Goal: Information Seeking & Learning: Check status

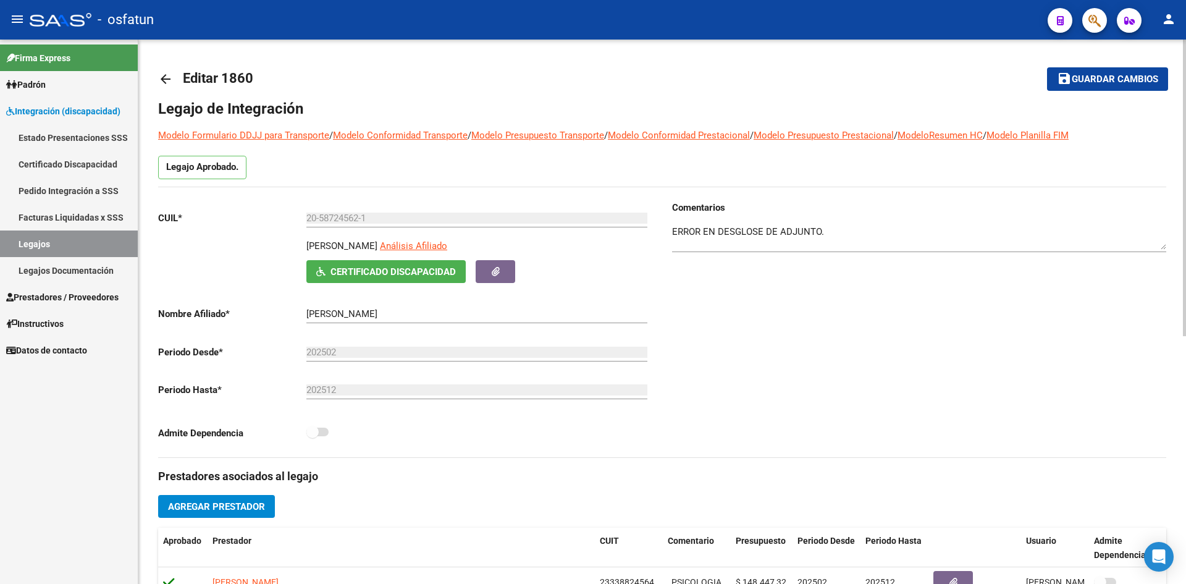
drag, startPoint x: 256, startPoint y: 61, endPoint x: 263, endPoint y: 47, distance: 15.5
click at [256, 60] on mat-toolbar-row "arrow_back Editar 1860" at bounding box center [551, 79] width 787 height 40
click at [264, 28] on div "- osfatun" at bounding box center [534, 19] width 1008 height 27
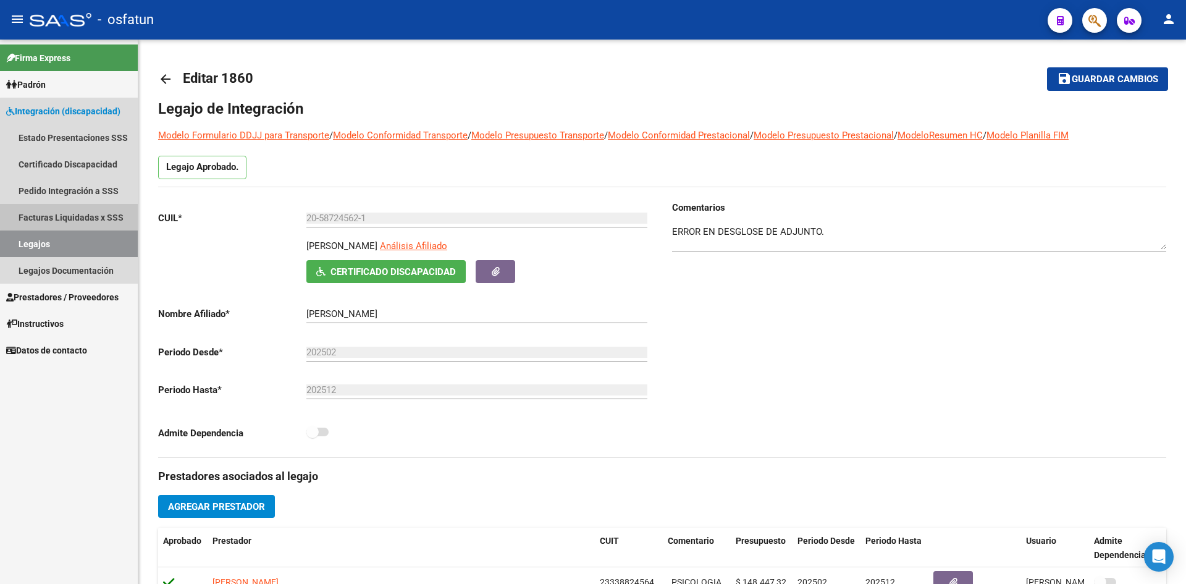
drag, startPoint x: 70, startPoint y: 216, endPoint x: 77, endPoint y: 154, distance: 62.7
click at [70, 216] on link "Facturas Liquidadas x SSS" at bounding box center [69, 217] width 138 height 27
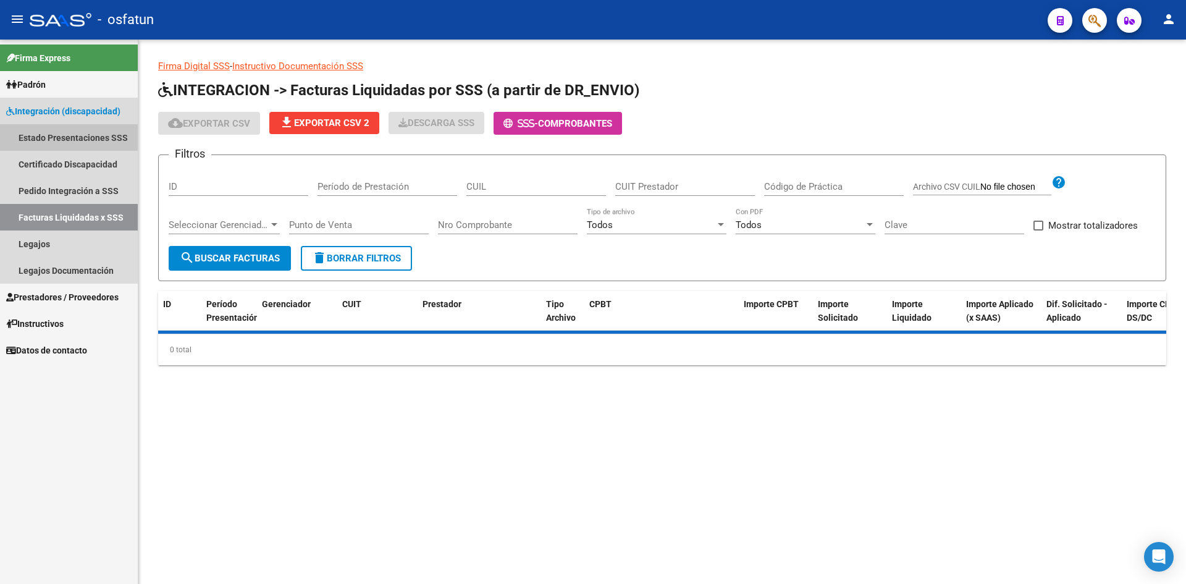
drag, startPoint x: 73, startPoint y: 134, endPoint x: 83, endPoint y: 132, distance: 10.8
click at [73, 133] on link "Estado Presentaciones SSS" at bounding box center [69, 137] width 138 height 27
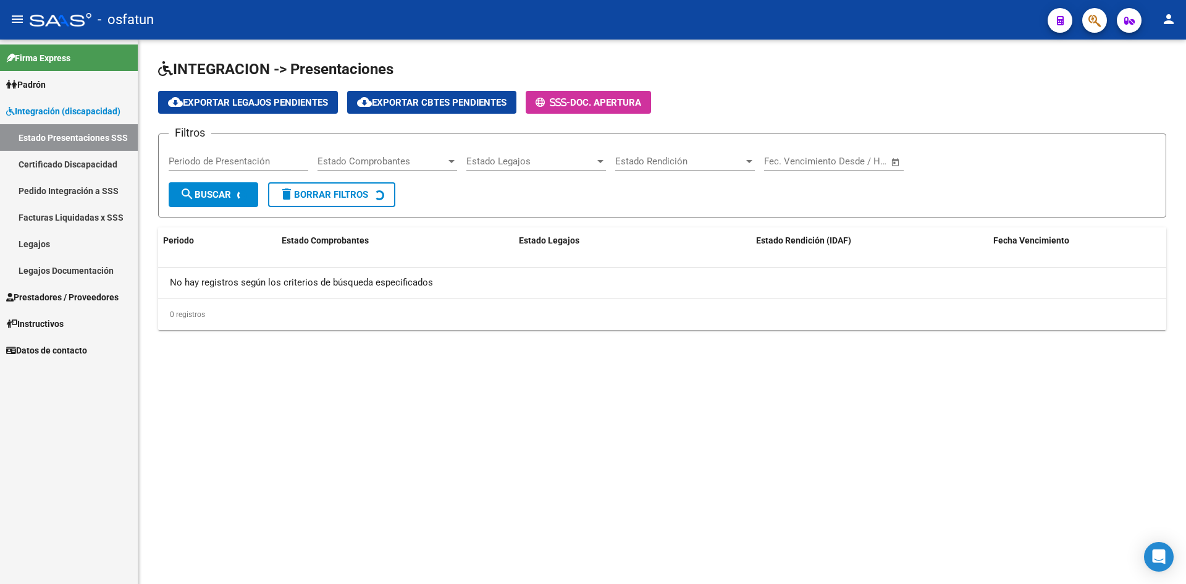
click at [74, 101] on link "Integración (discapacidad)" at bounding box center [69, 111] width 138 height 27
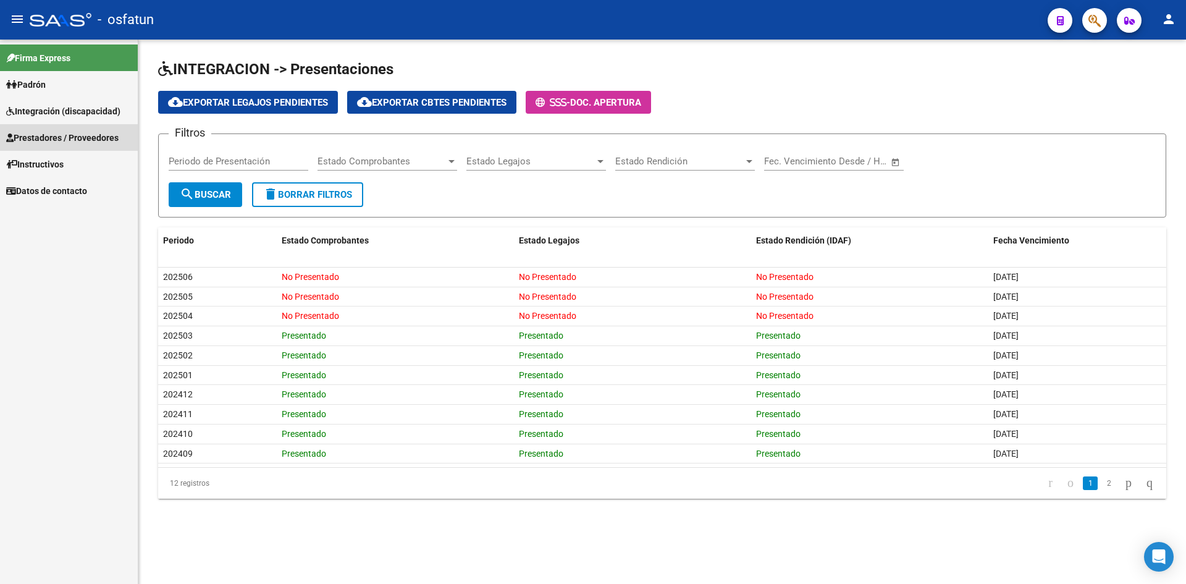
drag, startPoint x: 69, startPoint y: 139, endPoint x: 71, endPoint y: 122, distance: 17.4
click at [69, 138] on span "Prestadores / Proveedores" at bounding box center [62, 138] width 112 height 14
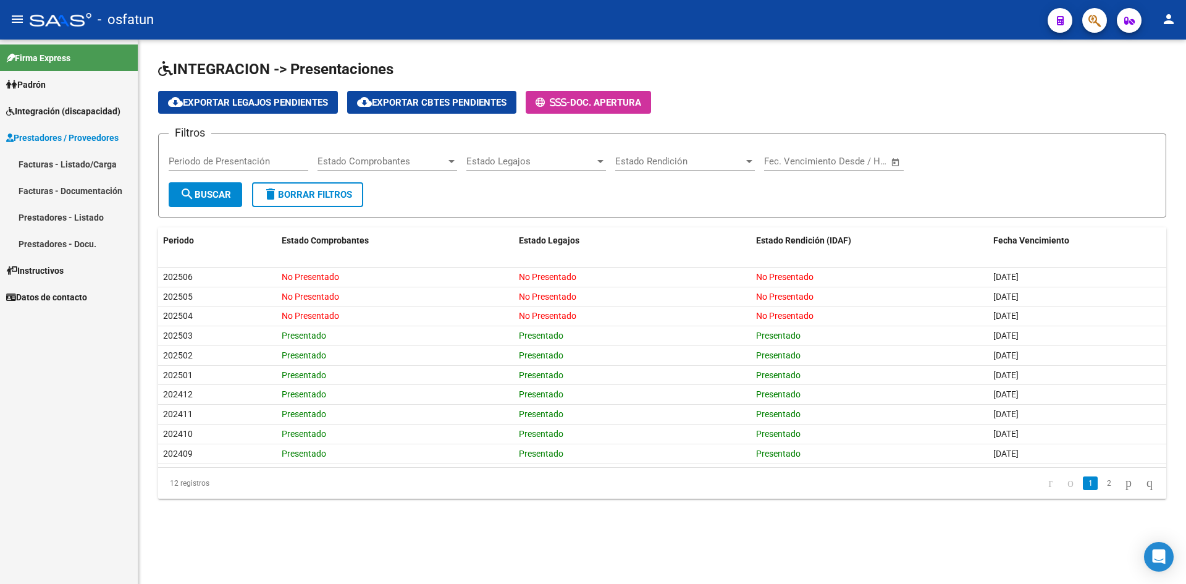
click at [70, 114] on span "Integración (discapacidad)" at bounding box center [63, 111] width 114 height 14
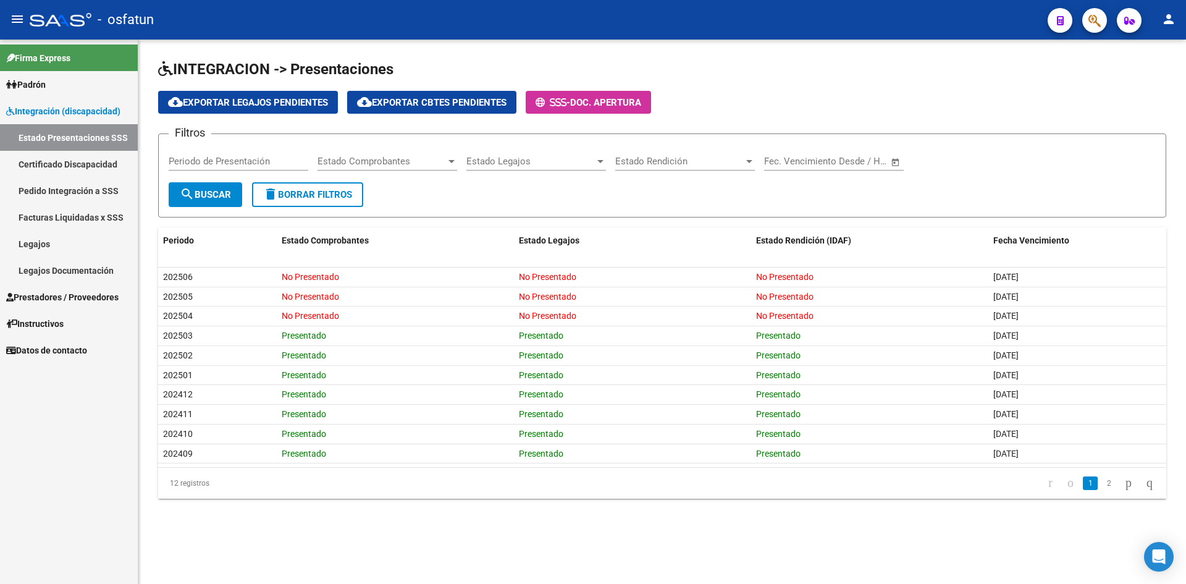
click at [79, 130] on link "Estado Presentaciones SSS" at bounding box center [69, 137] width 138 height 27
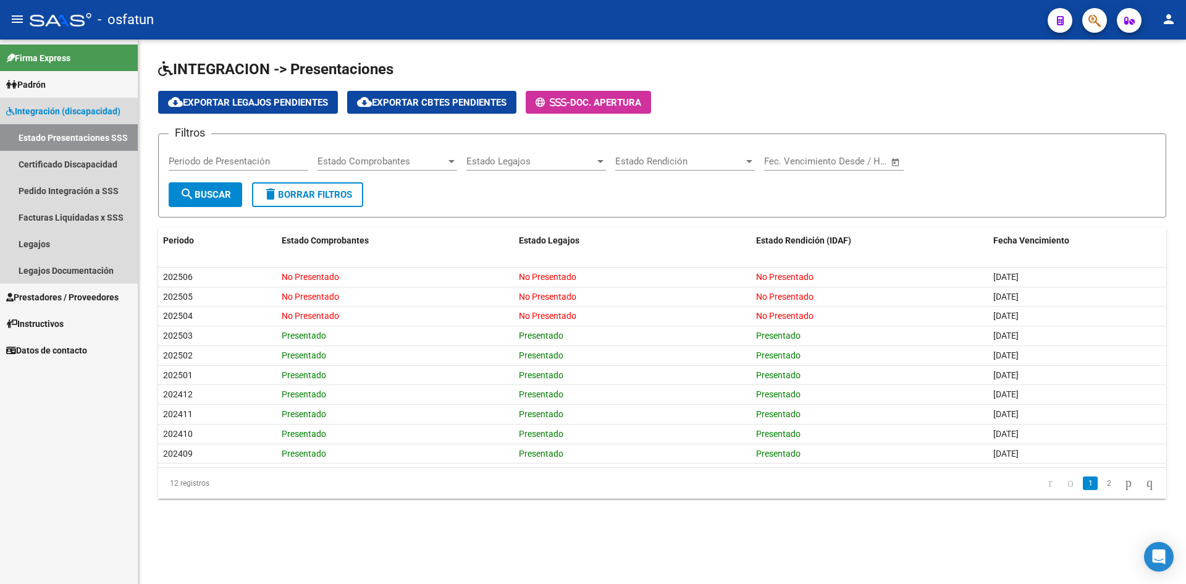
drag, startPoint x: 70, startPoint y: 146, endPoint x: 72, endPoint y: 126, distance: 20.5
click at [70, 145] on link "Estado Presentaciones SSS" at bounding box center [69, 137] width 138 height 27
click at [71, 119] on link "Integración (discapacidad)" at bounding box center [69, 111] width 138 height 27
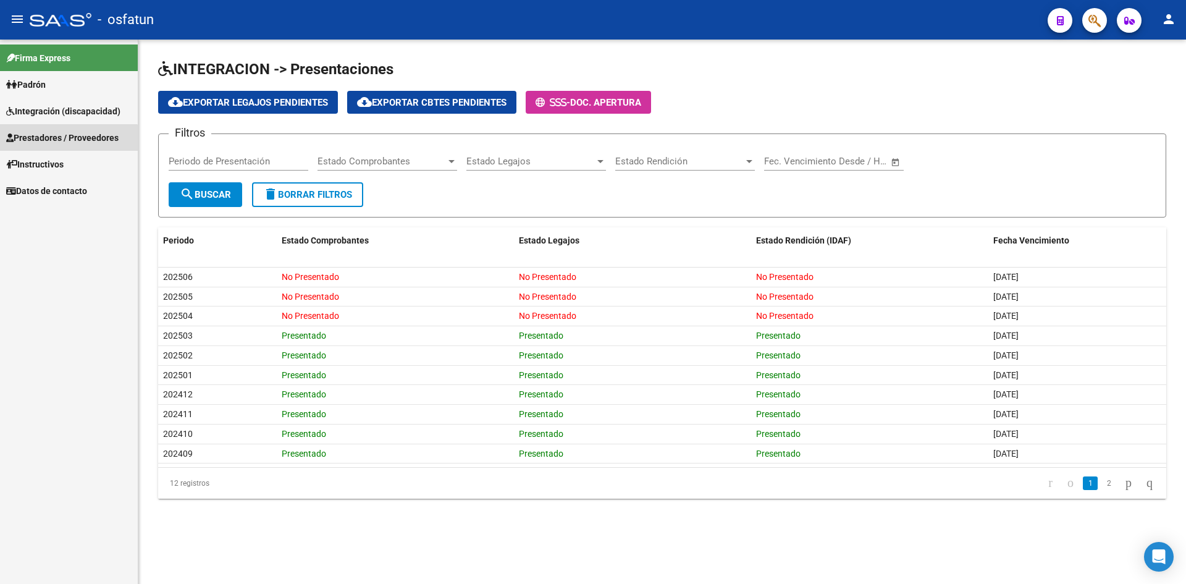
click at [66, 144] on span "Prestadores / Proveedores" at bounding box center [62, 138] width 112 height 14
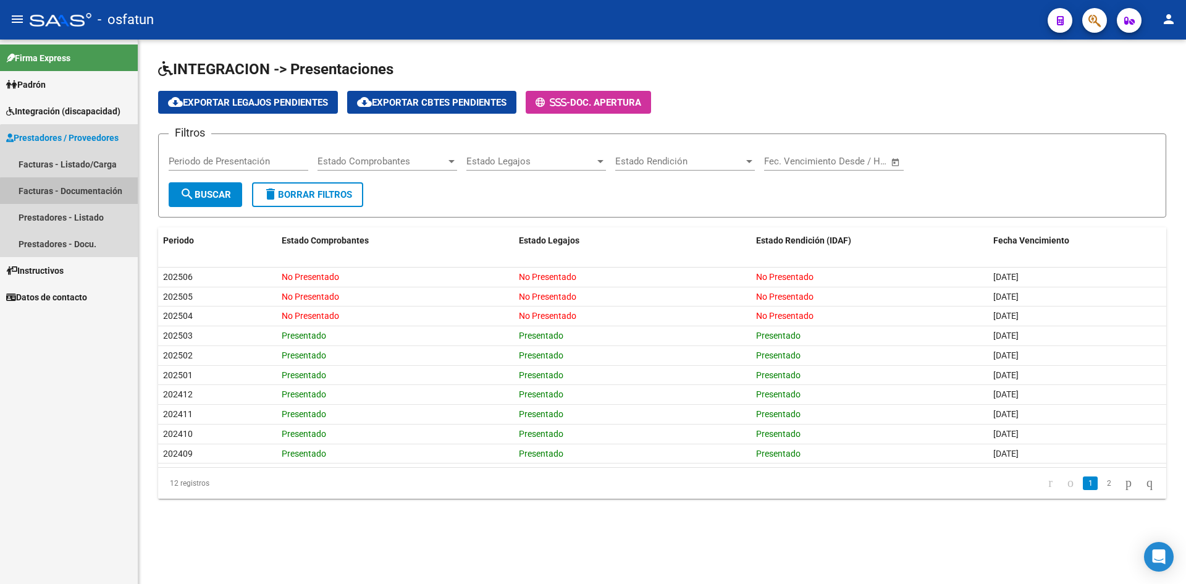
click at [77, 192] on link "Facturas - Documentación" at bounding box center [69, 190] width 138 height 27
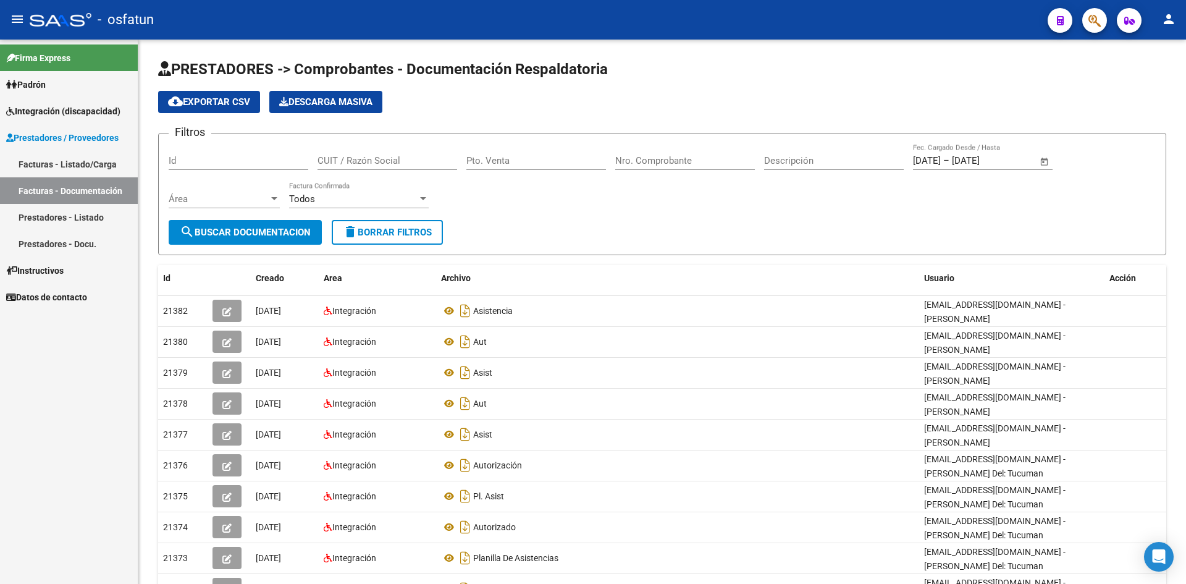
click at [83, 167] on link "Facturas - Listado/Carga" at bounding box center [69, 164] width 138 height 27
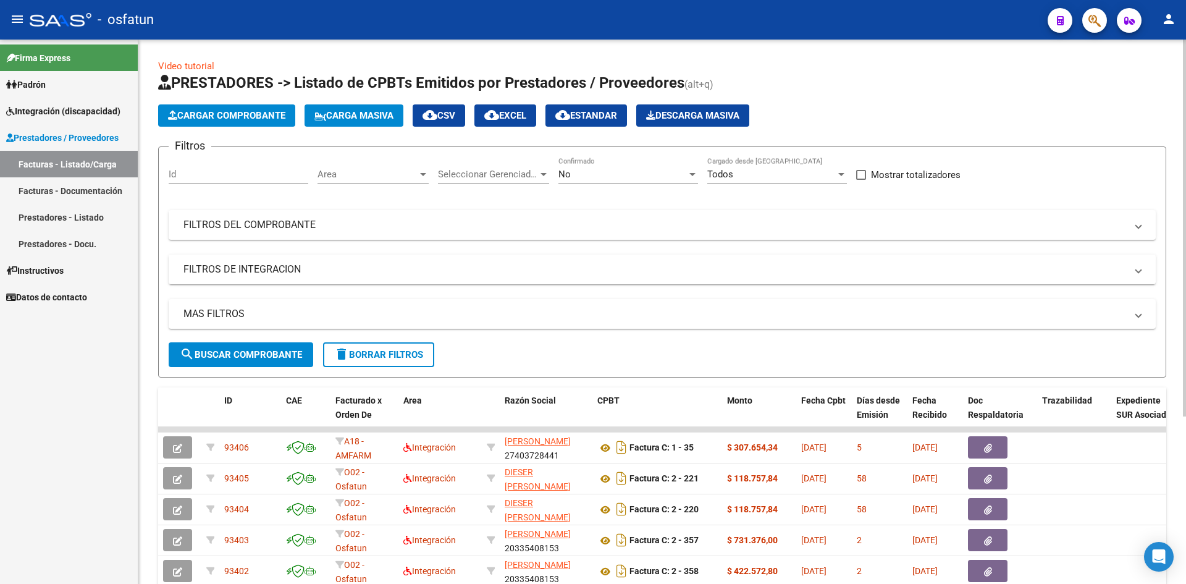
click at [586, 175] on div "No" at bounding box center [623, 174] width 129 height 11
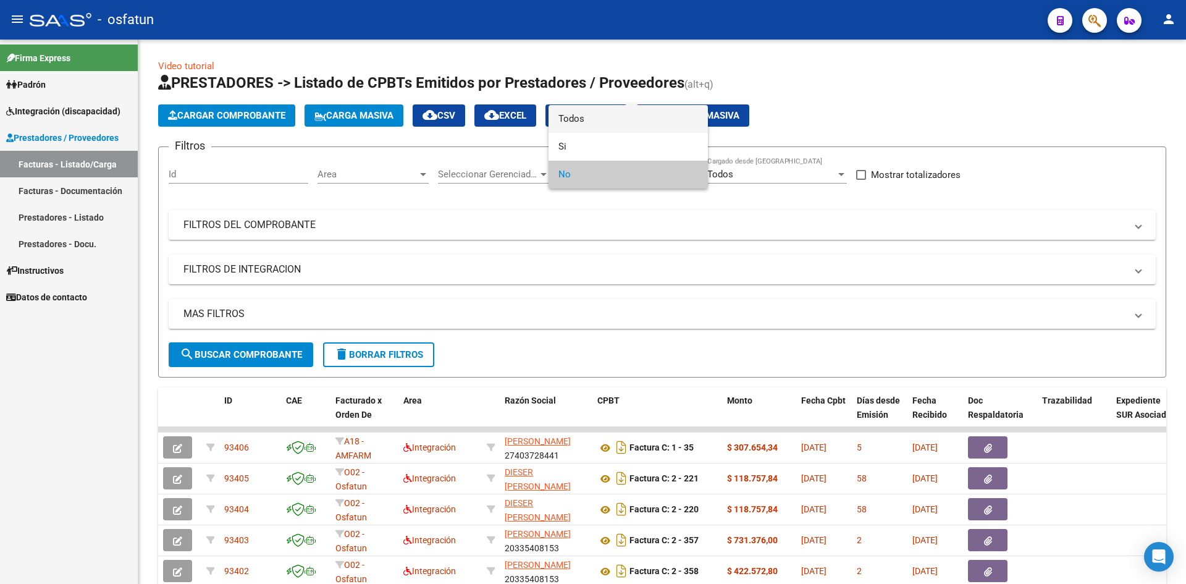
click at [581, 120] on span "Todos" at bounding box center [629, 119] width 140 height 28
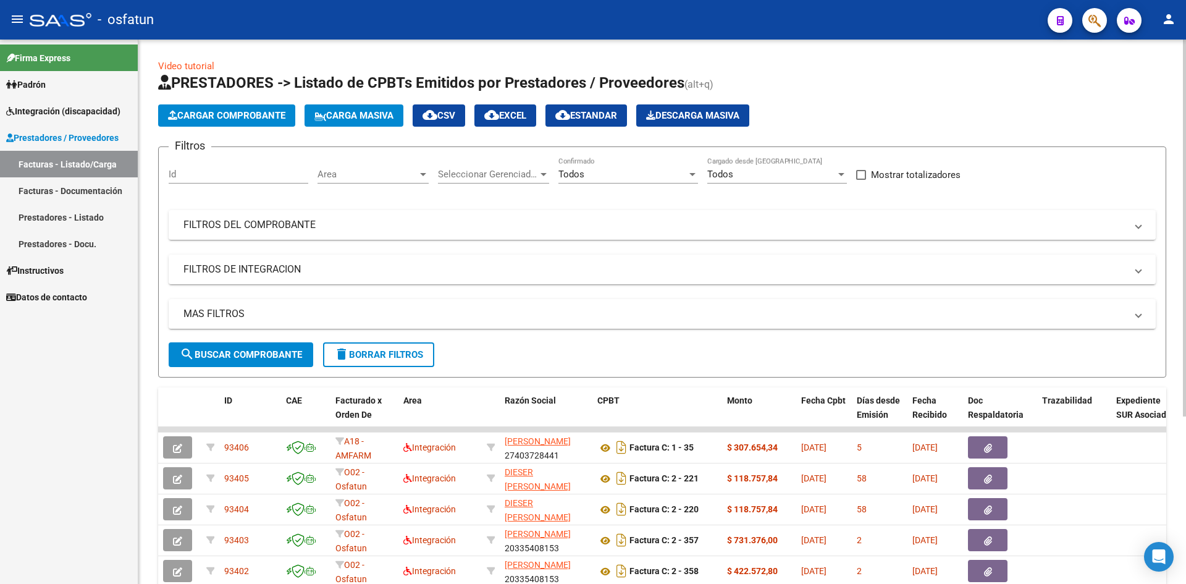
click at [759, 182] on div "Todos Cargado desde [GEOGRAPHIC_DATA]" at bounding box center [778, 170] width 140 height 27
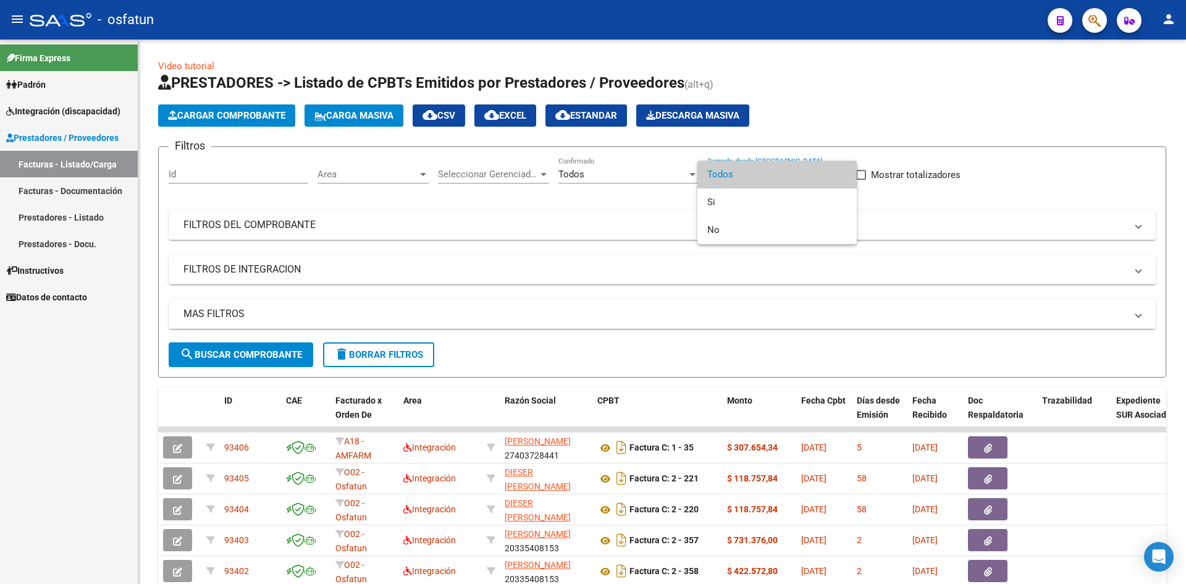
click at [662, 188] on div at bounding box center [593, 292] width 1186 height 584
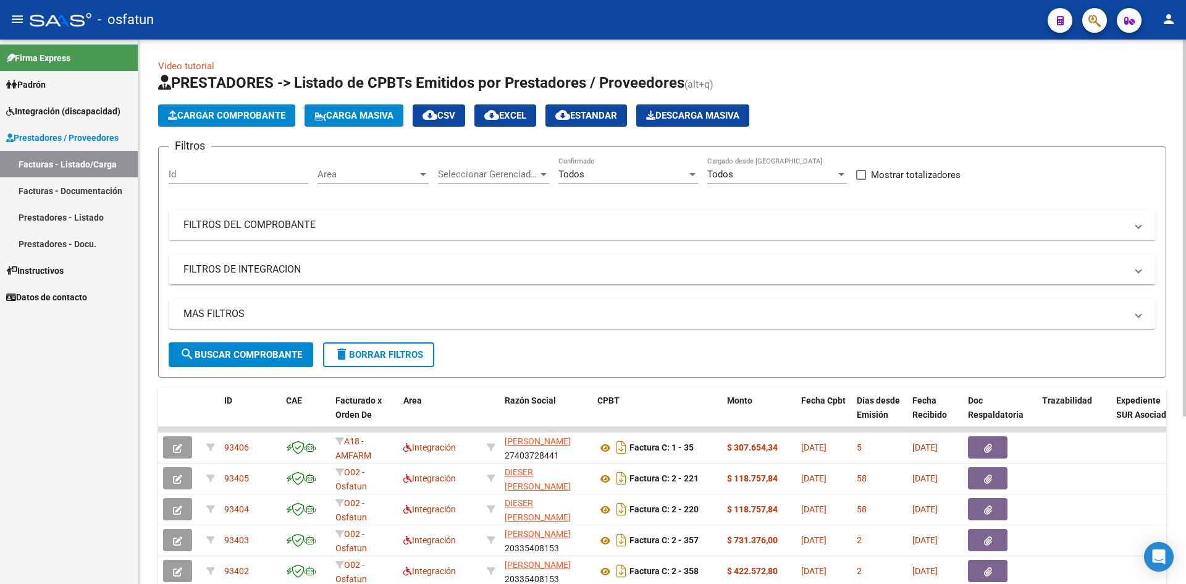
click at [651, 225] on mat-panel-title "FILTROS DEL COMPROBANTE" at bounding box center [655, 225] width 943 height 14
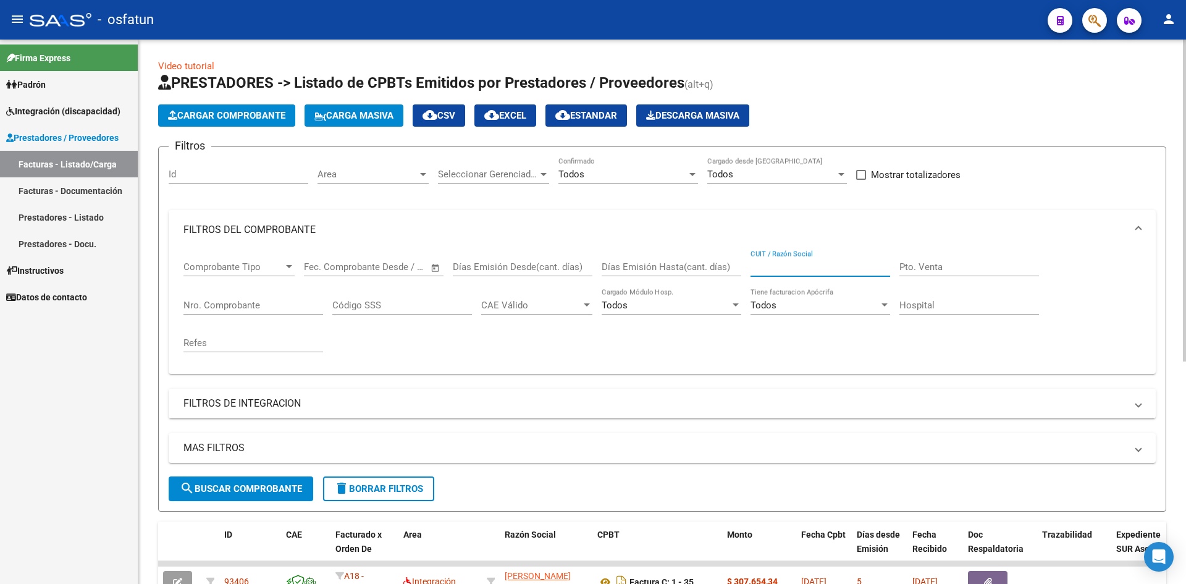
click at [780, 269] on input "CUIT / Razón Social" at bounding box center [821, 266] width 140 height 11
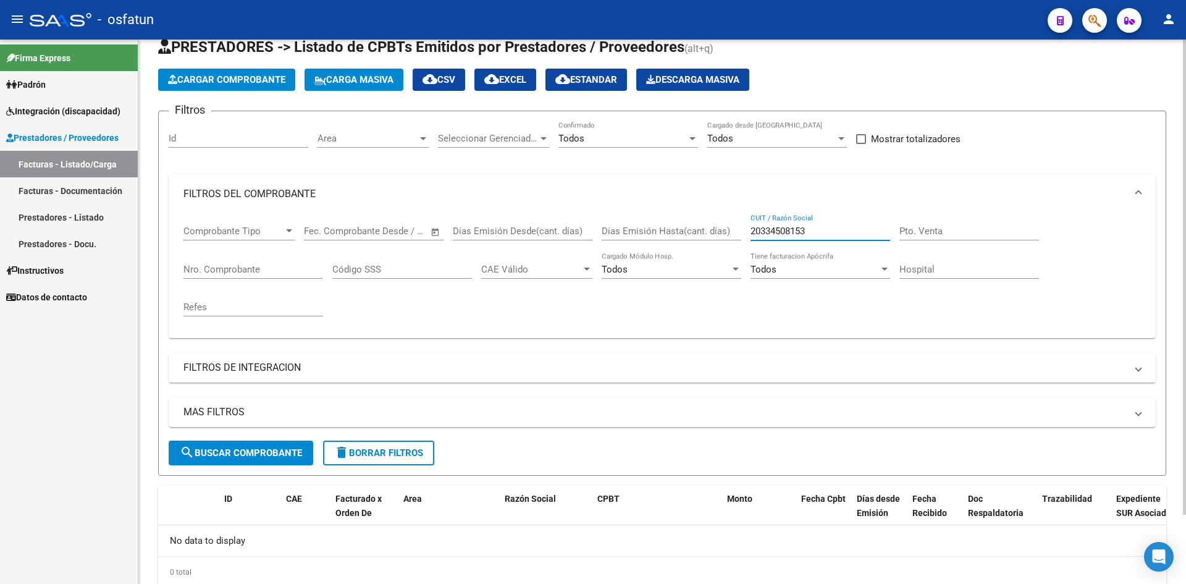
scroll to position [17, 0]
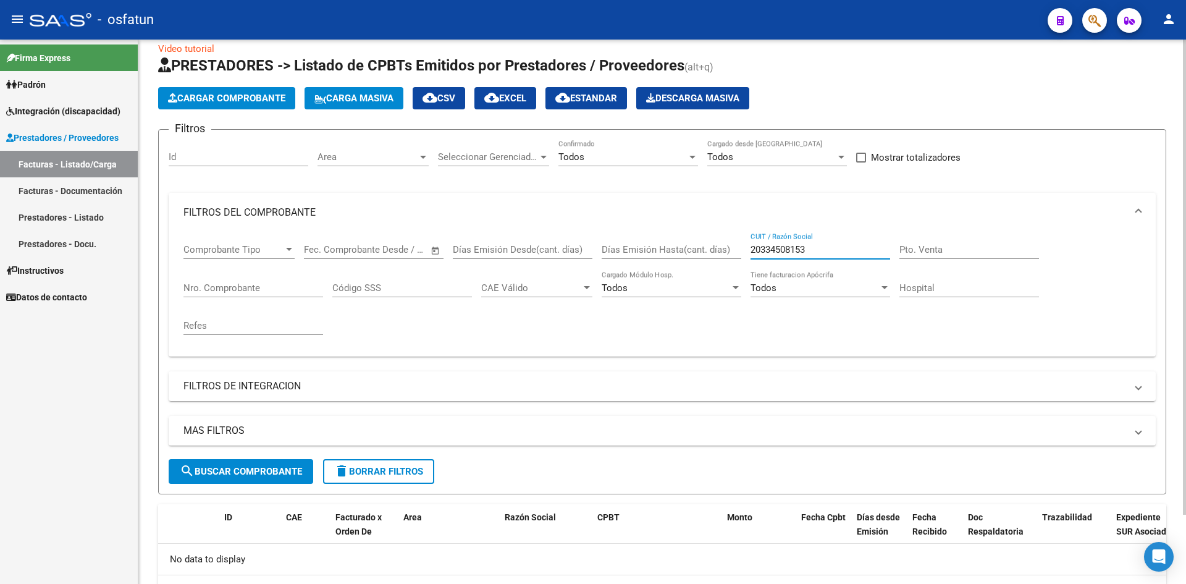
drag, startPoint x: 274, startPoint y: 460, endPoint x: 281, endPoint y: 459, distance: 6.2
click at [278, 459] on button "search Buscar Comprobante" at bounding box center [241, 471] width 145 height 25
drag, startPoint x: 780, startPoint y: 248, endPoint x: 787, endPoint y: 264, distance: 16.6
click at [780, 251] on input "20334508153" at bounding box center [821, 249] width 140 height 11
type input "20335408153"
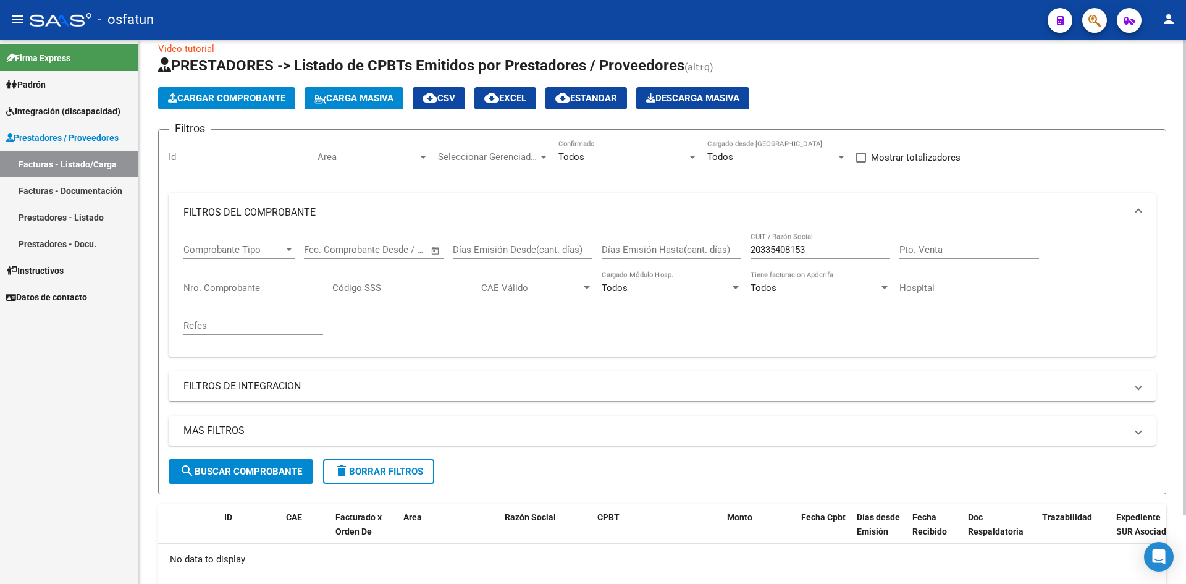
drag, startPoint x: 716, startPoint y: 209, endPoint x: 695, endPoint y: 294, distance: 86.6
click at [716, 209] on mat-panel-title "FILTROS DEL COMPROBANTE" at bounding box center [655, 213] width 943 height 14
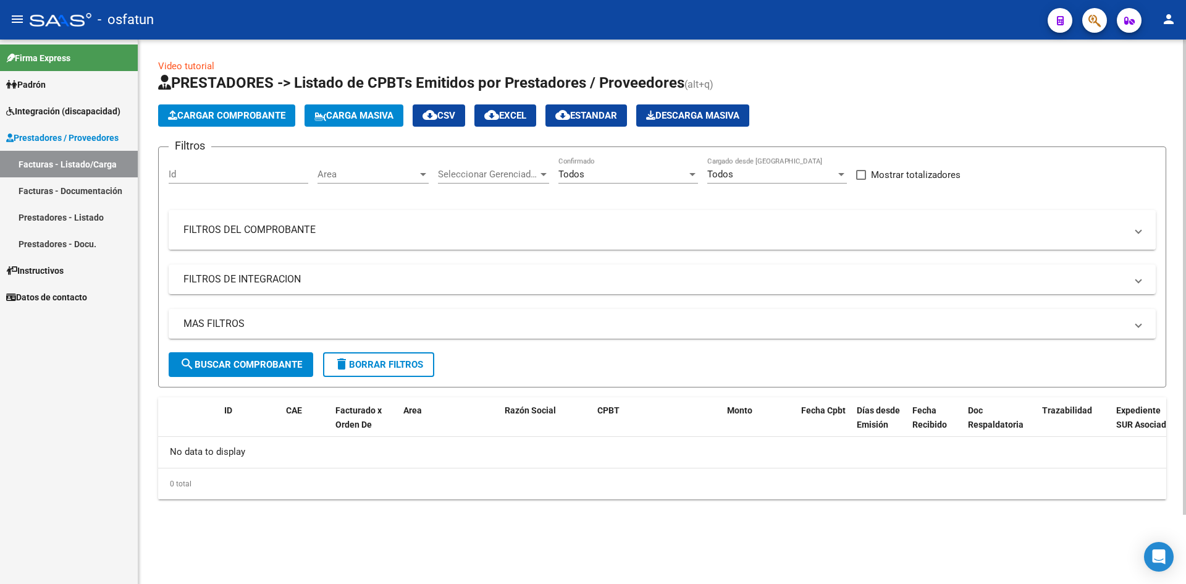
scroll to position [0, 0]
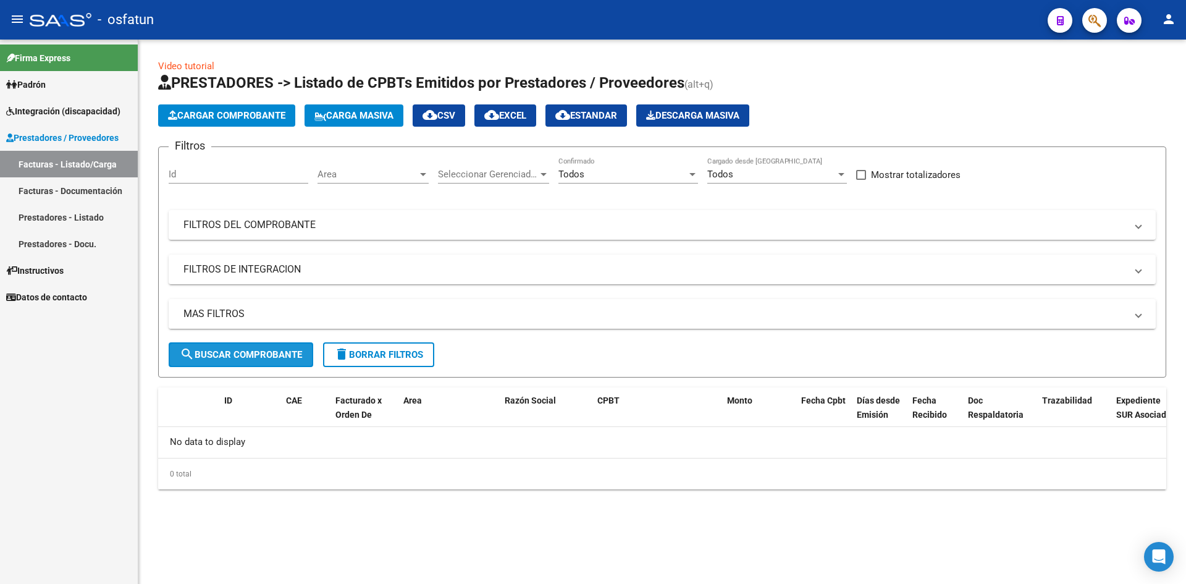
drag, startPoint x: 291, startPoint y: 354, endPoint x: 574, endPoint y: 300, distance: 288.1
click at [292, 353] on span "search Buscar Comprobante" at bounding box center [241, 354] width 122 height 11
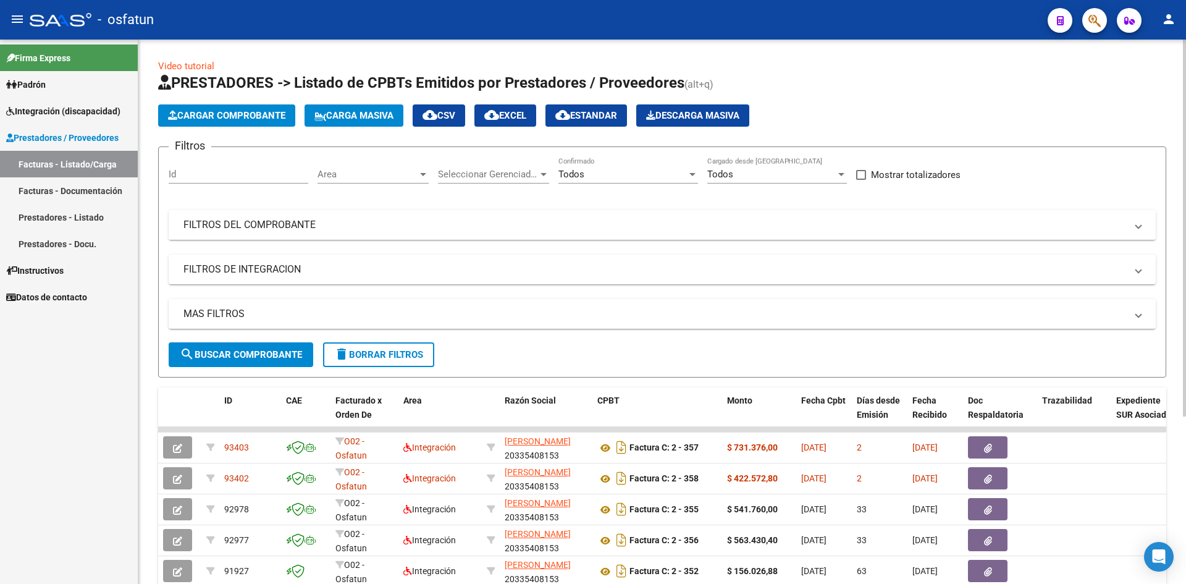
click at [687, 230] on mat-panel-title "FILTROS DEL COMPROBANTE" at bounding box center [655, 225] width 943 height 14
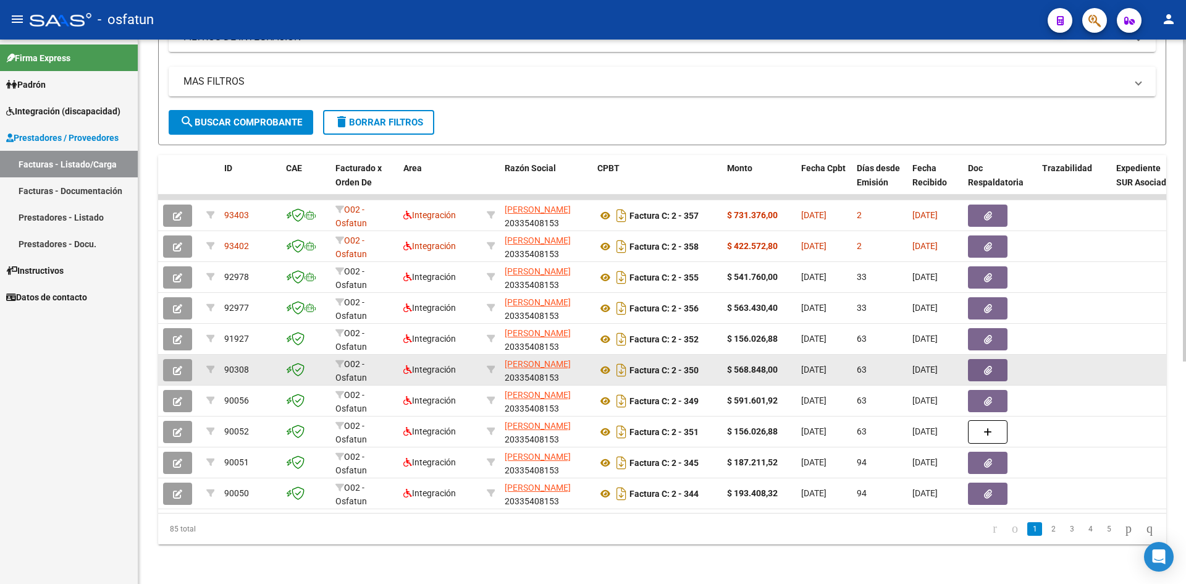
scroll to position [376, 0]
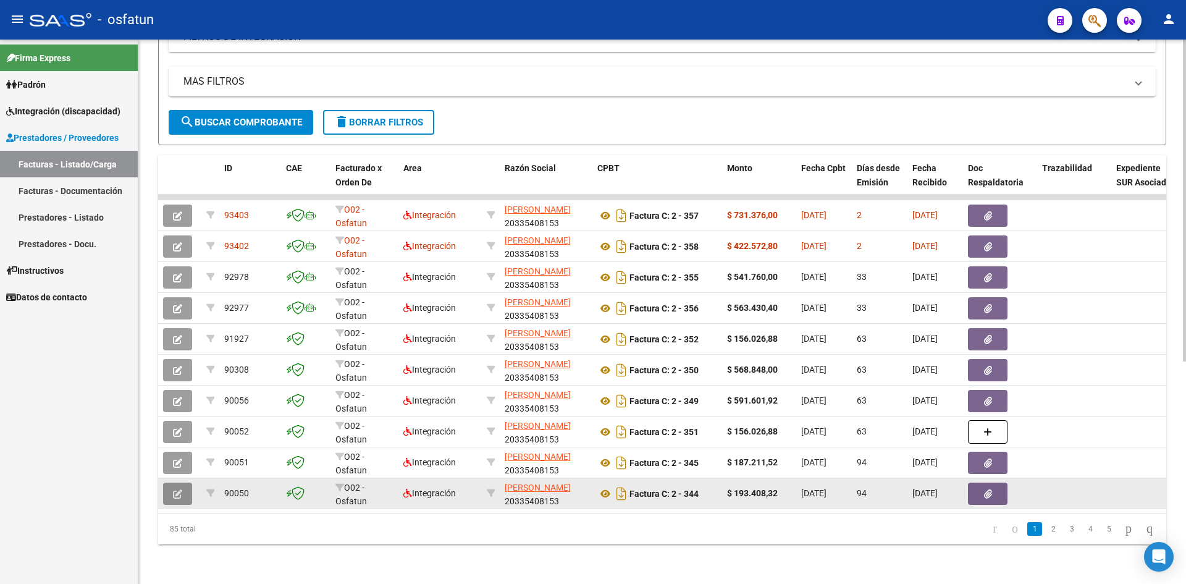
click at [182, 489] on button "button" at bounding box center [177, 494] width 29 height 22
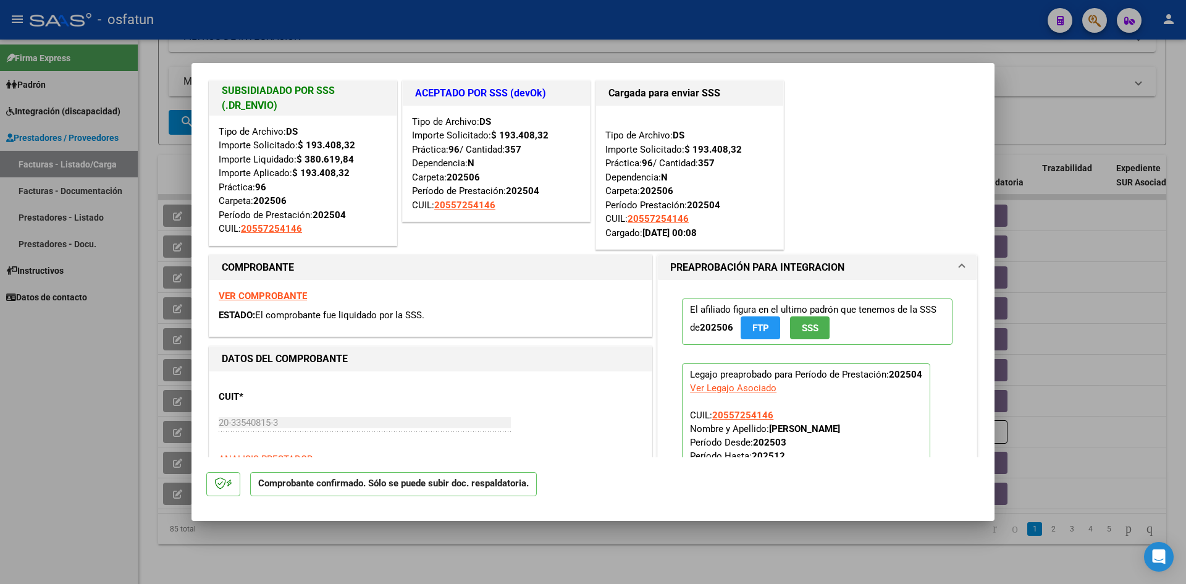
scroll to position [0, 0]
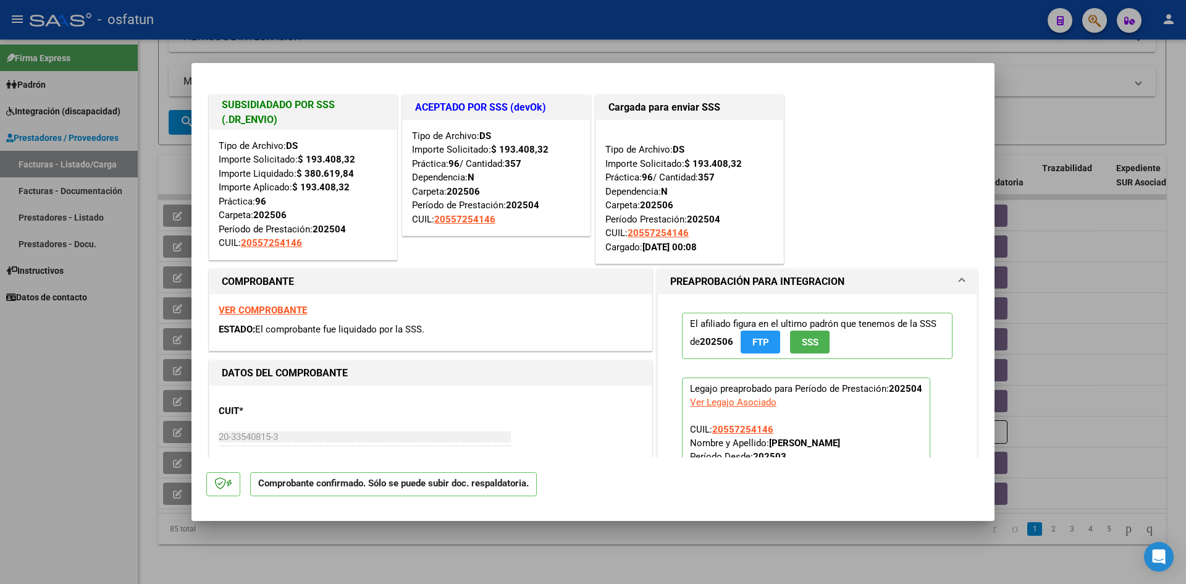
click at [580, 33] on div at bounding box center [593, 292] width 1186 height 584
type input "$ 0,00"
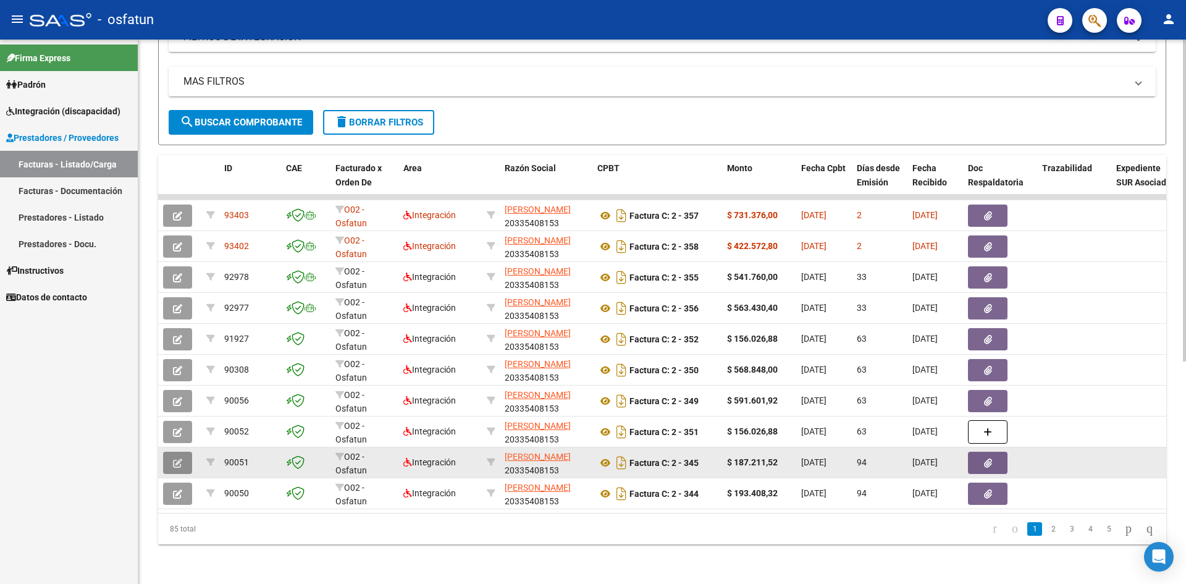
click at [188, 452] on button "button" at bounding box center [177, 463] width 29 height 22
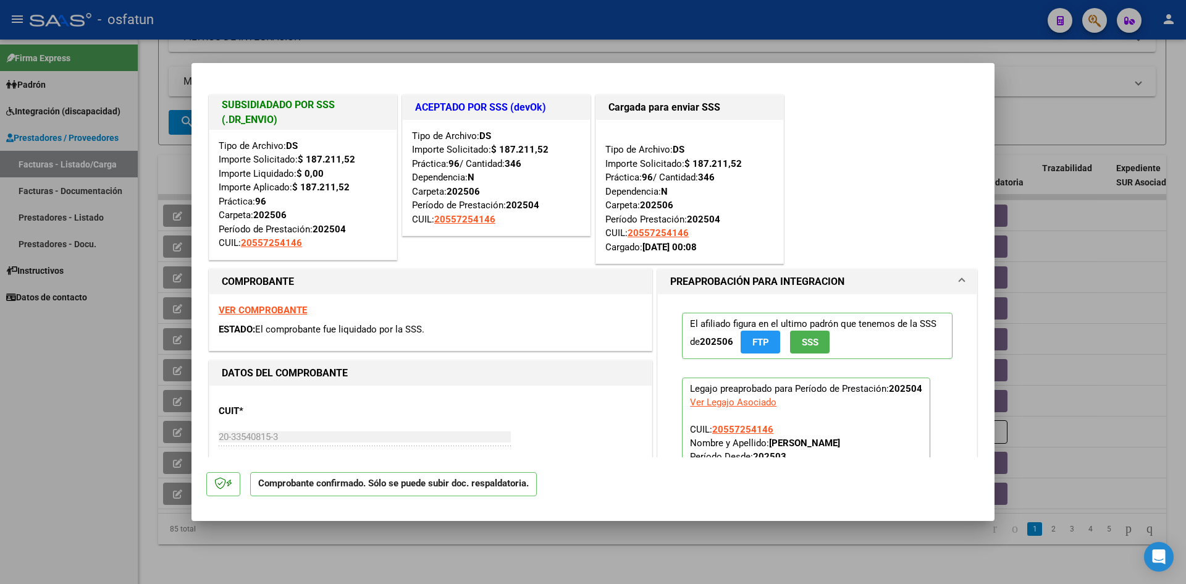
drag, startPoint x: 575, startPoint y: 19, endPoint x: 710, endPoint y: 201, distance: 226.7
click at [575, 19] on div at bounding box center [593, 292] width 1186 height 584
type input "$ 0,00"
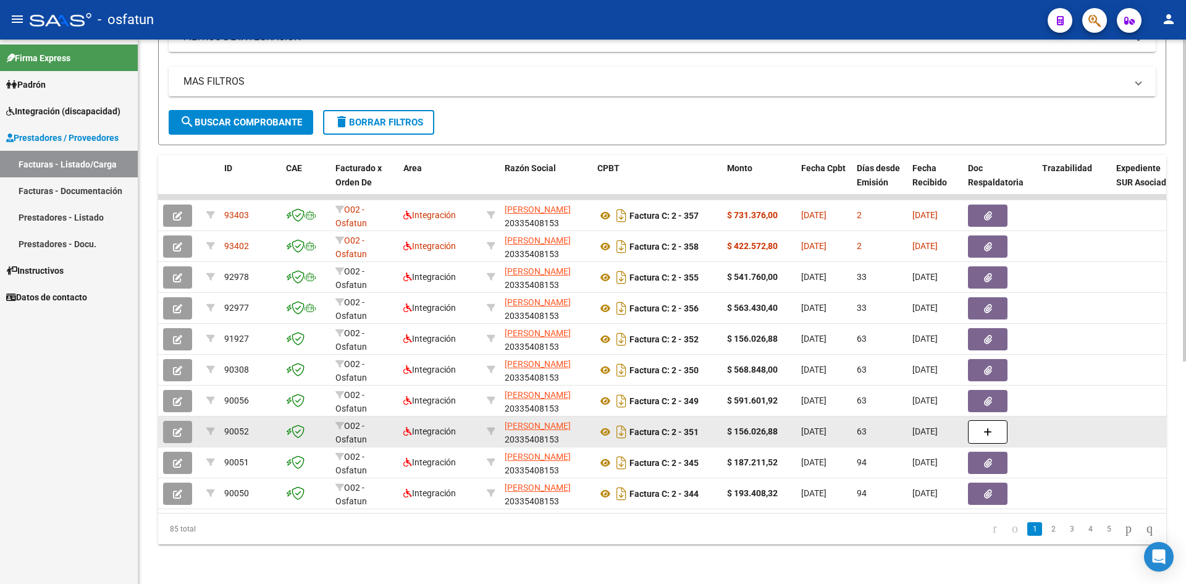
click at [188, 423] on button "button" at bounding box center [177, 432] width 29 height 22
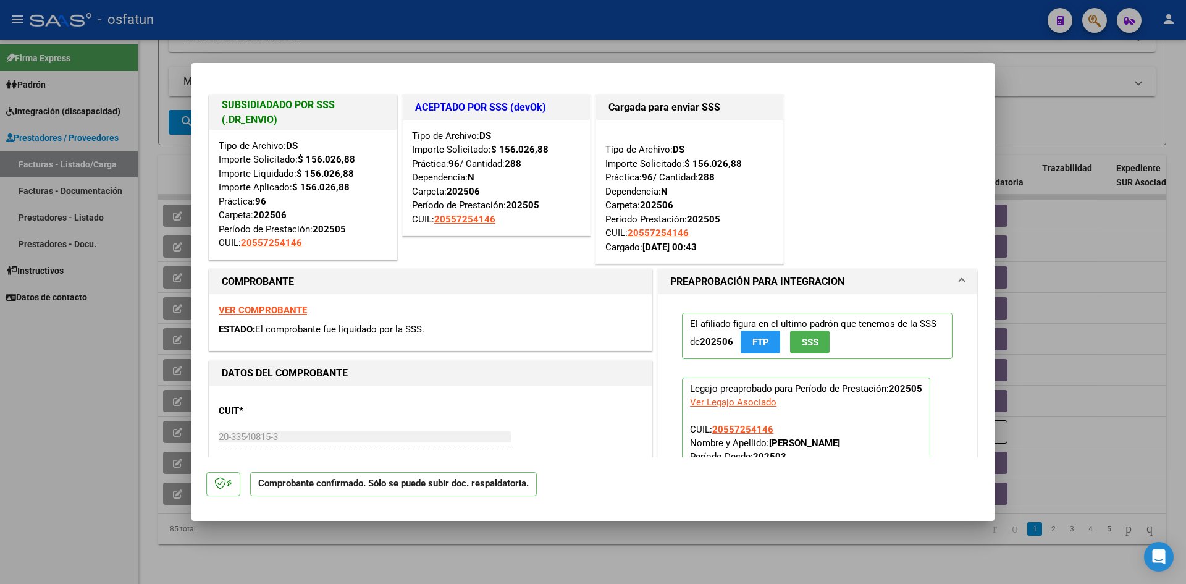
click at [620, 53] on div at bounding box center [593, 292] width 1186 height 584
type input "$ 0,00"
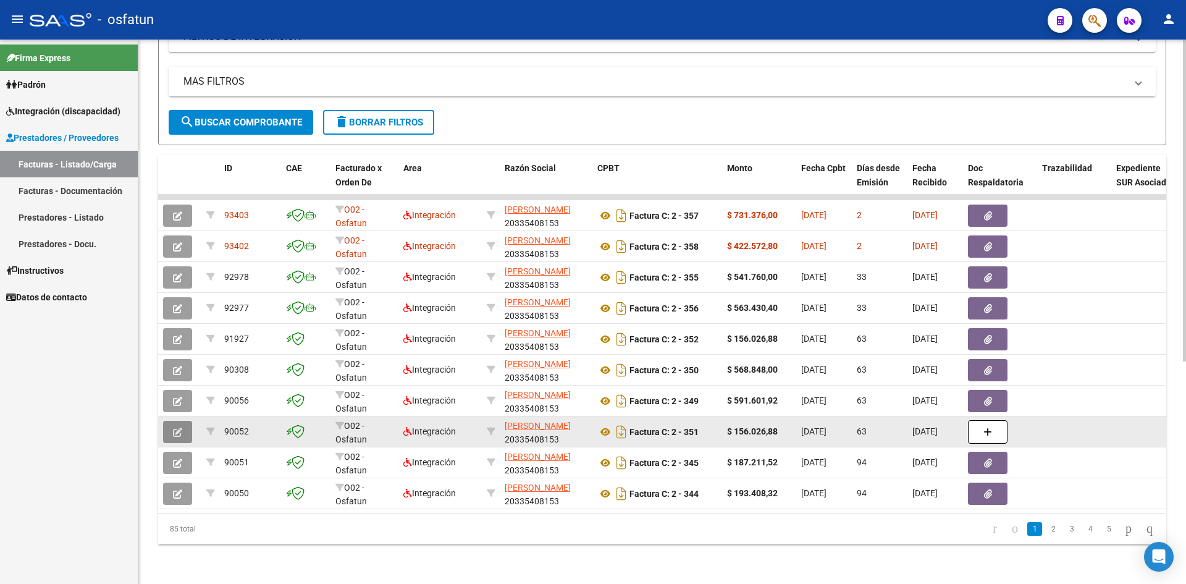
click at [175, 428] on icon "button" at bounding box center [177, 432] width 9 height 9
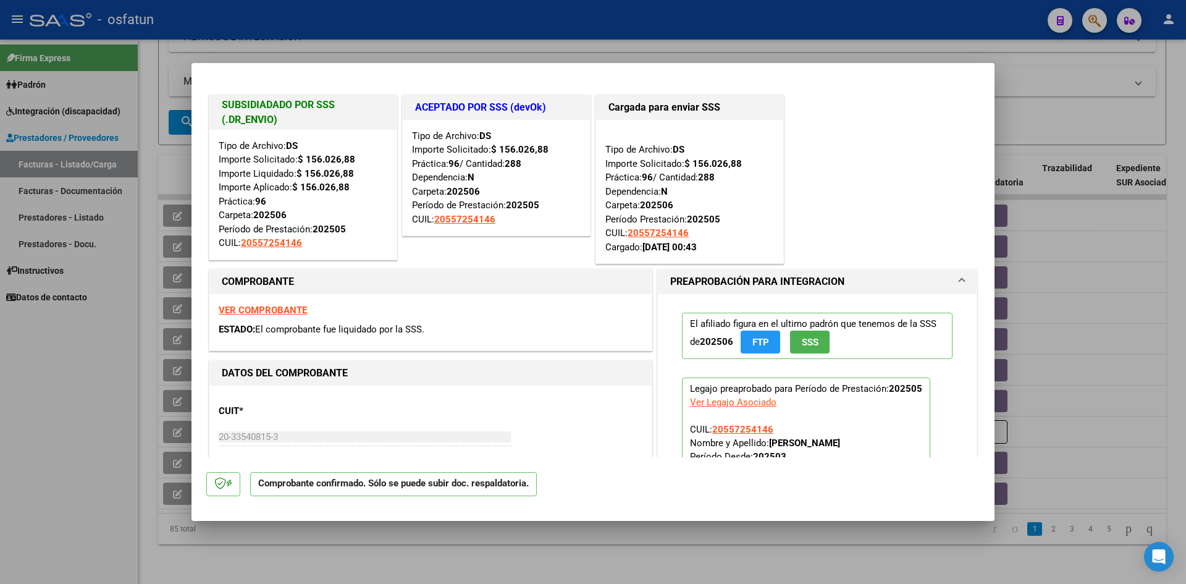
drag, startPoint x: 641, startPoint y: 17, endPoint x: 772, endPoint y: 210, distance: 233.3
click at [645, 17] on div at bounding box center [593, 292] width 1186 height 584
type input "$ 0,00"
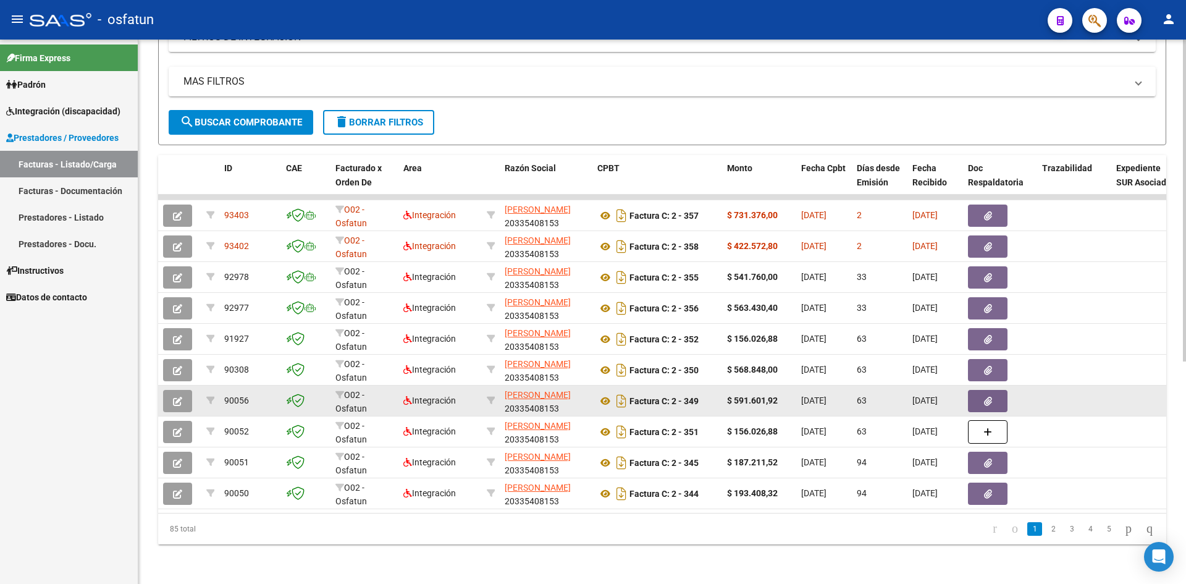
click at [187, 391] on button "button" at bounding box center [177, 401] width 29 height 22
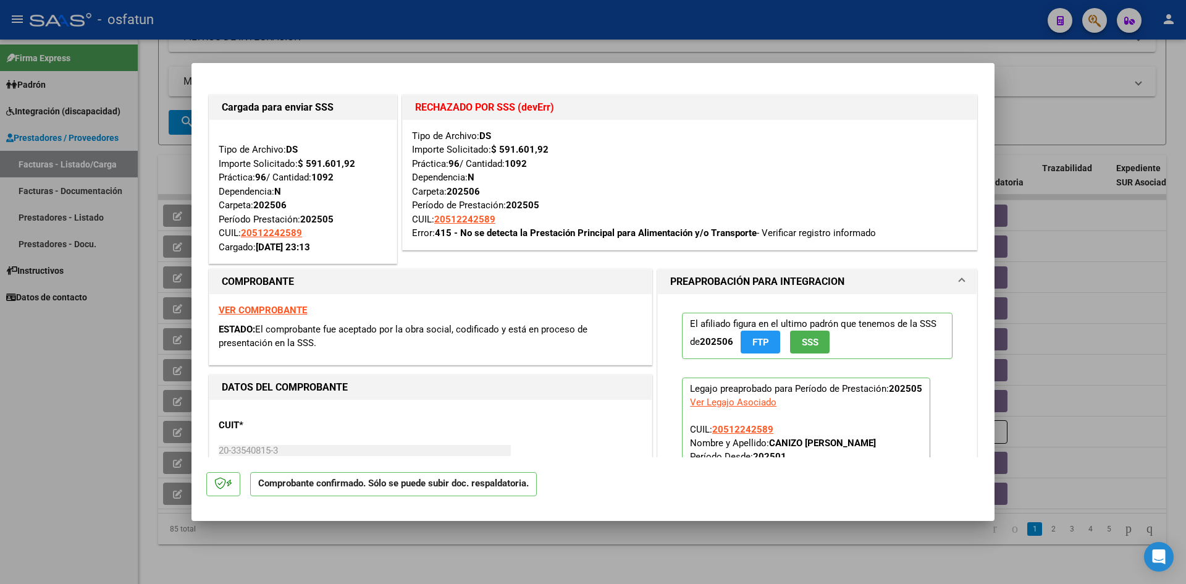
drag, startPoint x: 574, startPoint y: 19, endPoint x: 584, endPoint y: 33, distance: 17.3
click at [575, 21] on div at bounding box center [593, 292] width 1186 height 584
type input "$ 0,00"
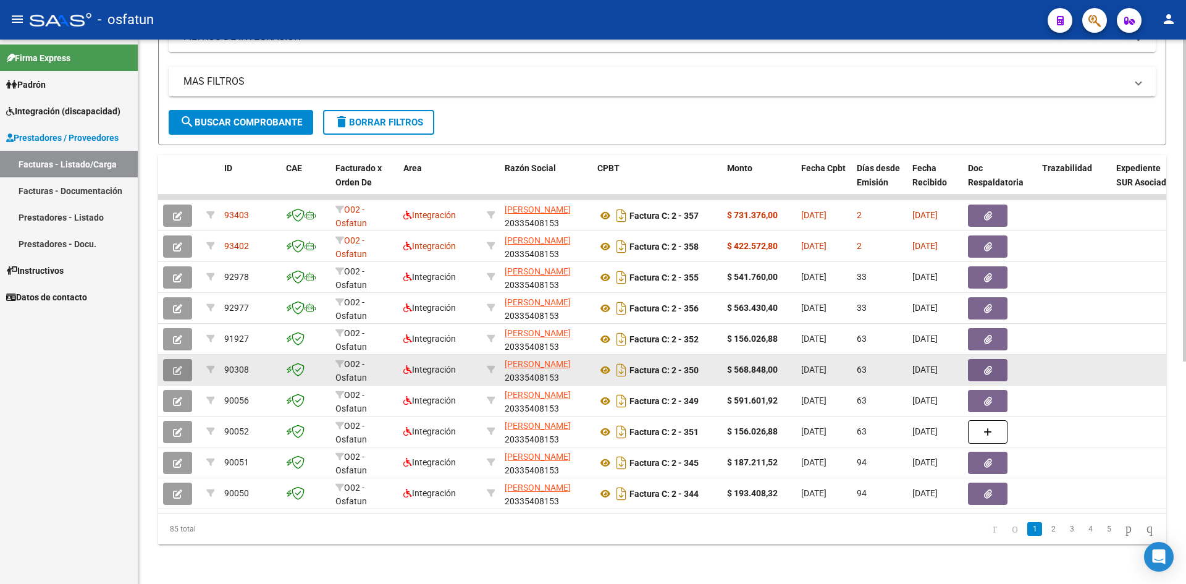
click at [185, 362] on button "button" at bounding box center [177, 370] width 29 height 22
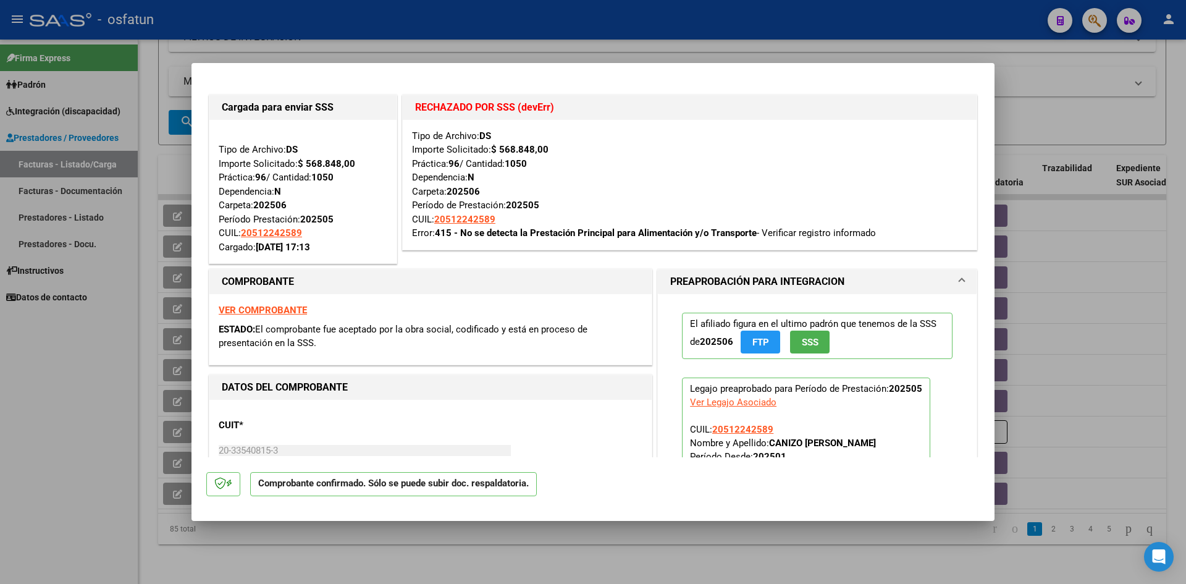
drag, startPoint x: 257, startPoint y: 25, endPoint x: 354, endPoint y: 93, distance: 118.8
click at [258, 25] on div at bounding box center [593, 292] width 1186 height 584
type input "$ 0,00"
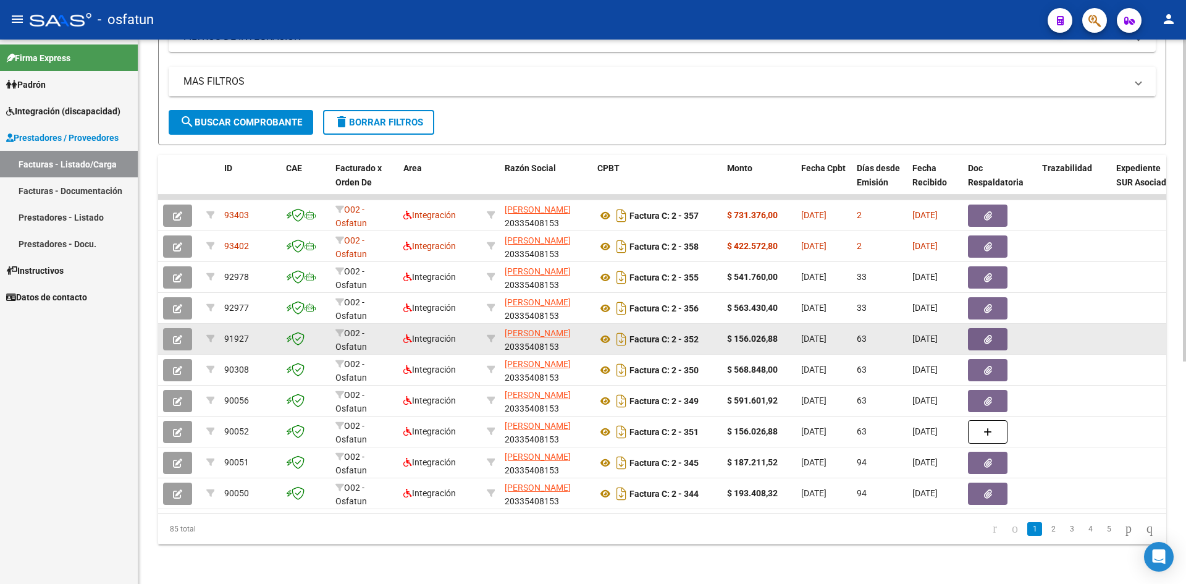
click at [185, 331] on button "button" at bounding box center [177, 339] width 29 height 22
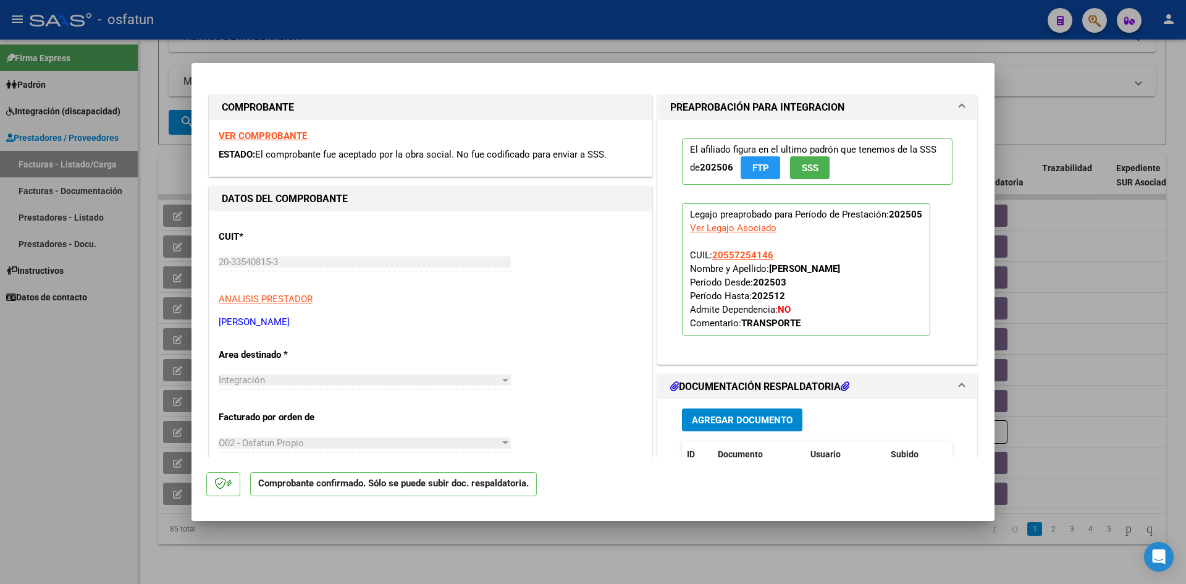
click at [554, 31] on div at bounding box center [593, 292] width 1186 height 584
type input "$ 0,00"
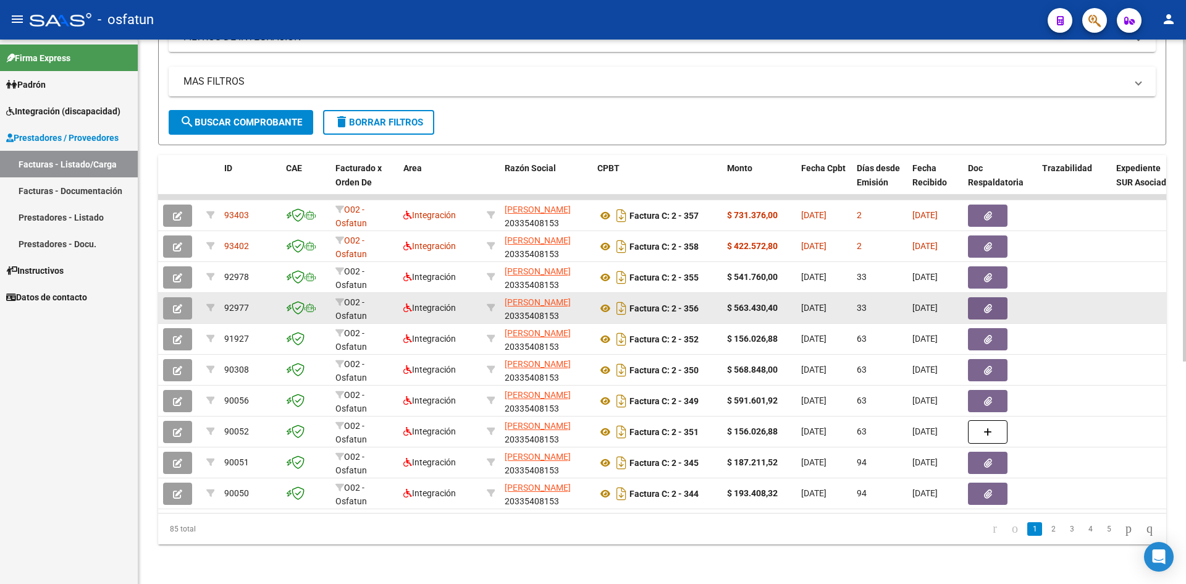
click at [182, 304] on icon "button" at bounding box center [177, 308] width 9 height 9
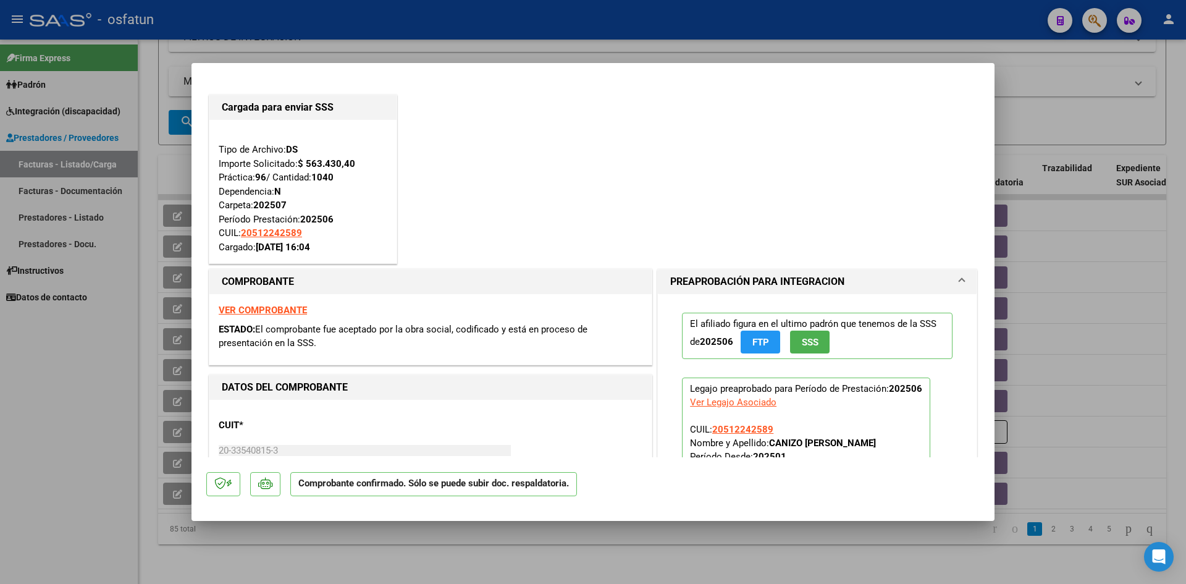
click at [554, 184] on div "Cargada para enviar SSS Tipo de Archivo: DS Importe Solicitado: $ 563.430,40 Pr…" at bounding box center [593, 179] width 774 height 175
click at [543, 36] on div at bounding box center [593, 292] width 1186 height 584
type input "$ 0,00"
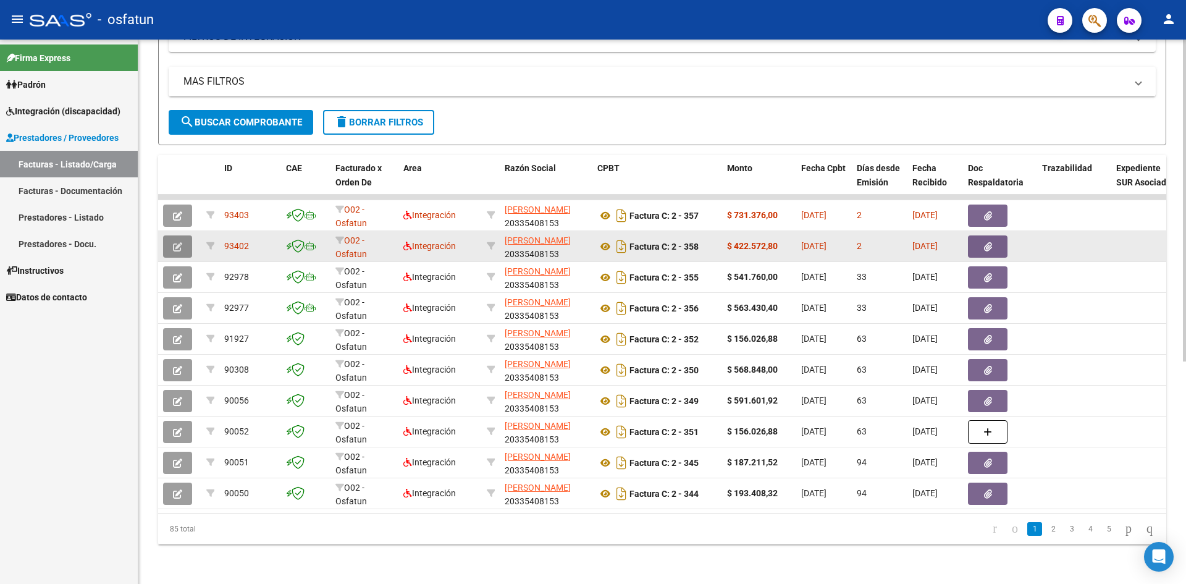
click at [180, 242] on icon "button" at bounding box center [177, 246] width 9 height 9
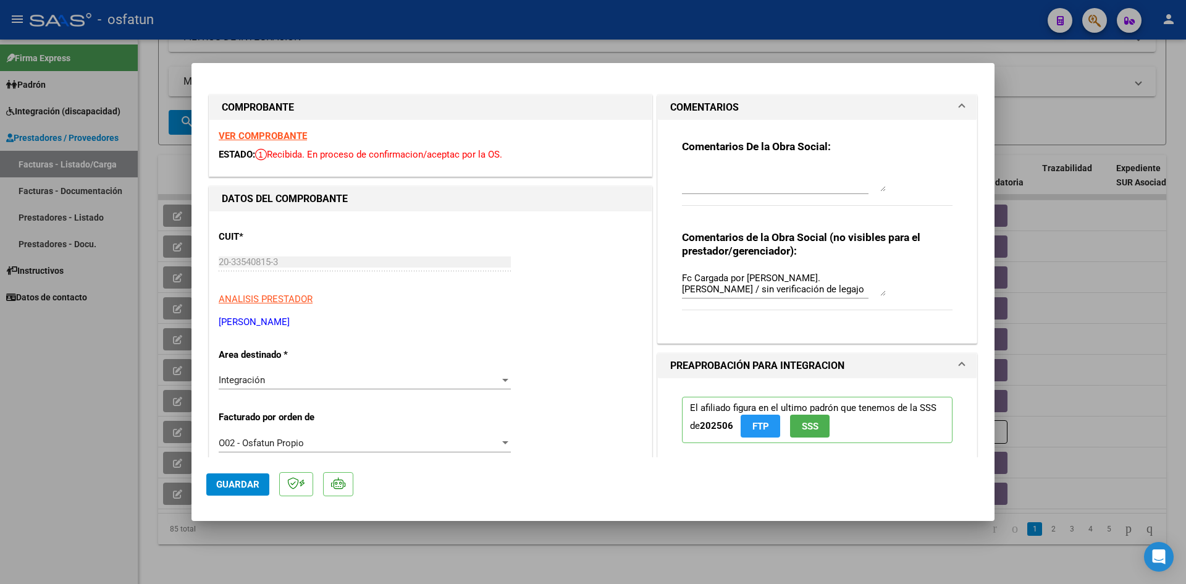
click at [496, 34] on div at bounding box center [593, 292] width 1186 height 584
type input "$ 0,00"
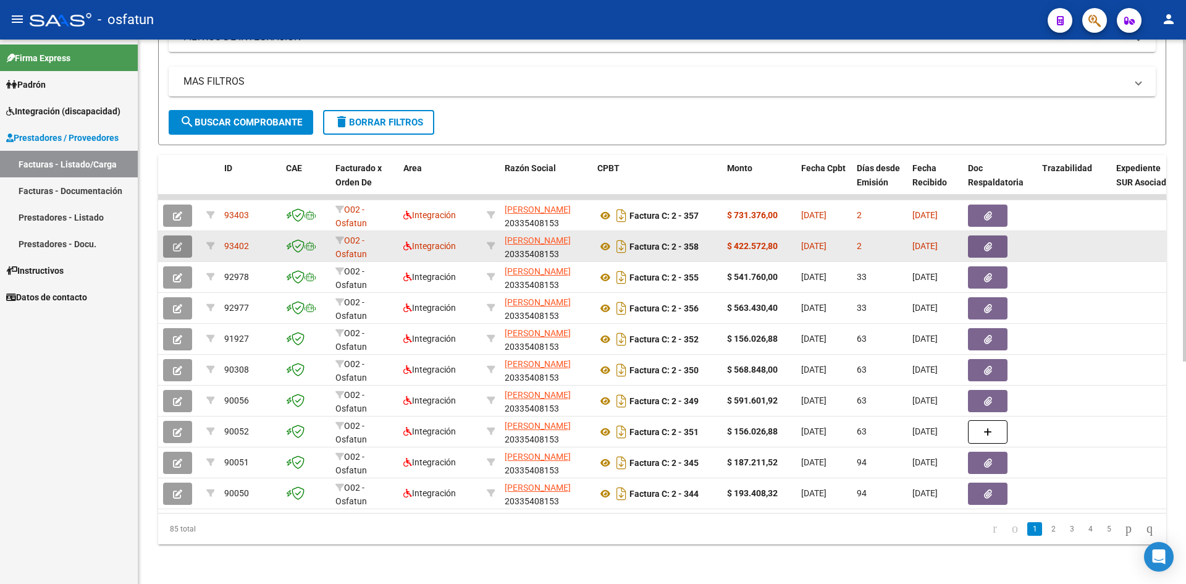
click at [176, 243] on button "button" at bounding box center [177, 246] width 29 height 22
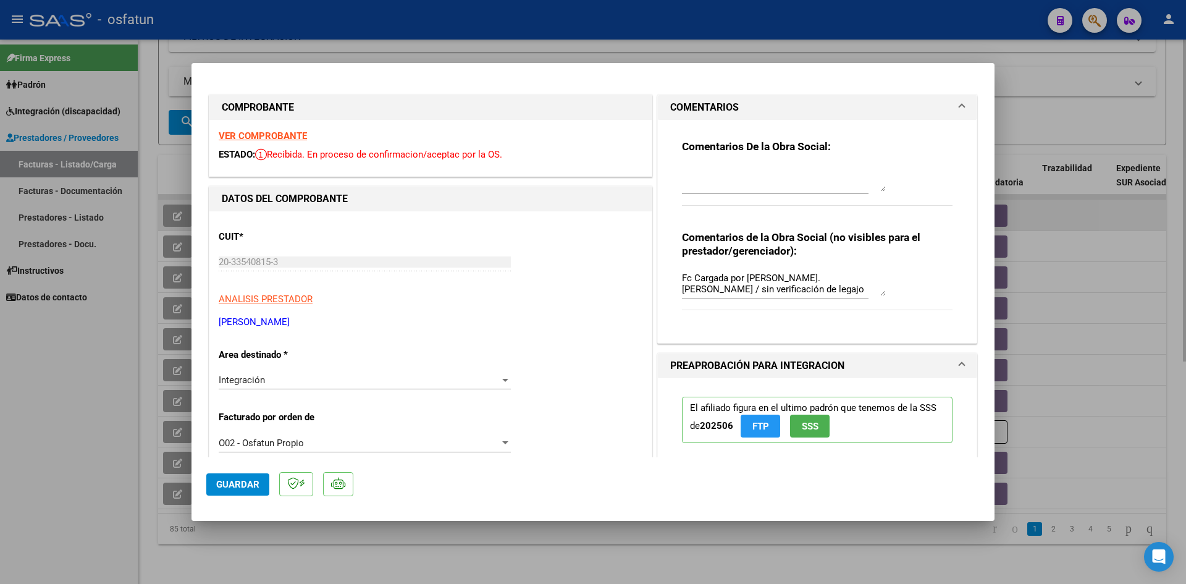
drag, startPoint x: 533, startPoint y: 6, endPoint x: 762, endPoint y: 211, distance: 307.6
click at [533, 6] on div at bounding box center [593, 292] width 1186 height 584
type input "$ 0,00"
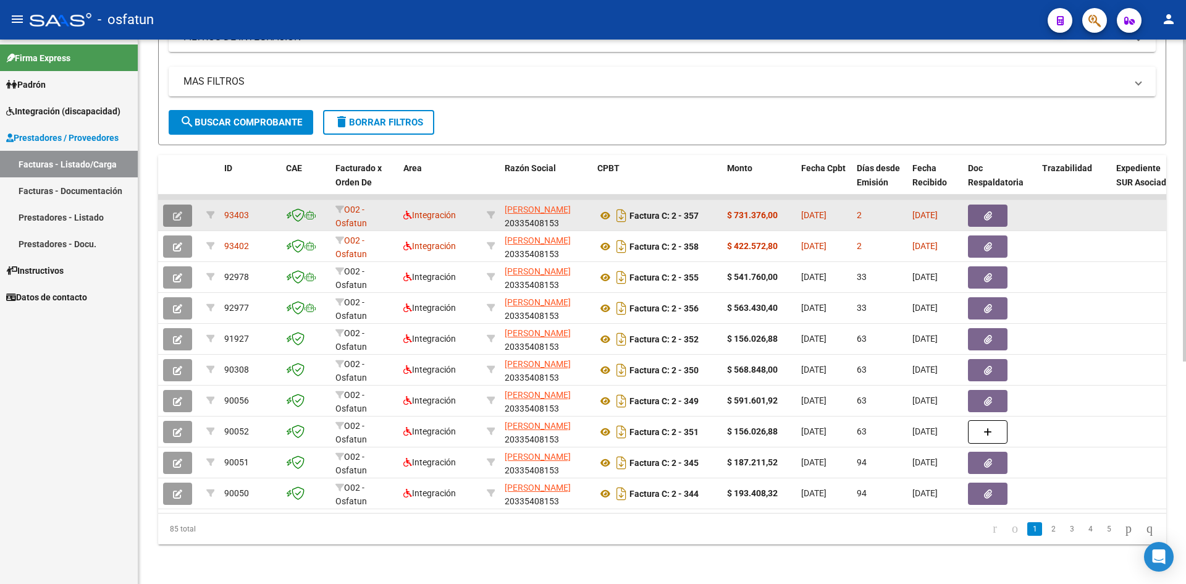
click at [188, 214] on button "button" at bounding box center [177, 216] width 29 height 22
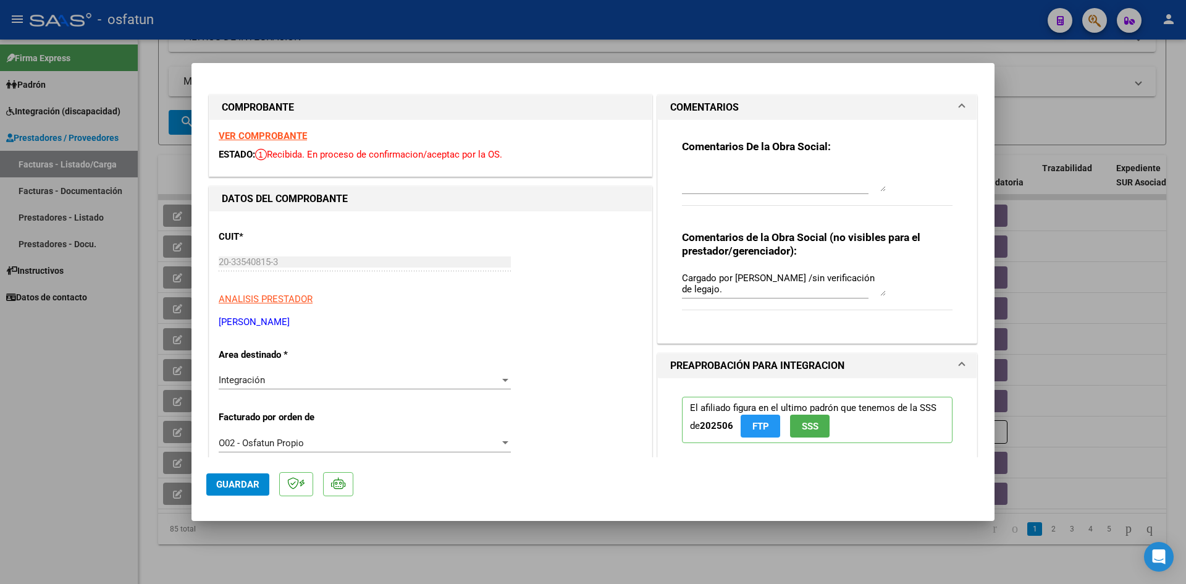
click at [613, 68] on mat-dialog-container "COMPROBANTE VER COMPROBANTE ESTADO: Recibida. En proceso de confirmacion/acepta…" at bounding box center [593, 292] width 803 height 458
click at [592, 51] on div at bounding box center [593, 292] width 1186 height 584
type input "$ 0,00"
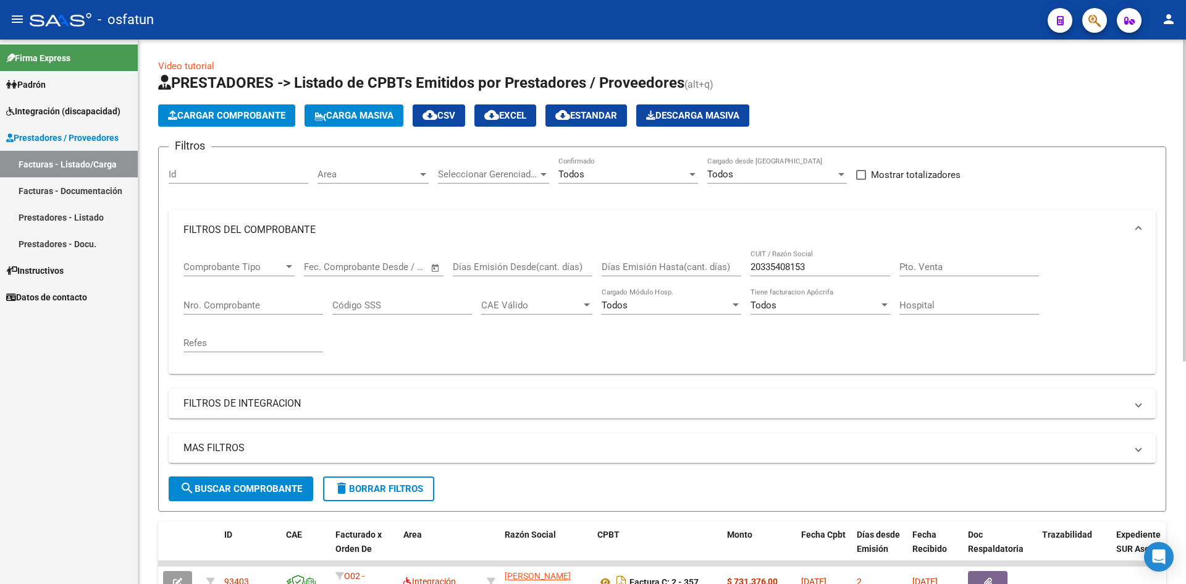
click at [645, 44] on div "Video tutorial PRESTADORES -> Listado de CPBTs Emitidos por Prestadores / Prove…" at bounding box center [662, 495] width 1048 height 911
click at [276, 17] on div "- osfatun" at bounding box center [534, 19] width 1008 height 27
click at [279, 15] on div "- osfatun" at bounding box center [534, 19] width 1008 height 27
click at [779, 70] on div "Video tutorial PRESTADORES -> Listado de CPBTs Emitidos por Prestadores / Prove…" at bounding box center [662, 485] width 1008 height 852
click at [776, 70] on div "Video tutorial PRESTADORES -> Listado de CPBTs Emitidos por Prestadores / Prove…" at bounding box center [662, 485] width 1008 height 852
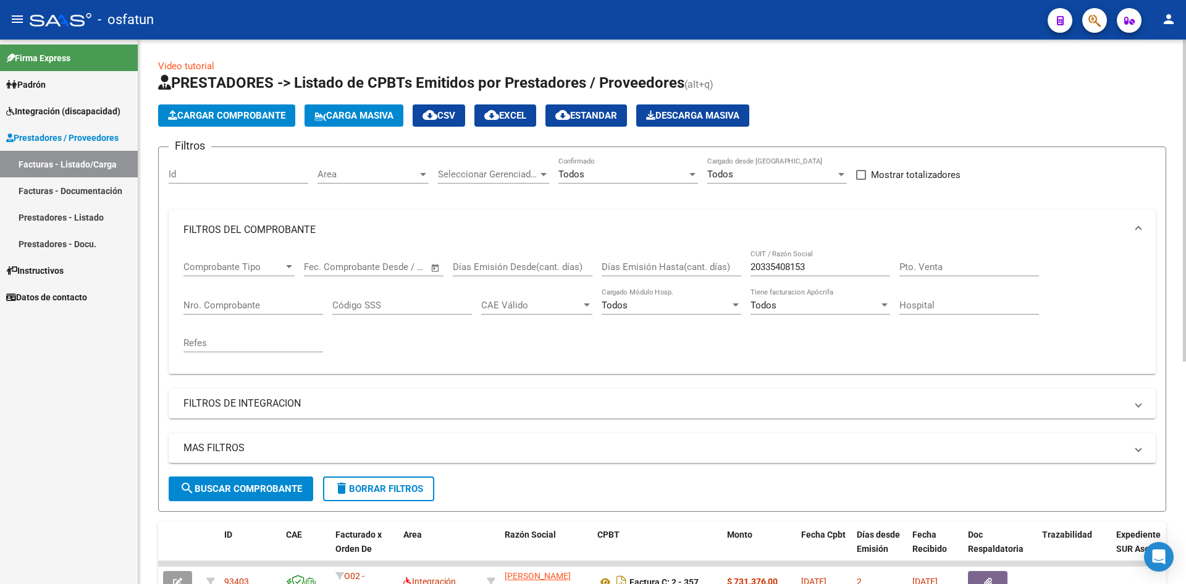
click at [332, 59] on div "Video tutorial PRESTADORES -> Listado de CPBTs Emitidos por Prestadores / Prove…" at bounding box center [662, 485] width 1008 height 852
drag, startPoint x: 332, startPoint y: 59, endPoint x: 365, endPoint y: 70, distance: 35.2
click at [332, 59] on div "Video tutorial PRESTADORES -> Listado de CPBTs Emitidos por Prestadores / Prove…" at bounding box center [662, 485] width 1008 height 852
click at [839, 112] on div "Cargar Comprobante Carga Masiva cloud_download CSV cloud_download EXCEL cloud_d…" at bounding box center [662, 115] width 1008 height 22
drag, startPoint x: 174, startPoint y: 80, endPoint x: 721, endPoint y: 88, distance: 546.9
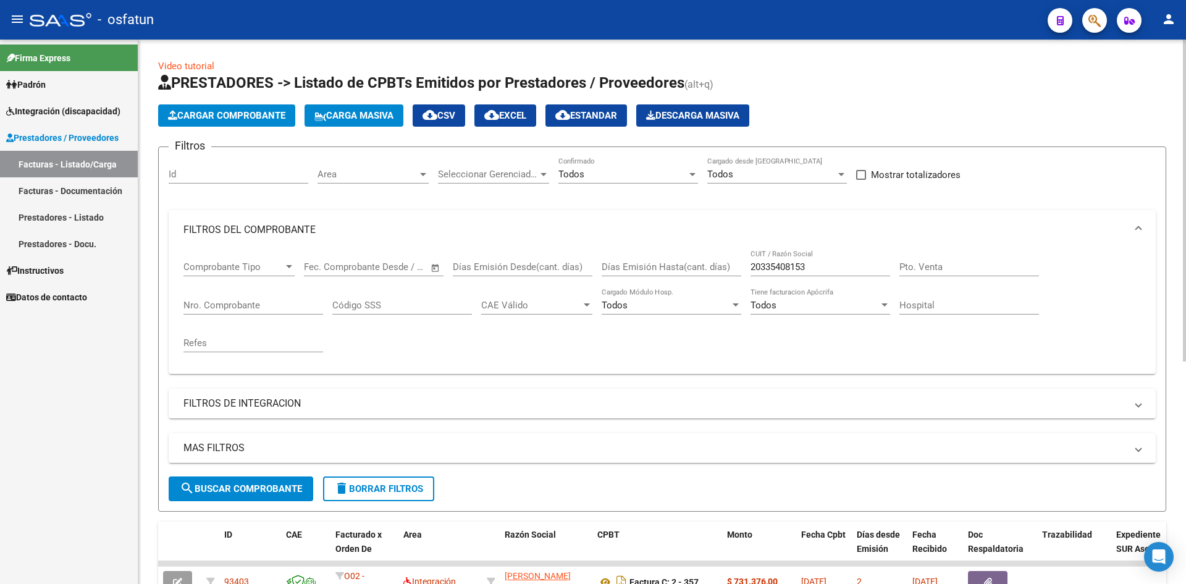
click at [721, 89] on h1 "PRESTADORES -> Listado de CPBTs Emitidos por Prestadores / Proveedores (alt+q)" at bounding box center [662, 84] width 1008 height 22
click at [727, 86] on h1 "PRESTADORES -> Listado de CPBTs Emitidos por Prestadores / Proveedores (alt+q)" at bounding box center [662, 84] width 1008 height 22
click at [186, 66] on link "Video tutorial" at bounding box center [186, 66] width 56 height 11
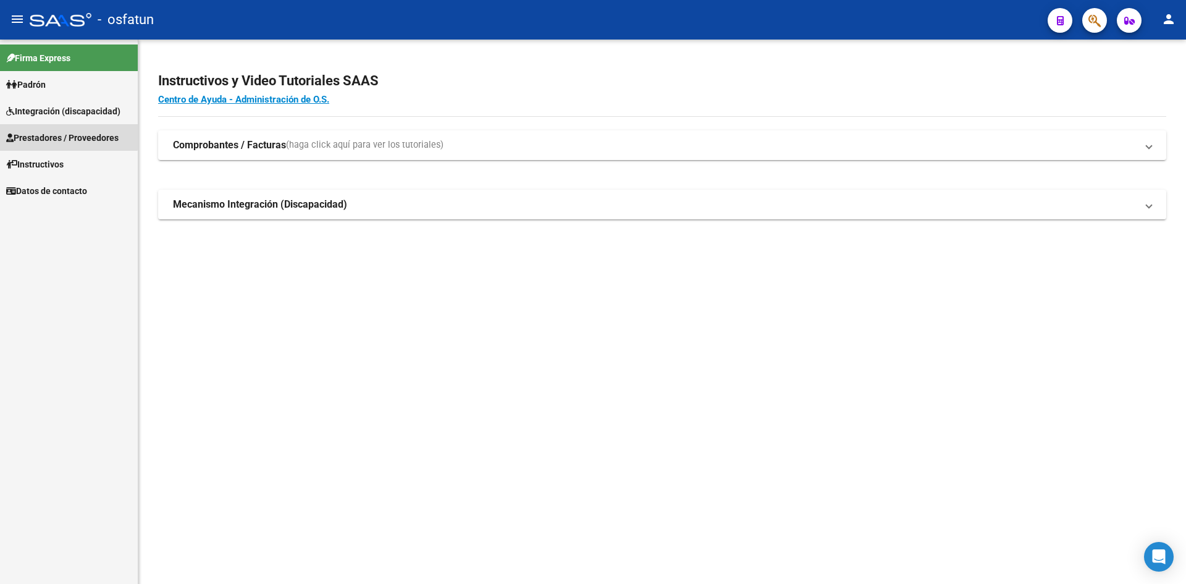
click at [62, 128] on link "Prestadores / Proveedores" at bounding box center [69, 137] width 138 height 27
click at [81, 145] on link "Prestadores / Proveedores" at bounding box center [69, 137] width 138 height 27
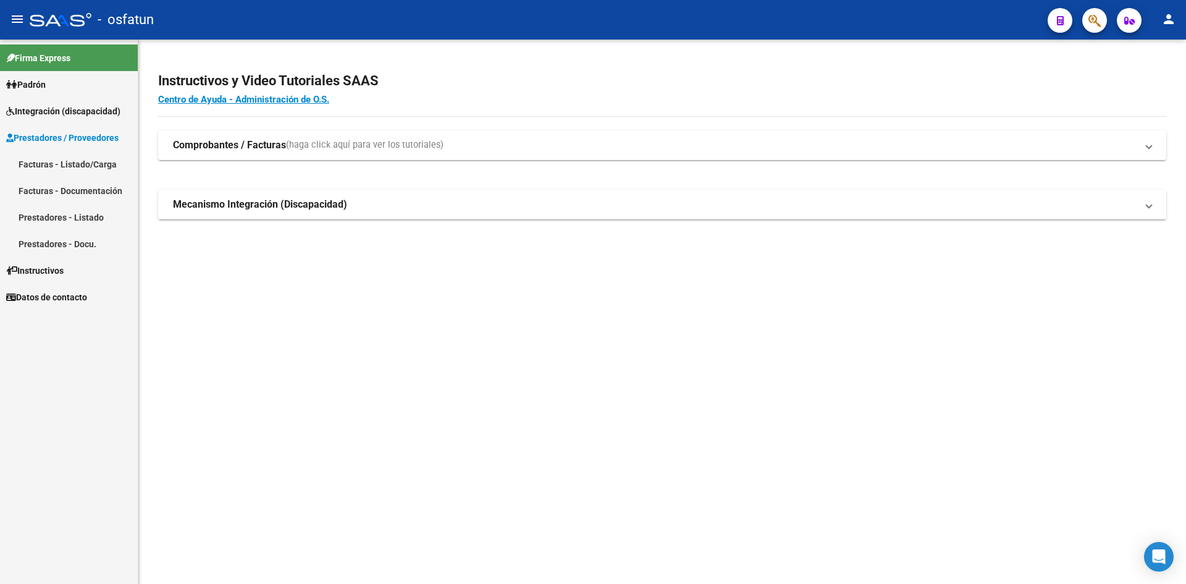
drag, startPoint x: 74, startPoint y: 158, endPoint x: 93, endPoint y: 152, distance: 19.9
click at [75, 157] on link "Facturas - Listado/Carga" at bounding box center [69, 164] width 138 height 27
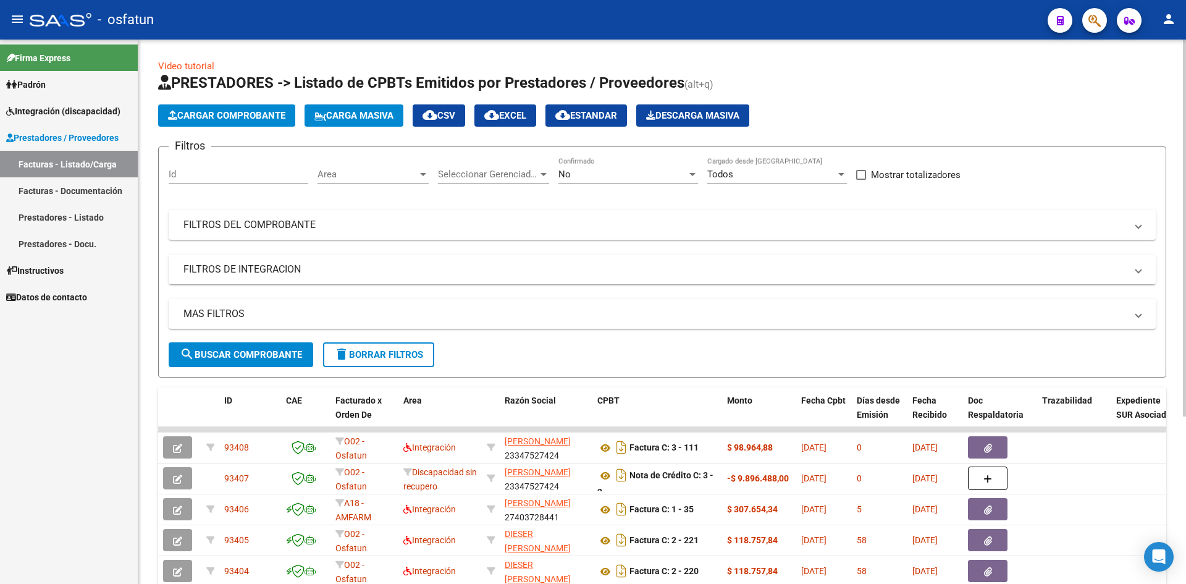
drag, startPoint x: 499, startPoint y: 59, endPoint x: 614, endPoint y: 83, distance: 117.9
click at [499, 62] on div "Video tutorial PRESTADORES -> Listado de CPBTs Emitidos por Prestadores / Prove…" at bounding box center [662, 417] width 1008 height 717
drag, startPoint x: 976, startPoint y: 101, endPoint x: 965, endPoint y: 108, distance: 13.0
click at [969, 106] on app-list-header "PRESTADORES -> Listado de CPBTs Emitidos por Prestadores / Proveedores (alt+q) …" at bounding box center [662, 225] width 1008 height 305
click at [683, 179] on div "No" at bounding box center [623, 174] width 129 height 11
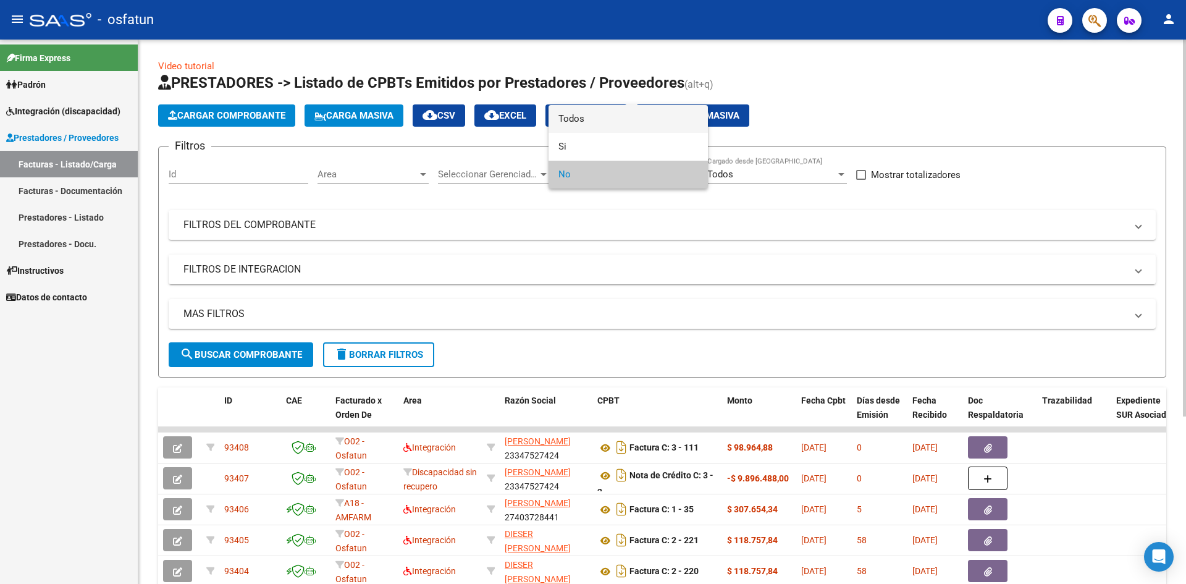
drag, startPoint x: 617, startPoint y: 120, endPoint x: 743, endPoint y: 181, distance: 140.4
click at [623, 124] on span "Todos" at bounding box center [629, 119] width 140 height 28
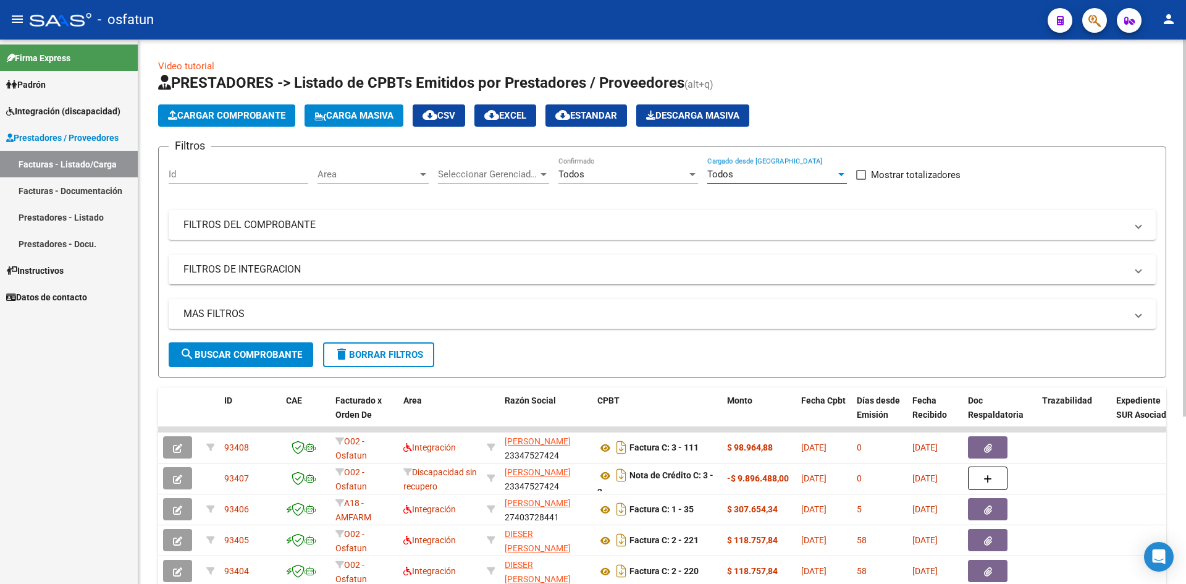
click at [795, 177] on div "Todos" at bounding box center [772, 174] width 129 height 11
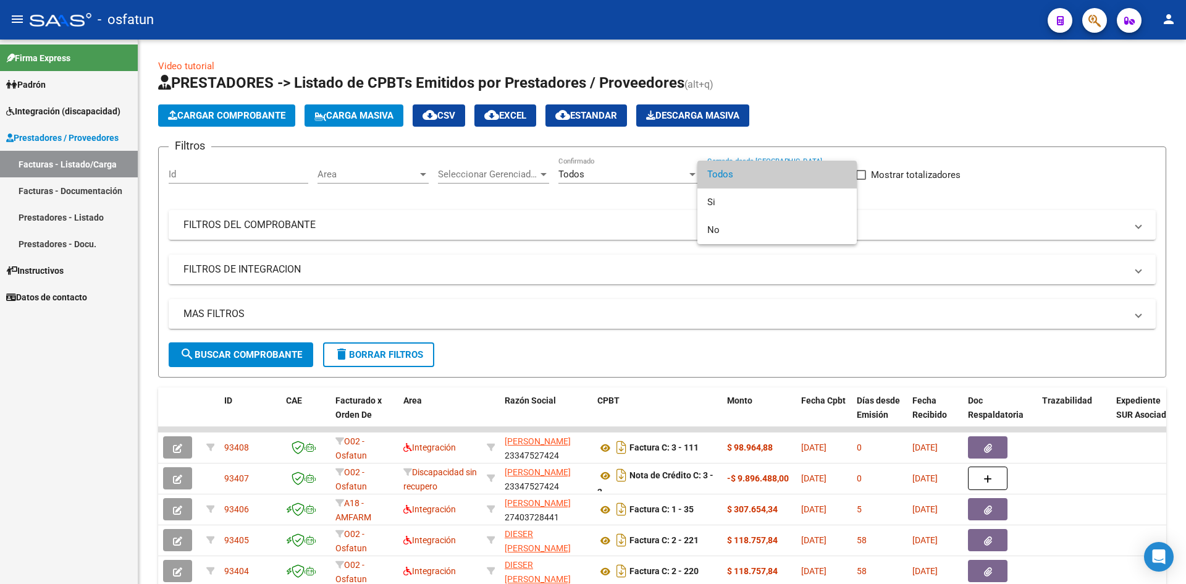
click at [775, 172] on span "Todos" at bounding box center [778, 175] width 140 height 28
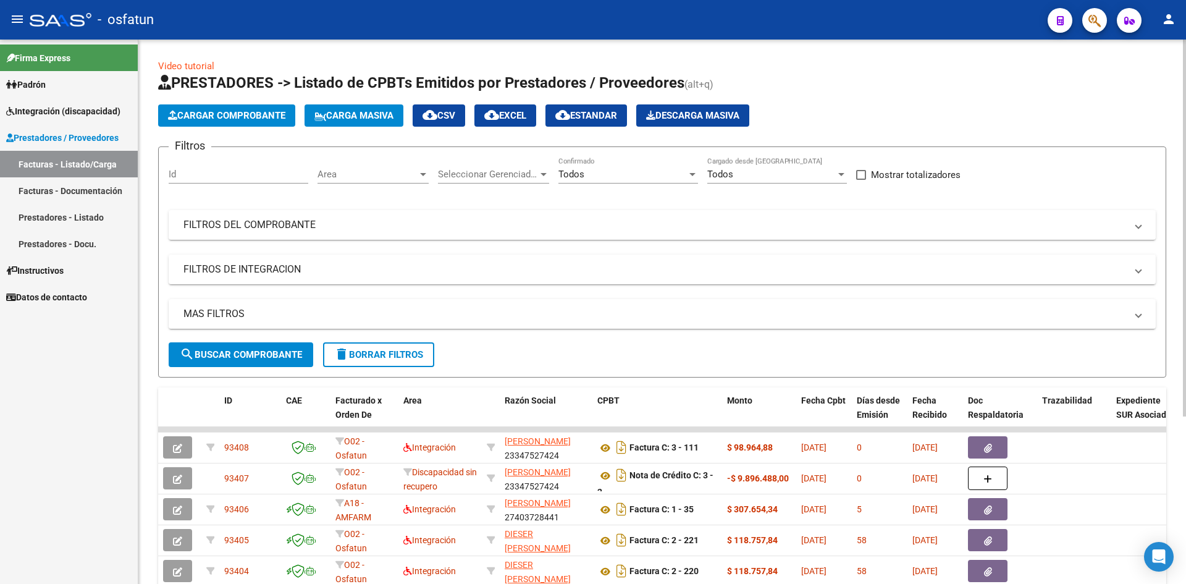
click at [799, 184] on div "Todos Cargado desde [GEOGRAPHIC_DATA]" at bounding box center [778, 176] width 140 height 38
click at [793, 175] on div "Todos" at bounding box center [772, 174] width 129 height 11
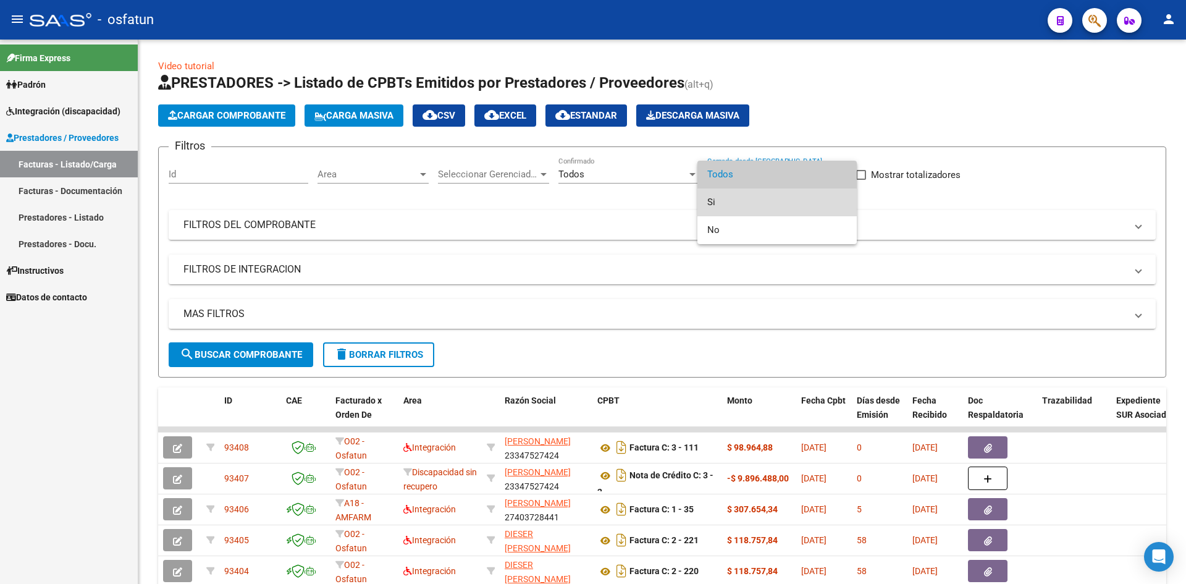
click at [762, 212] on span "Si" at bounding box center [778, 202] width 140 height 28
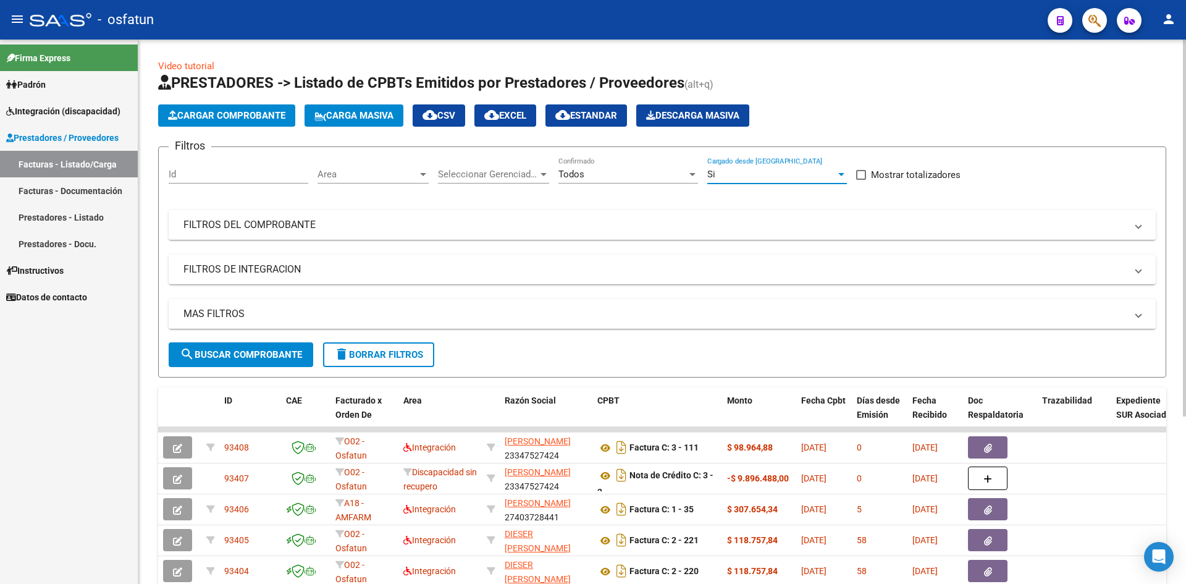
click at [784, 175] on div "Si" at bounding box center [772, 174] width 129 height 11
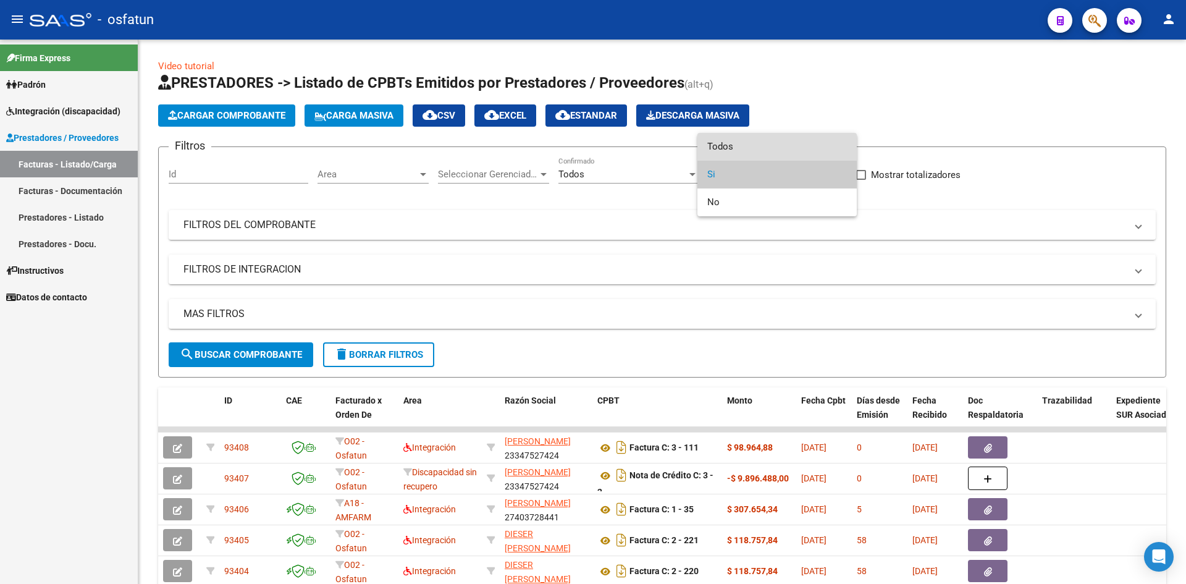
click at [750, 142] on span "Todos" at bounding box center [778, 147] width 140 height 28
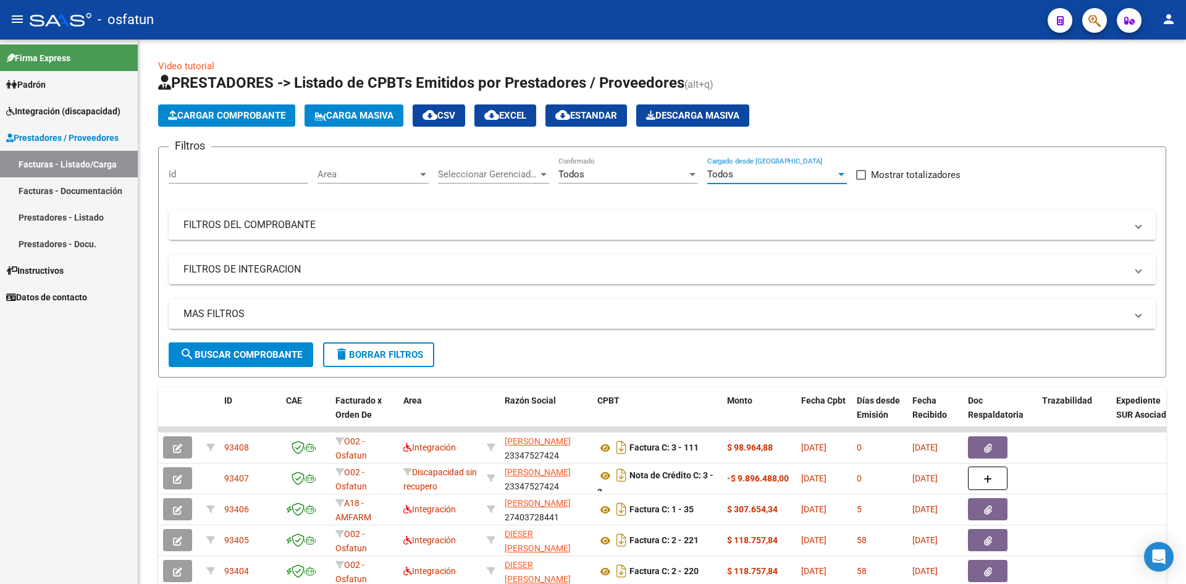
click at [73, 339] on div "Firma Express Padrón Análisis Afiliado Integración (discapacidad) Estado Presen…" at bounding box center [69, 312] width 138 height 544
click at [552, 41] on div "Video tutorial PRESTADORES -> Listado de CPBTs Emitidos por Prestadores / Prove…" at bounding box center [662, 428] width 1048 height 777
click at [586, 61] on div "Video tutorial PRESTADORES -> Listado de CPBTs Emitidos por Prestadores / Prove…" at bounding box center [662, 417] width 1008 height 717
click at [534, 41] on div "Video tutorial PRESTADORES -> Listado de CPBTs Emitidos por Prestadores / Prove…" at bounding box center [662, 428] width 1048 height 777
drag, startPoint x: 729, startPoint y: 32, endPoint x: 865, endPoint y: 59, distance: 138.5
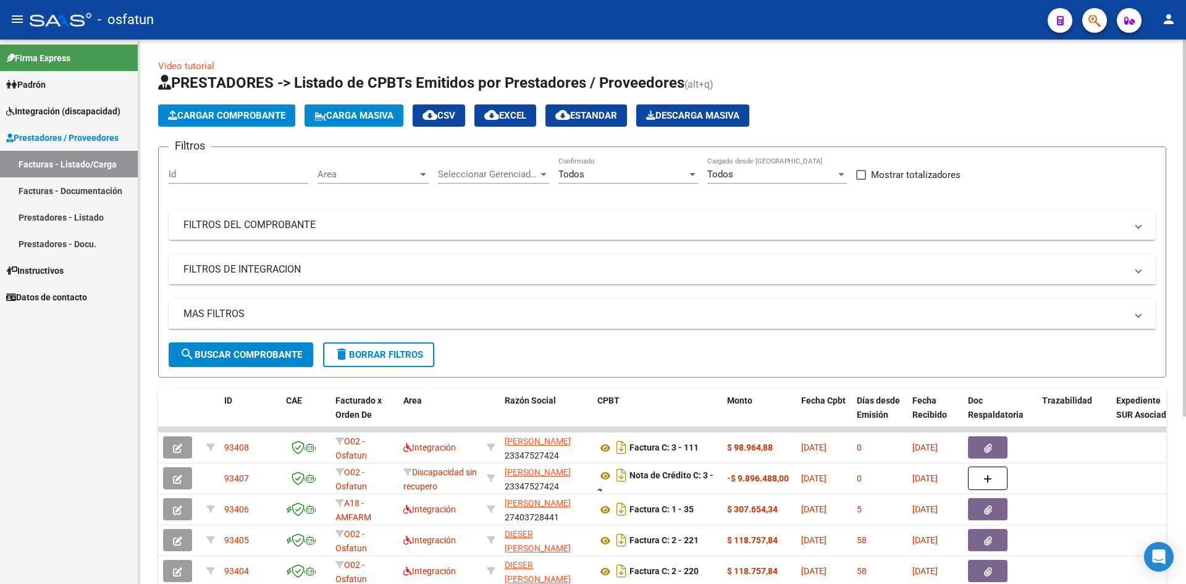
click at [732, 33] on mat-toolbar "menu - osfatun person" at bounding box center [593, 20] width 1186 height 40
click at [735, 49] on div "Video tutorial PRESTADORES -> Listado de CPBTs Emitidos por Prestadores / Prove…" at bounding box center [662, 428] width 1048 height 777
click at [847, 100] on app-list-header "PRESTADORES -> Listado de CPBTs Emitidos por Prestadores / Proveedores (alt+q) …" at bounding box center [662, 225] width 1008 height 305
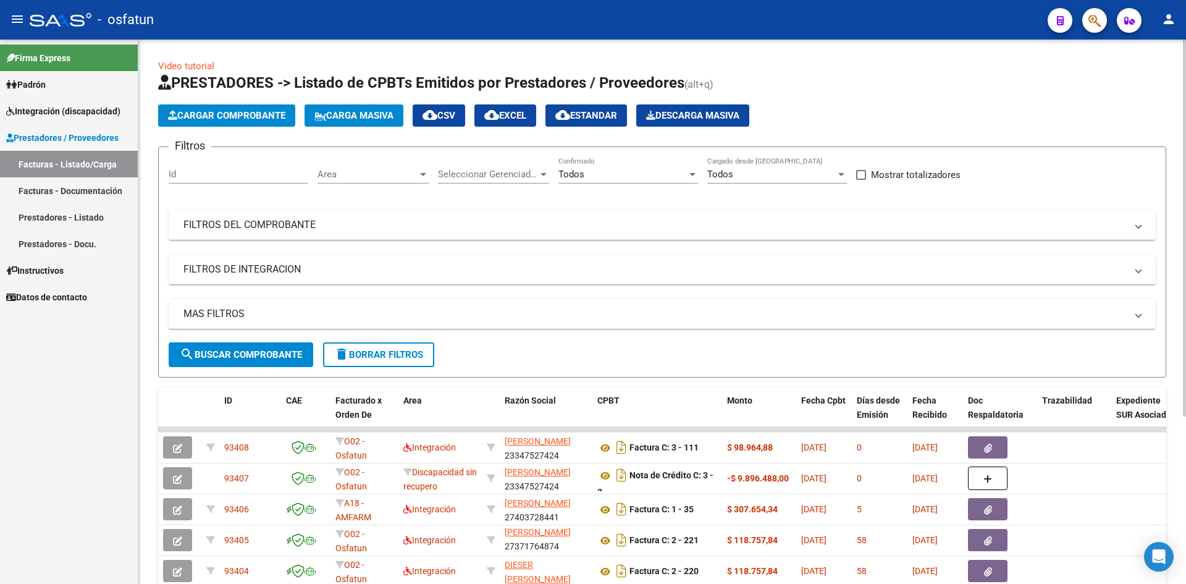
click at [847, 101] on app-list-header "PRESTADORES -> Listado de CPBTs Emitidos por Prestadores / Proveedores (alt+q) …" at bounding box center [662, 225] width 1008 height 305
click at [833, 104] on app-list-header "PRESTADORES -> Listado de CPBTs Emitidos por Prestadores / Proveedores (alt+q) …" at bounding box center [662, 225] width 1008 height 305
click at [115, 255] on link "Prestadores - Docu." at bounding box center [69, 243] width 138 height 27
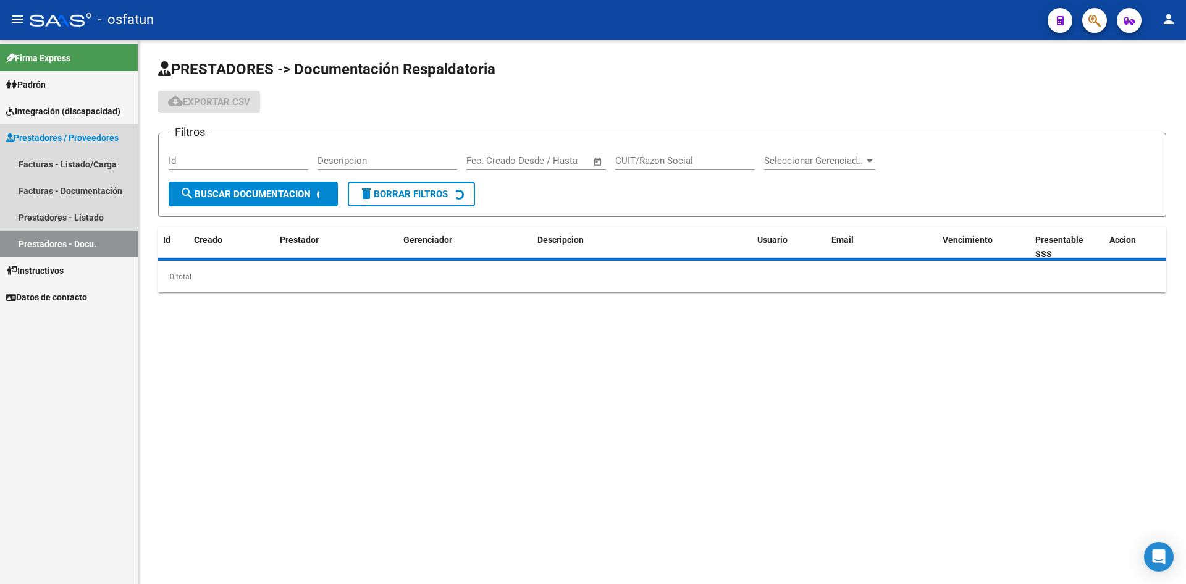
click at [115, 255] on link "Prestadores - Docu." at bounding box center [69, 243] width 138 height 27
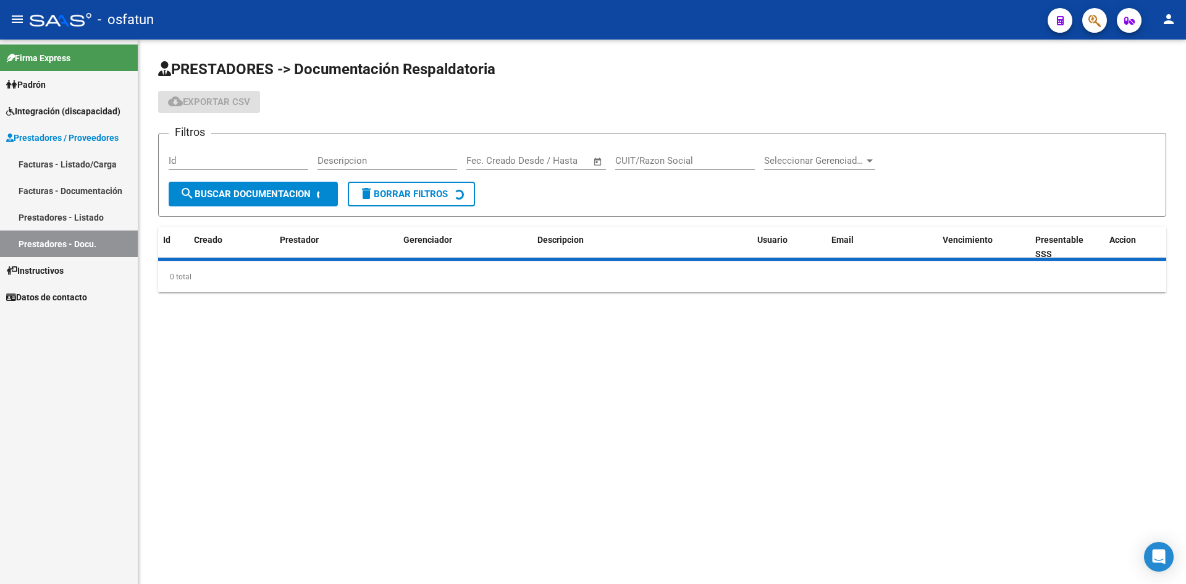
drag, startPoint x: 656, startPoint y: 100, endPoint x: 611, endPoint y: 112, distance: 46.0
click at [655, 100] on div "cloud_download Exportar CSV" at bounding box center [662, 102] width 1008 height 22
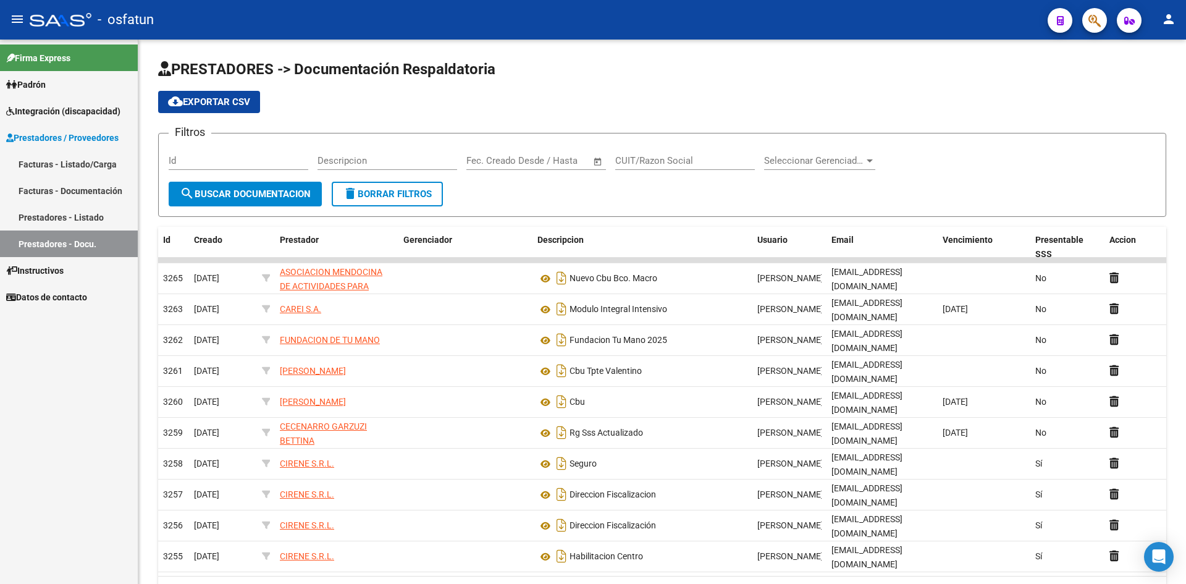
click at [67, 198] on link "Facturas - Documentación" at bounding box center [69, 190] width 138 height 27
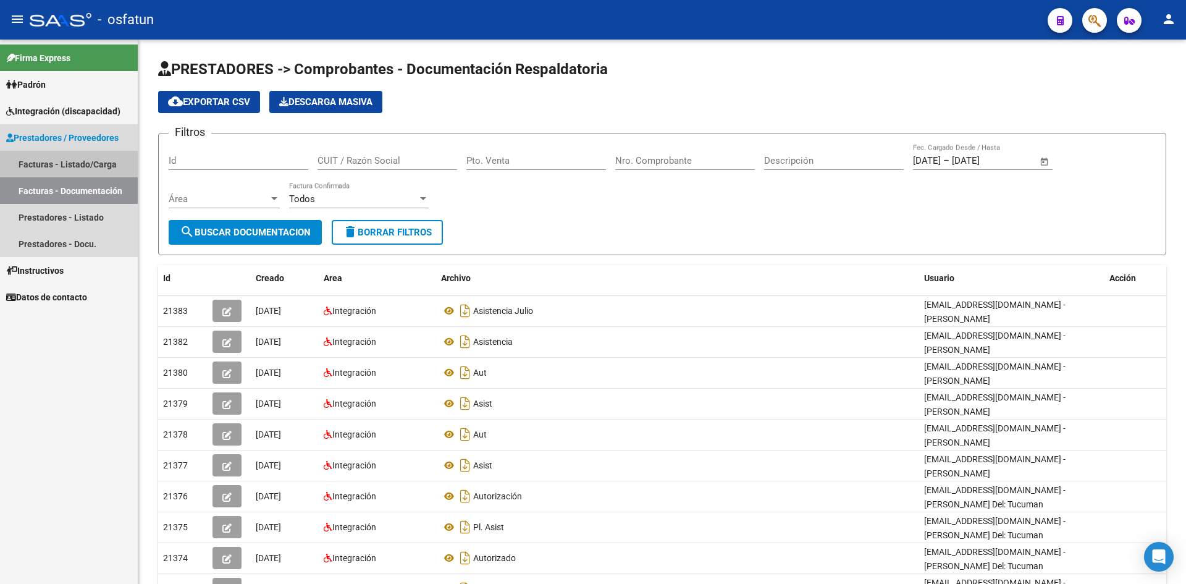
click at [77, 167] on link "Facturas - Listado/Carga" at bounding box center [69, 164] width 138 height 27
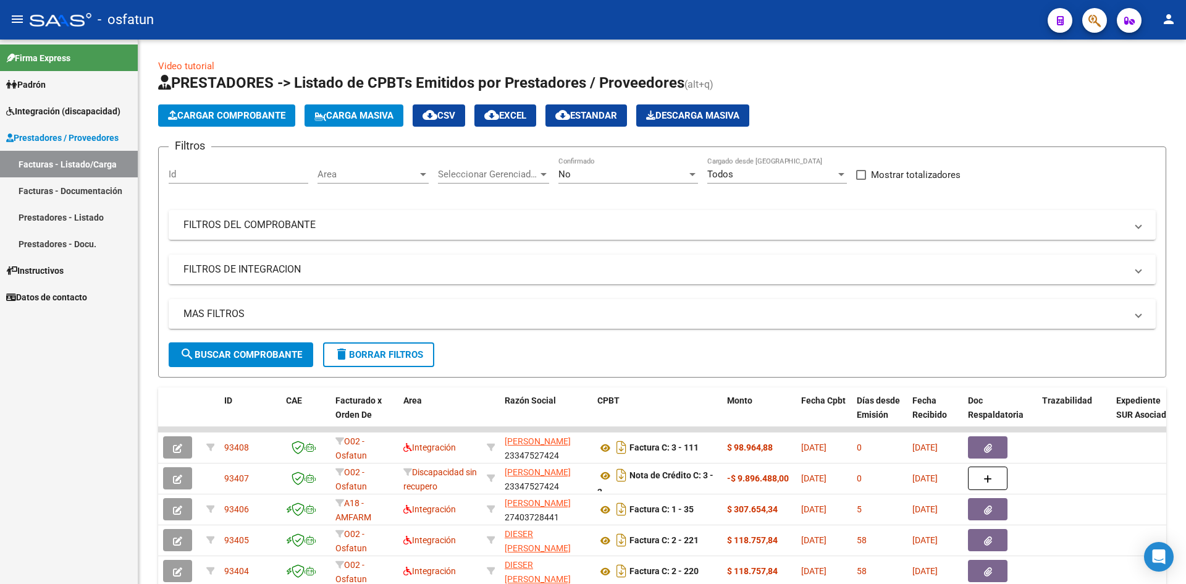
click at [93, 137] on span "Prestadores / Proveedores" at bounding box center [62, 138] width 112 height 14
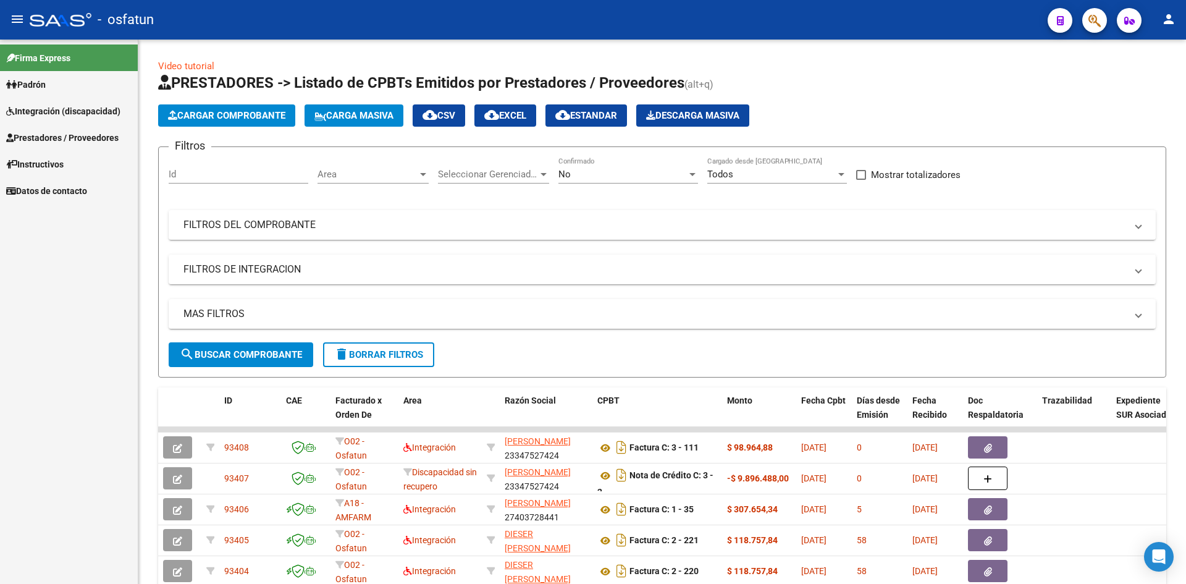
click at [82, 138] on span "Prestadores / Proveedores" at bounding box center [62, 138] width 112 height 14
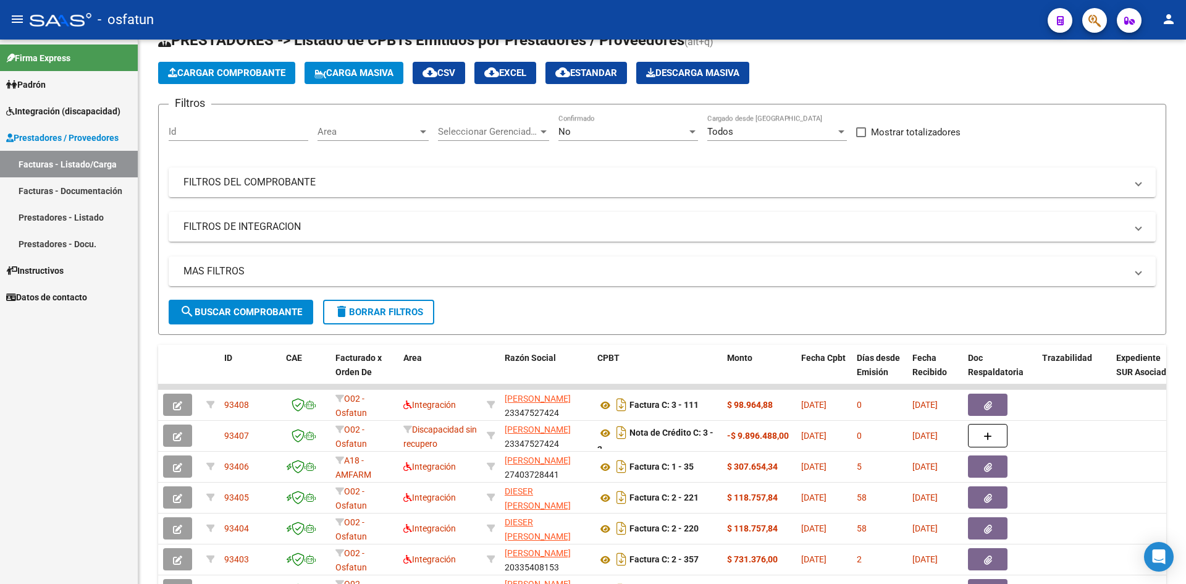
scroll to position [62, 0]
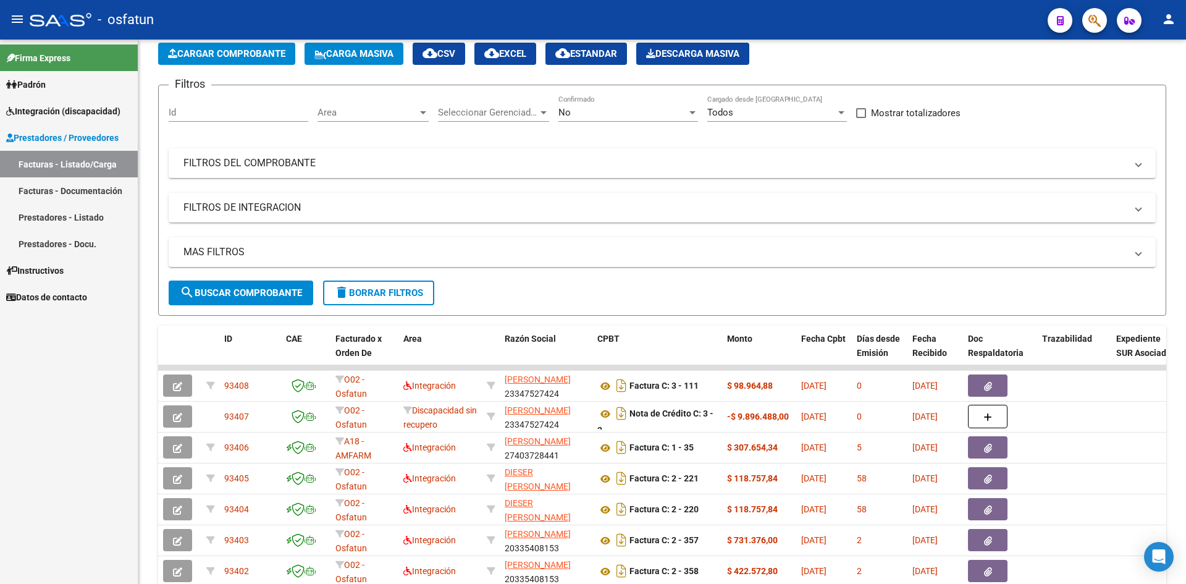
click at [71, 196] on link "Facturas - Documentación" at bounding box center [69, 190] width 138 height 27
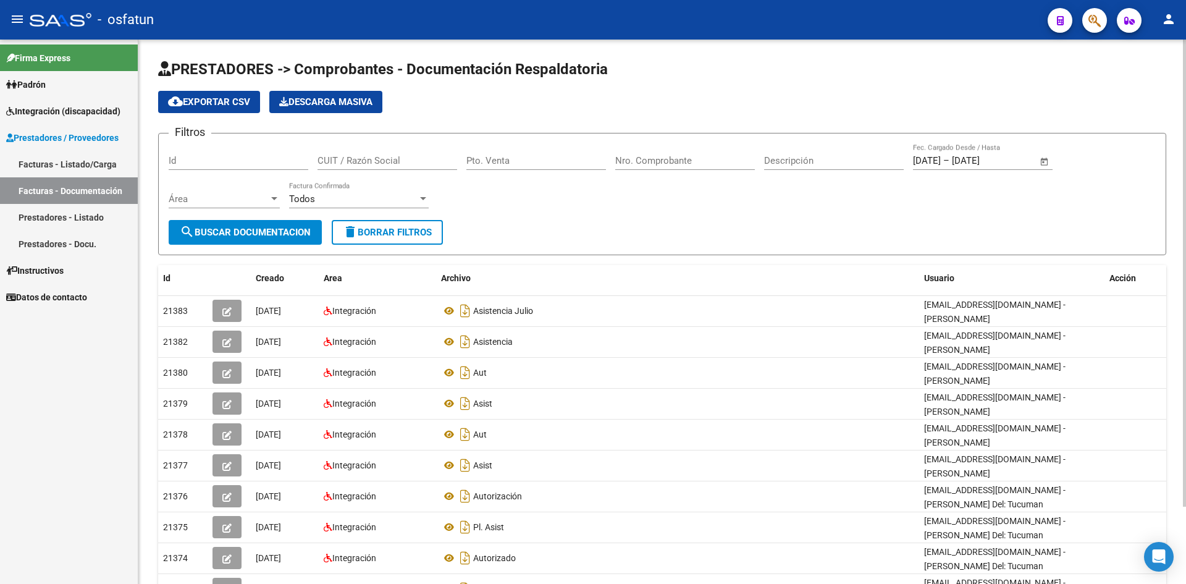
click at [472, 109] on div "cloud_download Exportar CSV Descarga Masiva" at bounding box center [662, 102] width 1008 height 22
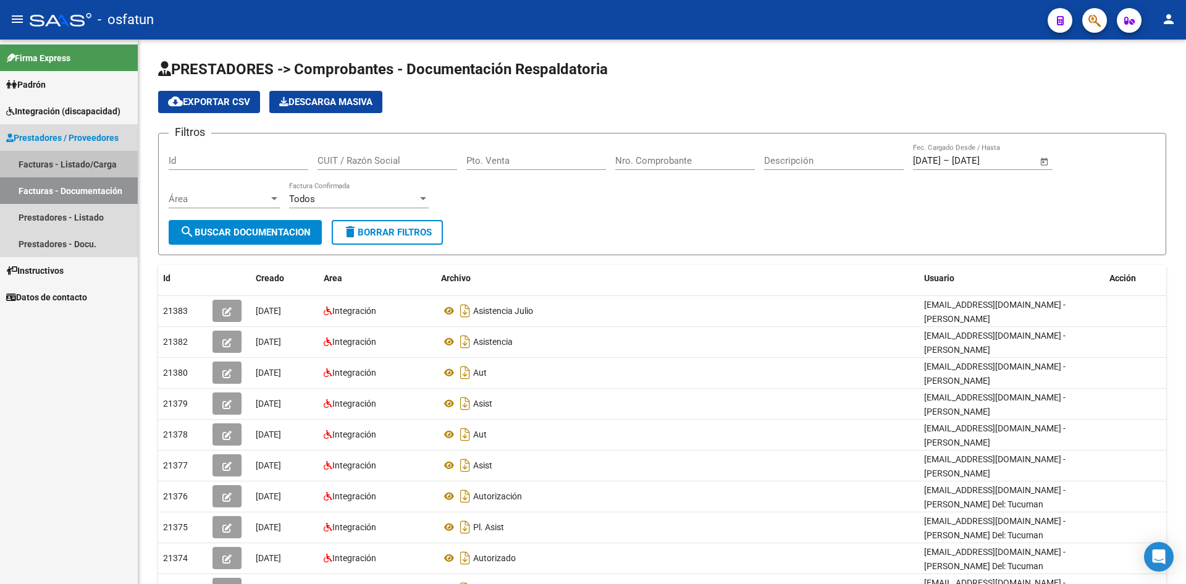
click at [66, 163] on link "Facturas - Listado/Carga" at bounding box center [69, 164] width 138 height 27
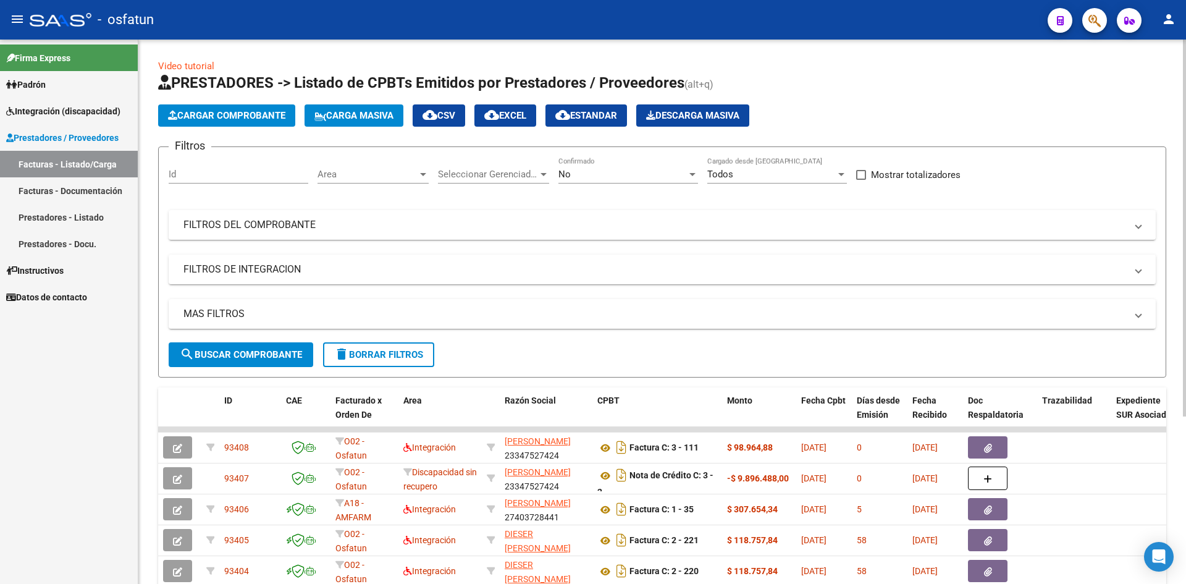
click at [541, 56] on div "Video tutorial PRESTADORES -> Listado de CPBTs Emitidos por Prestadores / Prove…" at bounding box center [662, 428] width 1048 height 777
click at [44, 194] on link "Facturas - Documentación" at bounding box center [69, 190] width 138 height 27
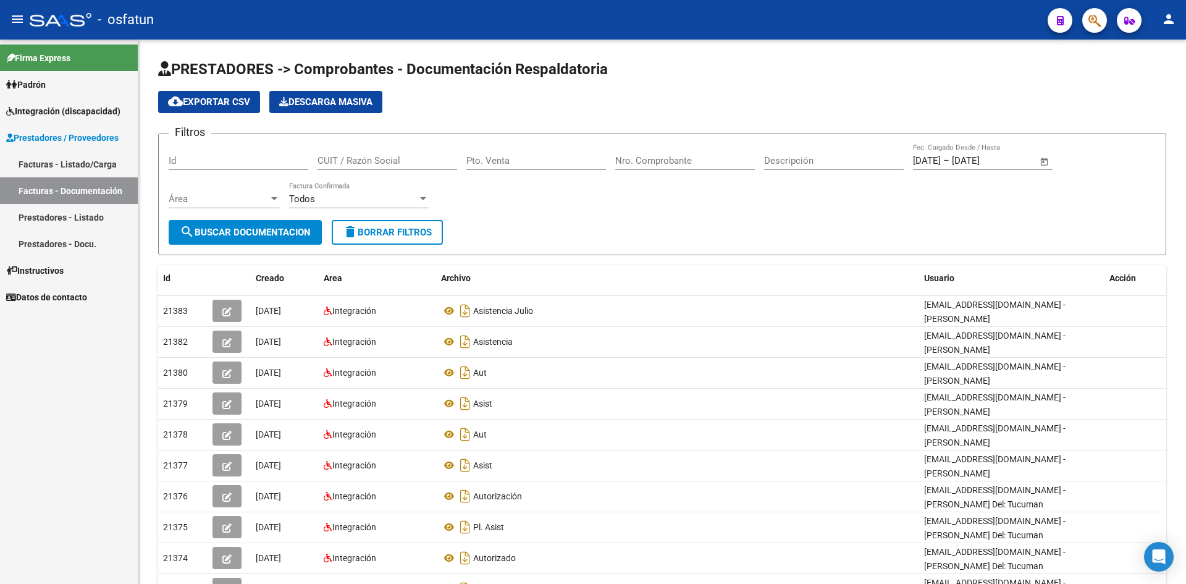
click at [84, 133] on span "Prestadores / Proveedores" at bounding box center [62, 138] width 112 height 14
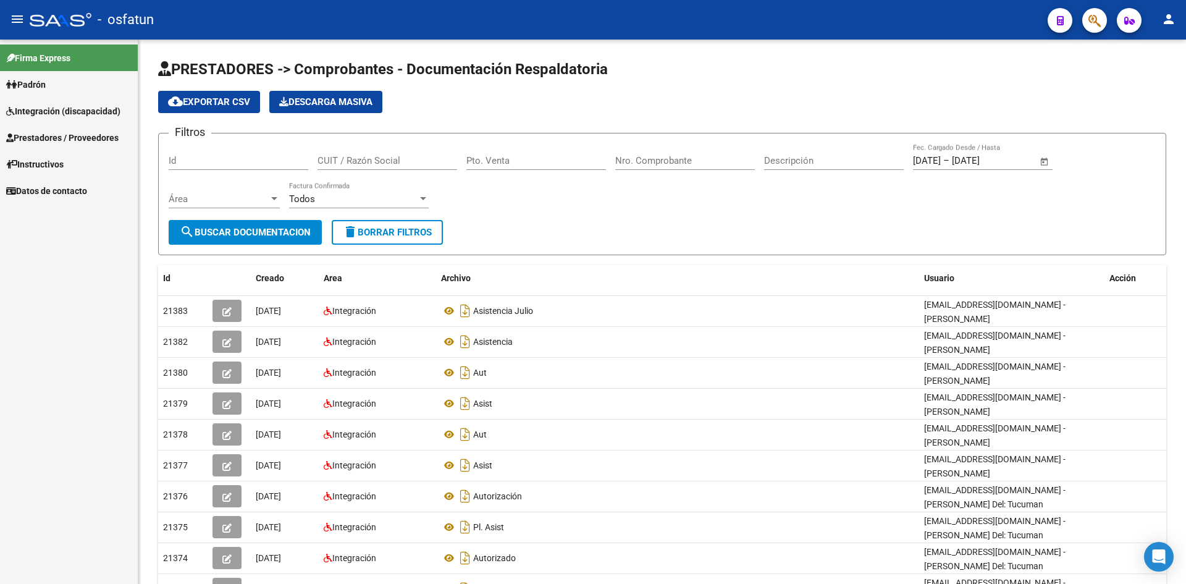
click at [79, 161] on mat-nav-list "Firma Express Padrón Análisis Afiliado Integración (discapacidad) Estado Presen…" at bounding box center [69, 122] width 138 height 164
click at [66, 145] on link "Prestadores / Proveedores" at bounding box center [69, 137] width 138 height 27
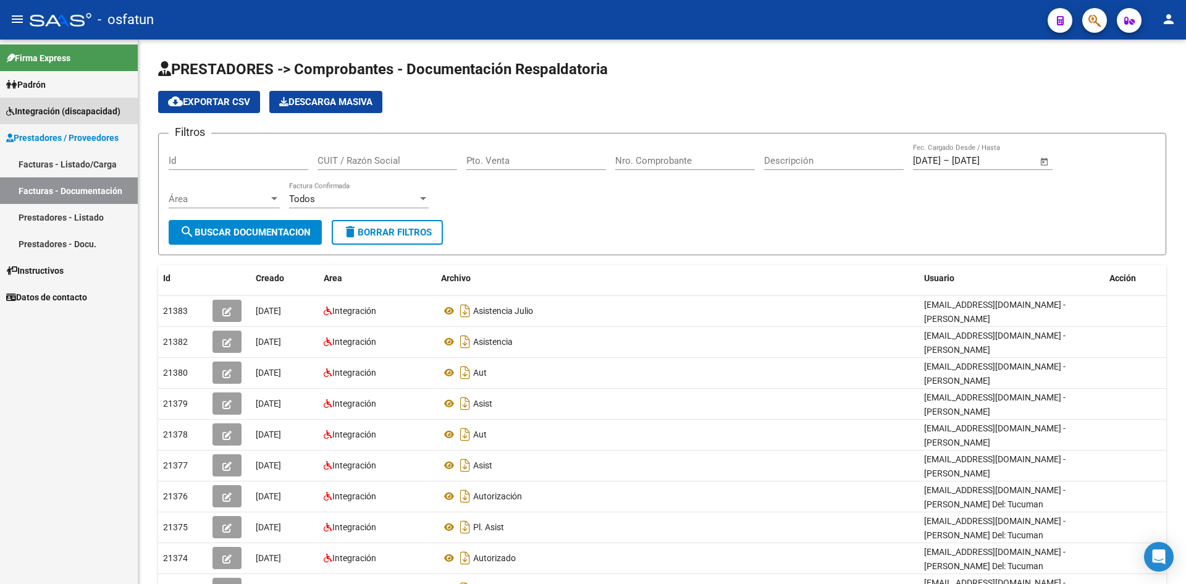
click at [80, 112] on span "Integración (discapacidad)" at bounding box center [63, 111] width 114 height 14
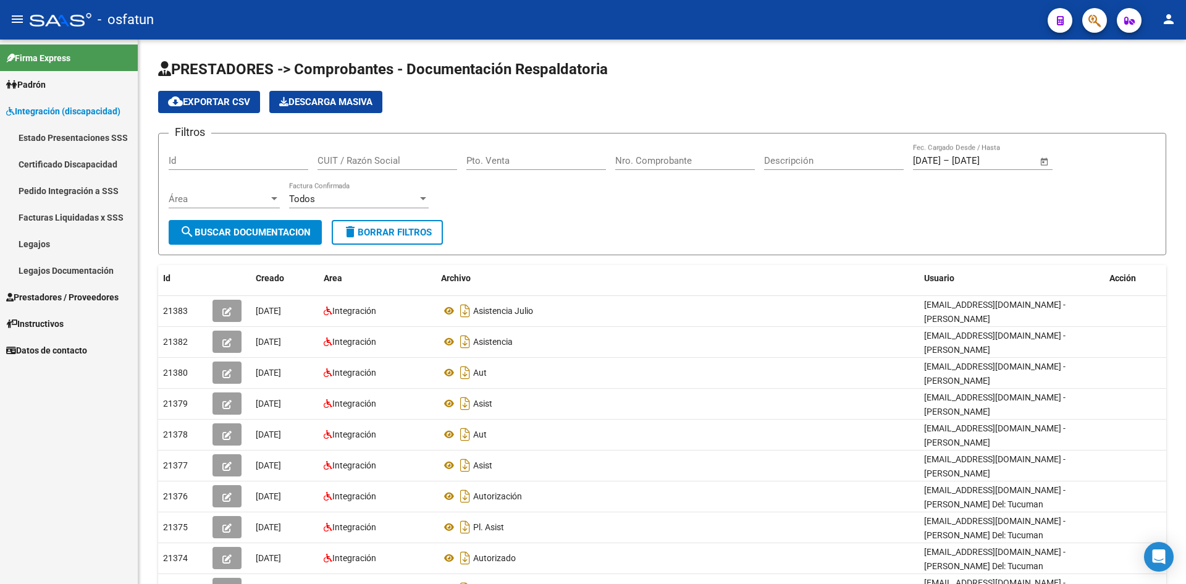
click at [72, 221] on link "Facturas Liquidadas x SSS" at bounding box center [69, 217] width 138 height 27
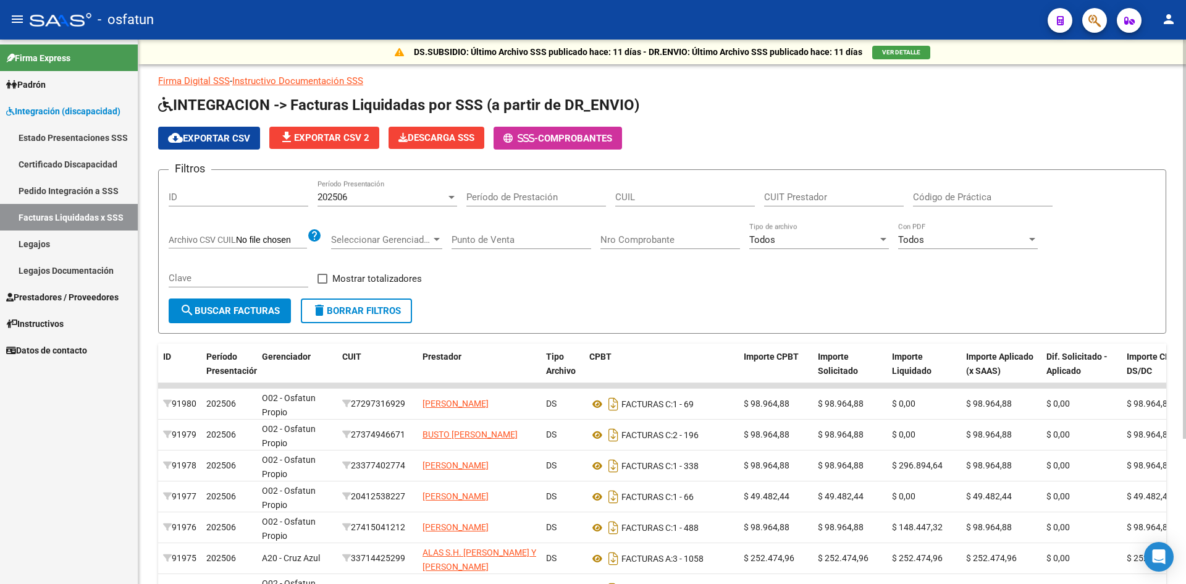
drag, startPoint x: 615, startPoint y: 295, endPoint x: 648, endPoint y: 216, distance: 86.4
click at [613, 292] on div "Filtros ID 202506 Período Presentación Período de Prestación CUIL CUIT Prestado…" at bounding box center [662, 239] width 987 height 119
click at [715, 71] on div "DS.SUBSIDIO: Último Archivo SSS publicado hace: 11 días - DR.ENVIO: Último Arch…" at bounding box center [662, 406] width 1048 height 733
click at [72, 110] on span "Integración (discapacidad)" at bounding box center [63, 111] width 114 height 14
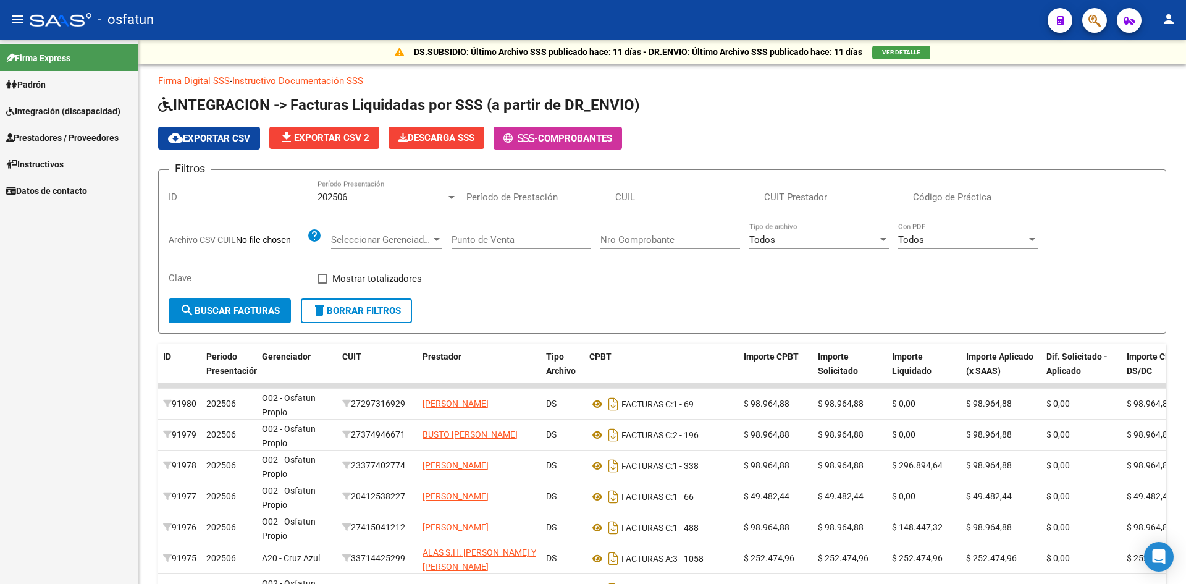
click at [75, 139] on span "Prestadores / Proveedores" at bounding box center [62, 138] width 112 height 14
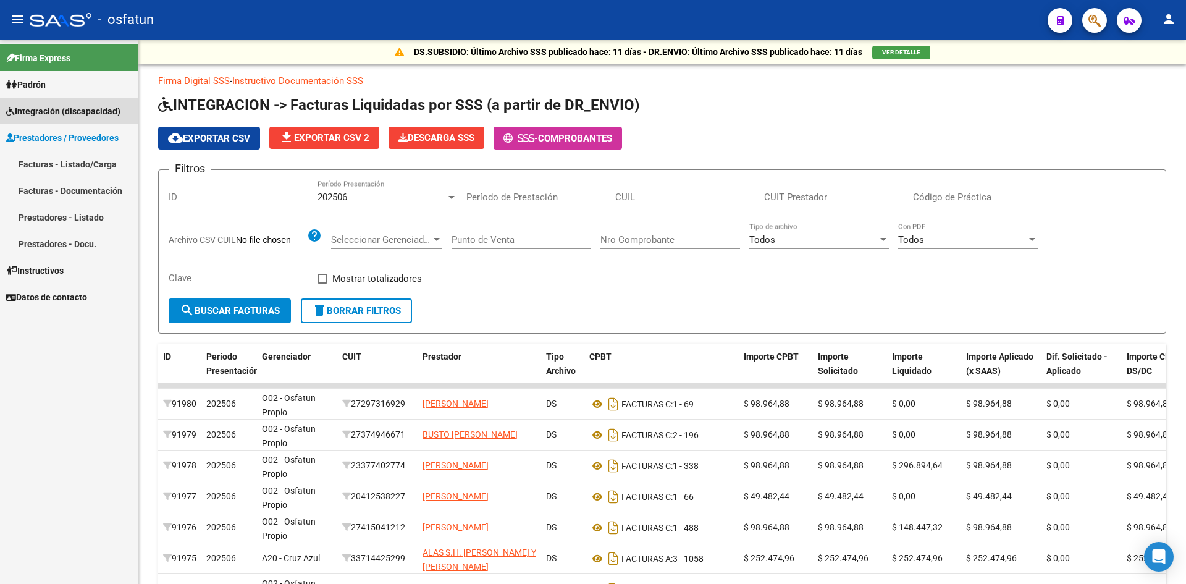
click at [79, 111] on span "Integración (discapacidad)" at bounding box center [63, 111] width 114 height 14
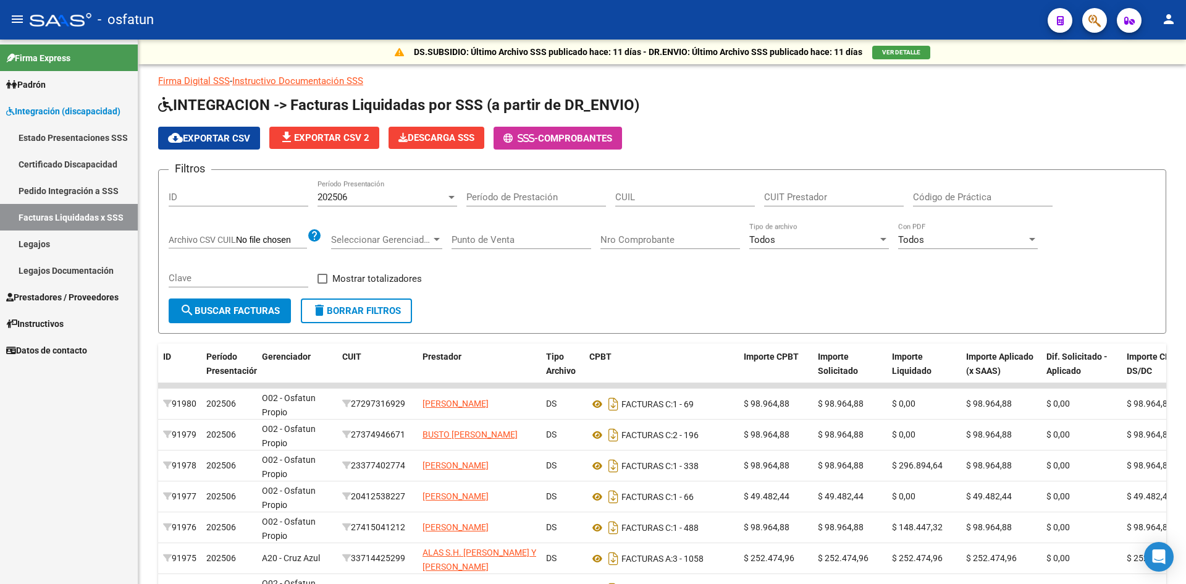
click at [77, 105] on span "Integración (discapacidad)" at bounding box center [63, 111] width 114 height 14
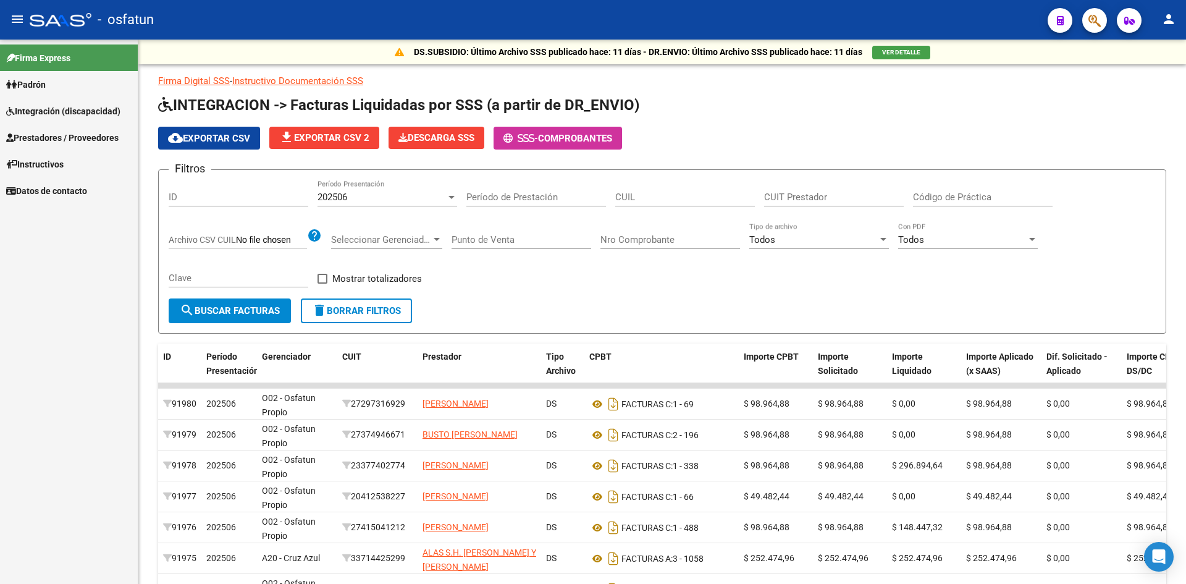
click at [69, 145] on link "Prestadores / Proveedores" at bounding box center [69, 137] width 138 height 27
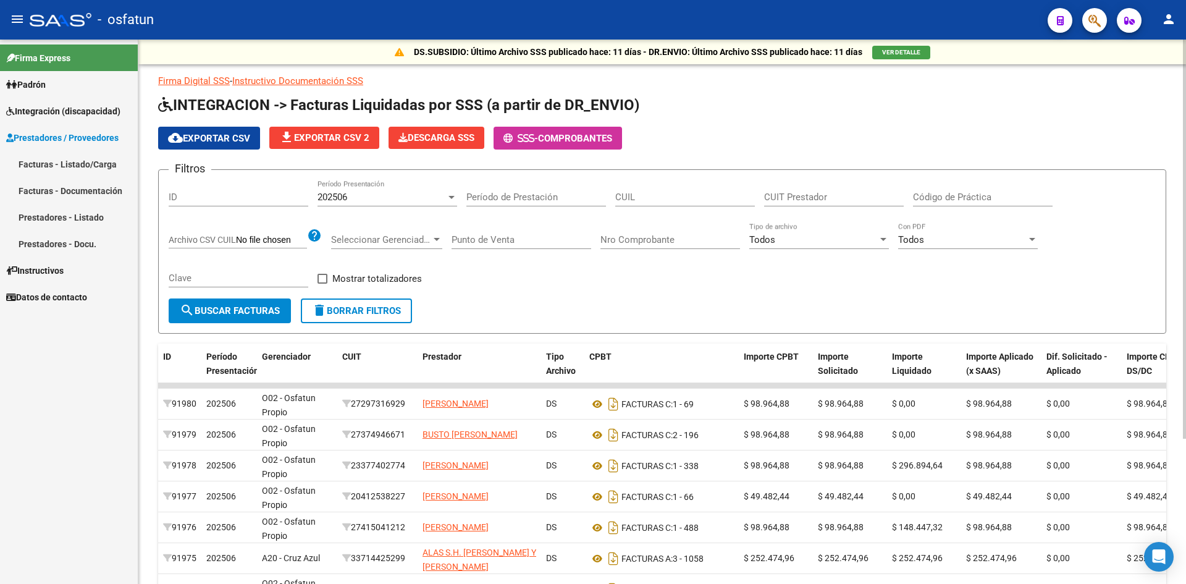
drag, startPoint x: 95, startPoint y: 166, endPoint x: 154, endPoint y: 191, distance: 64.5
click at [97, 166] on link "Facturas - Listado/Carga" at bounding box center [69, 164] width 138 height 27
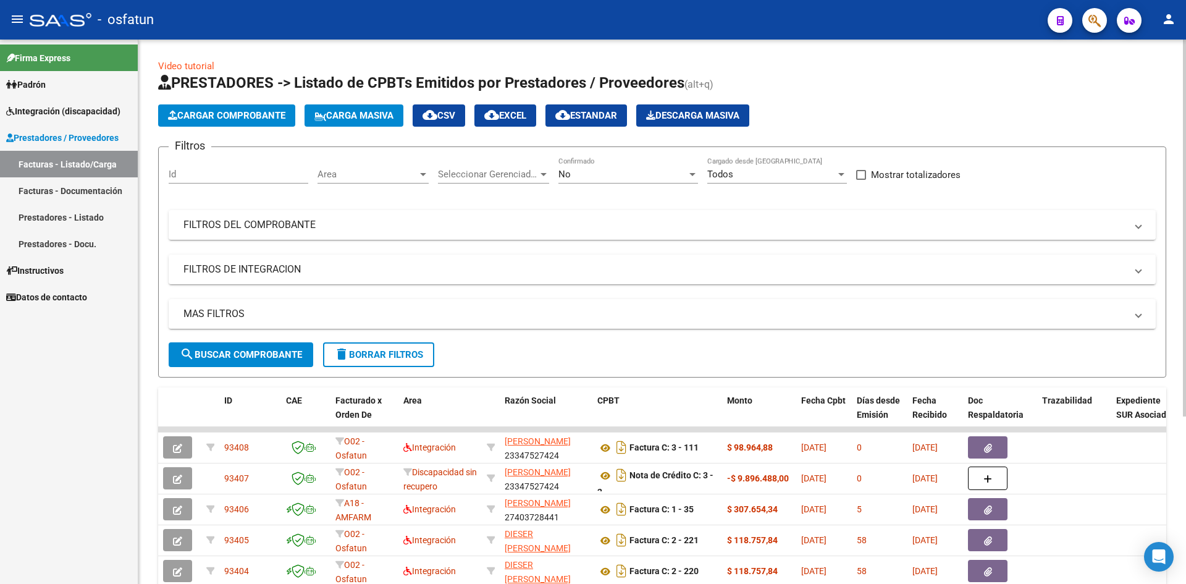
click at [649, 180] on div "No Confirmado" at bounding box center [629, 170] width 140 height 27
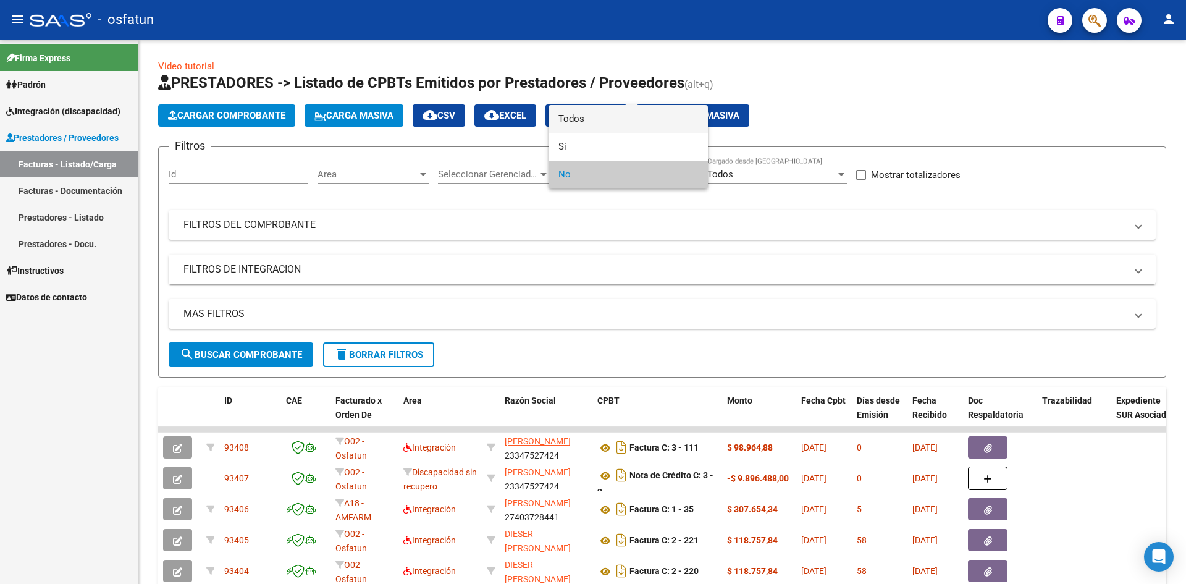
drag, startPoint x: 607, startPoint y: 121, endPoint x: 657, endPoint y: 212, distance: 103.7
click at [608, 122] on span "Todos" at bounding box center [629, 119] width 140 height 28
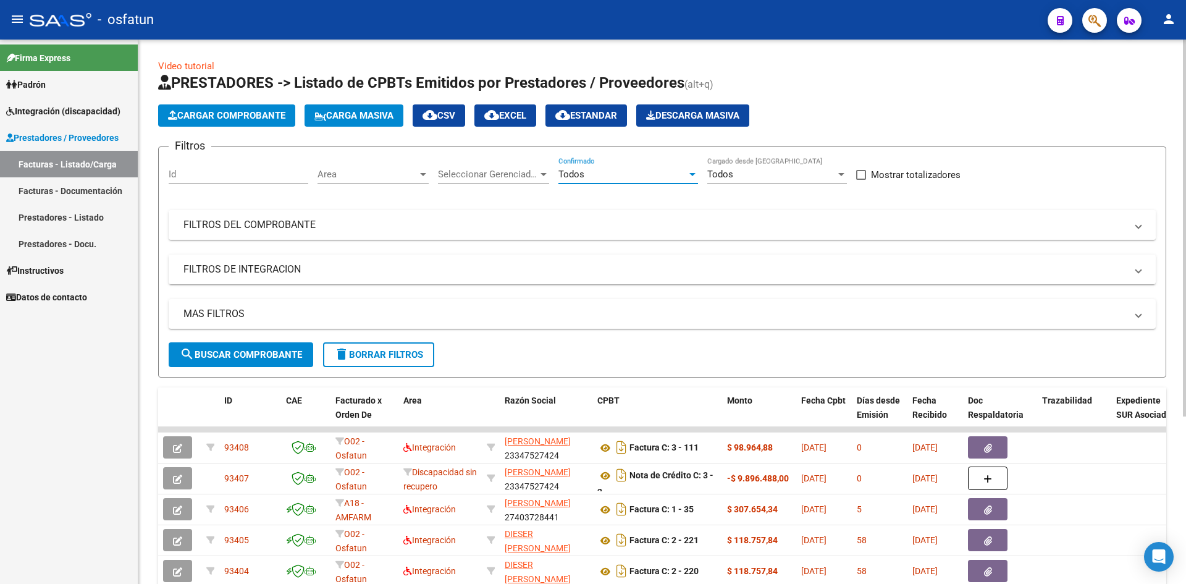
click at [770, 228] on mat-panel-title "FILTROS DEL COMPROBANTE" at bounding box center [655, 225] width 943 height 14
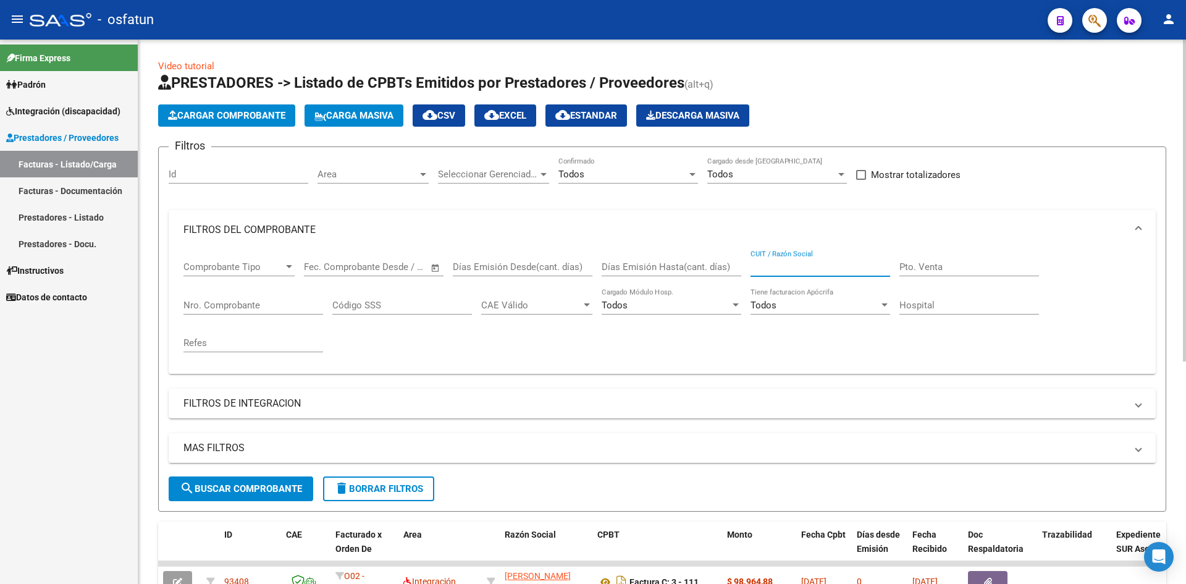
click at [797, 264] on input "CUIT / Razón Social" at bounding box center [821, 266] width 140 height 11
click at [779, 268] on input "CUIT / Razón Social" at bounding box center [821, 266] width 140 height 11
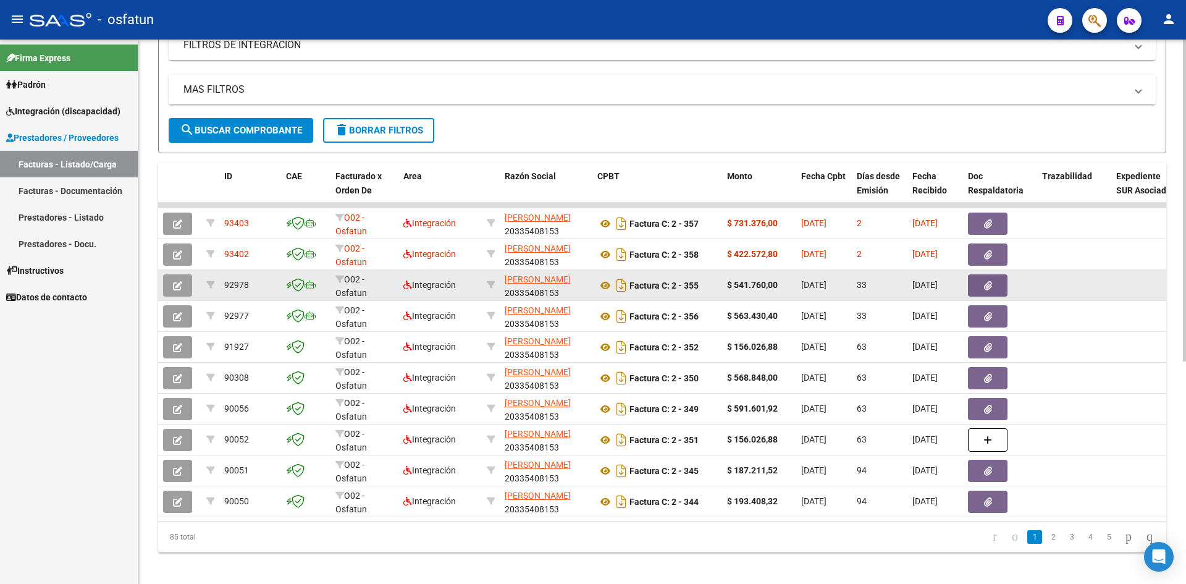
scroll to position [371, 0]
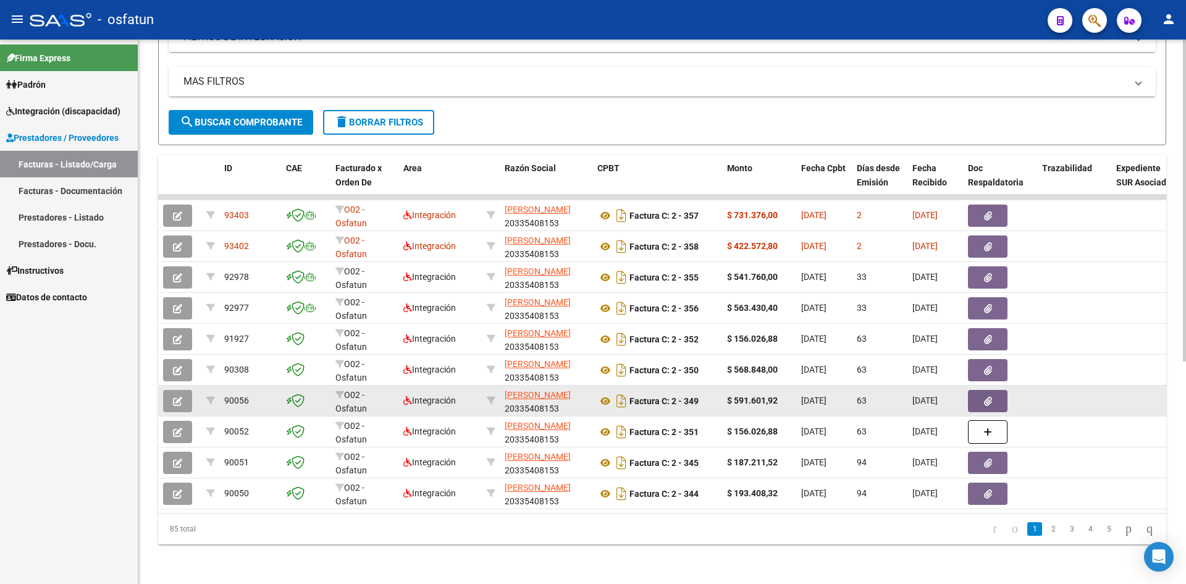
type input "20335408153"
click at [179, 399] on icon "button" at bounding box center [177, 401] width 9 height 9
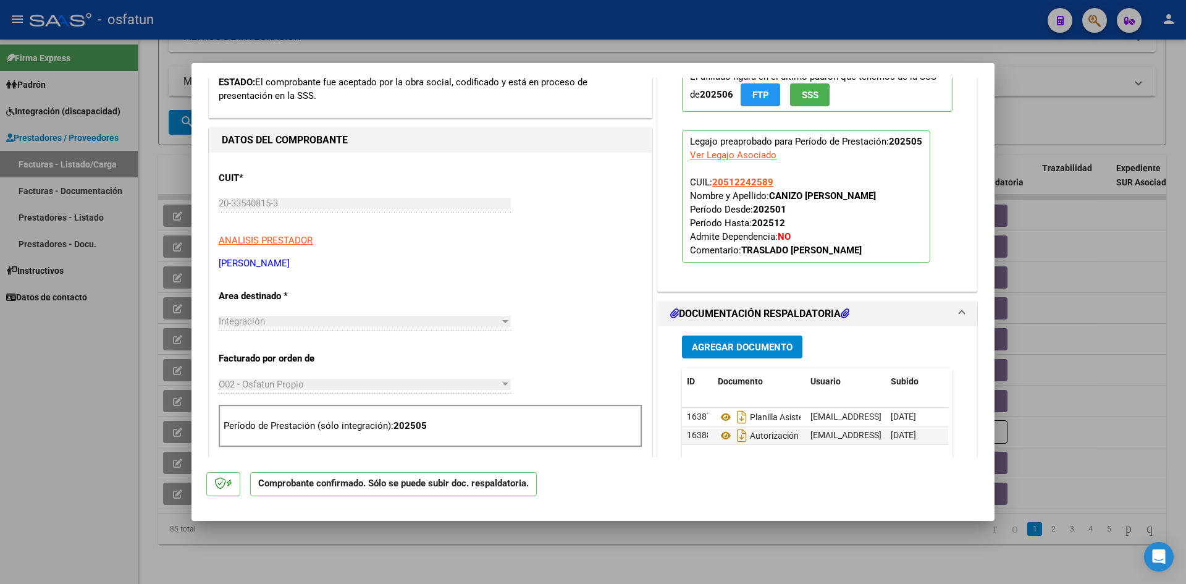
scroll to position [0, 0]
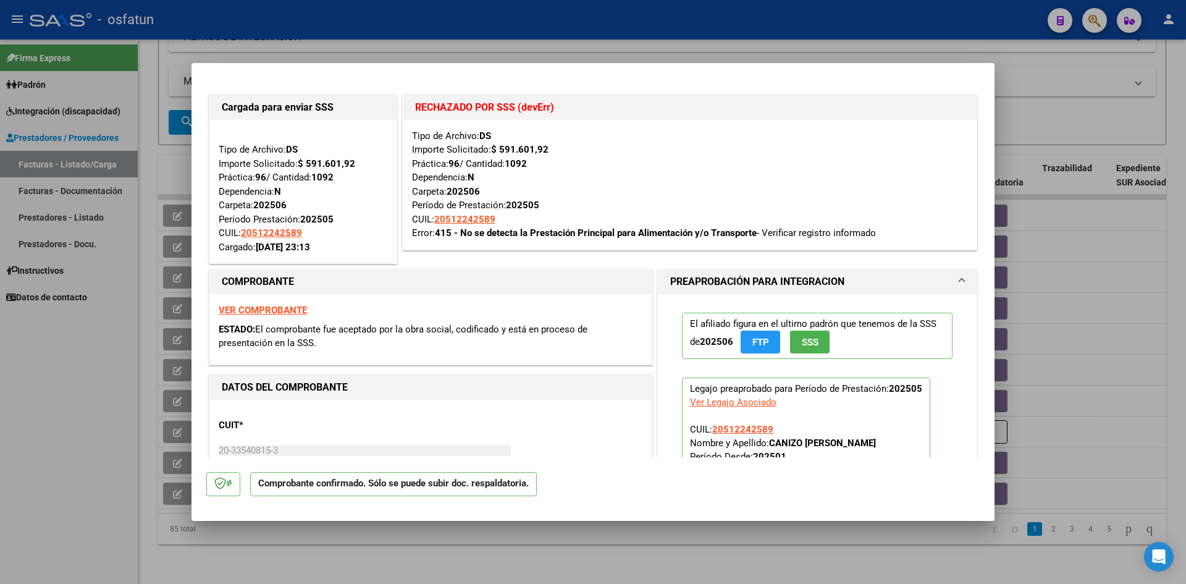
click at [526, 23] on div at bounding box center [593, 292] width 1186 height 584
type input "$ 0,00"
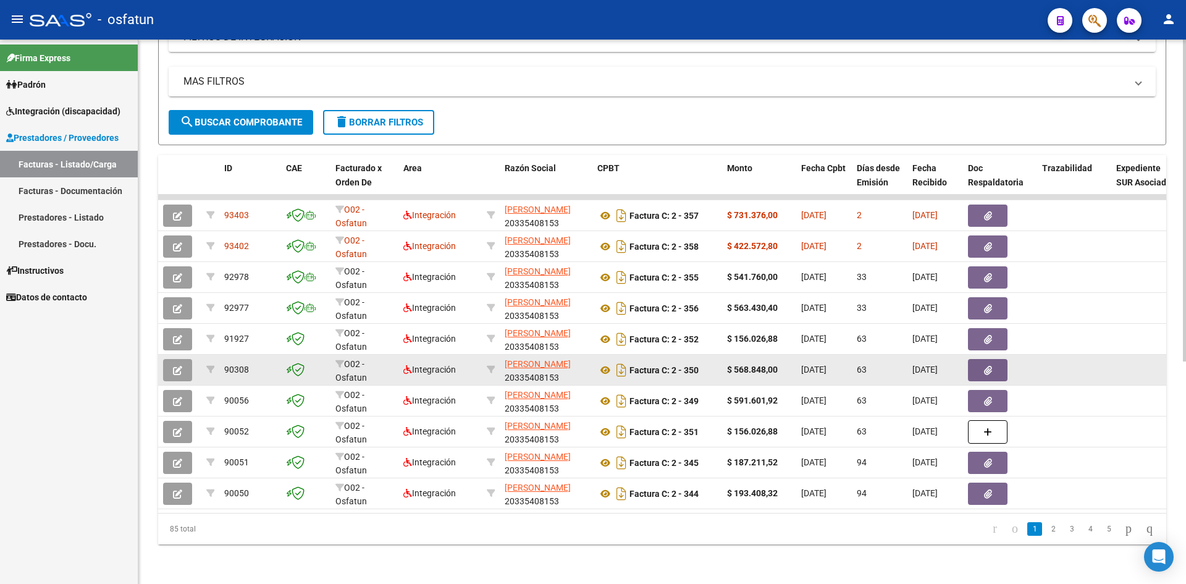
click at [174, 366] on icon "button" at bounding box center [177, 370] width 9 height 9
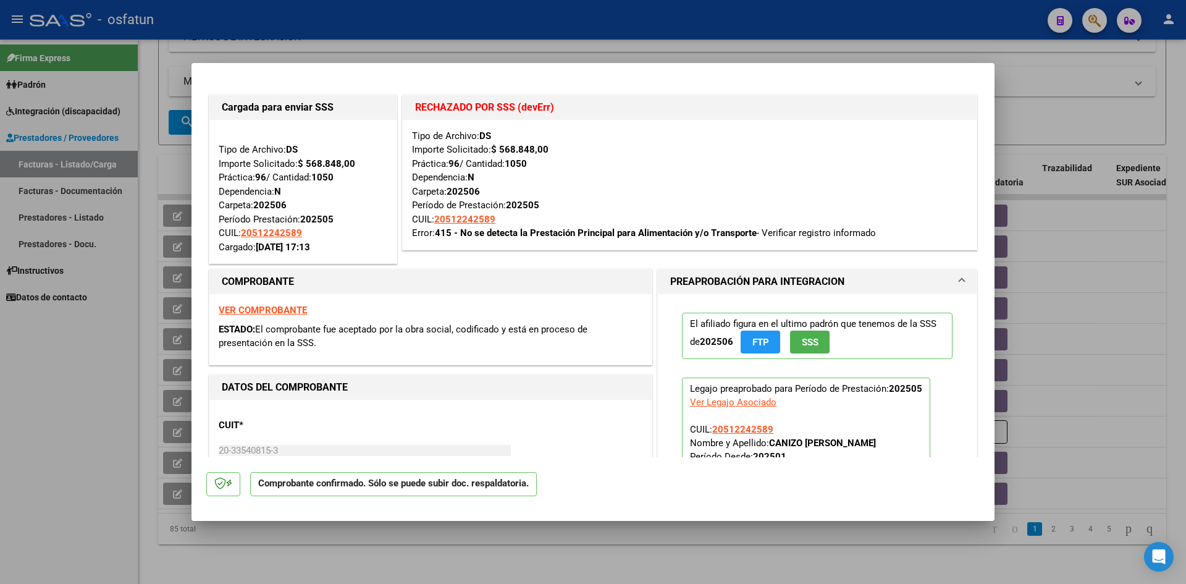
click at [548, 33] on div at bounding box center [593, 292] width 1186 height 584
type input "$ 0,00"
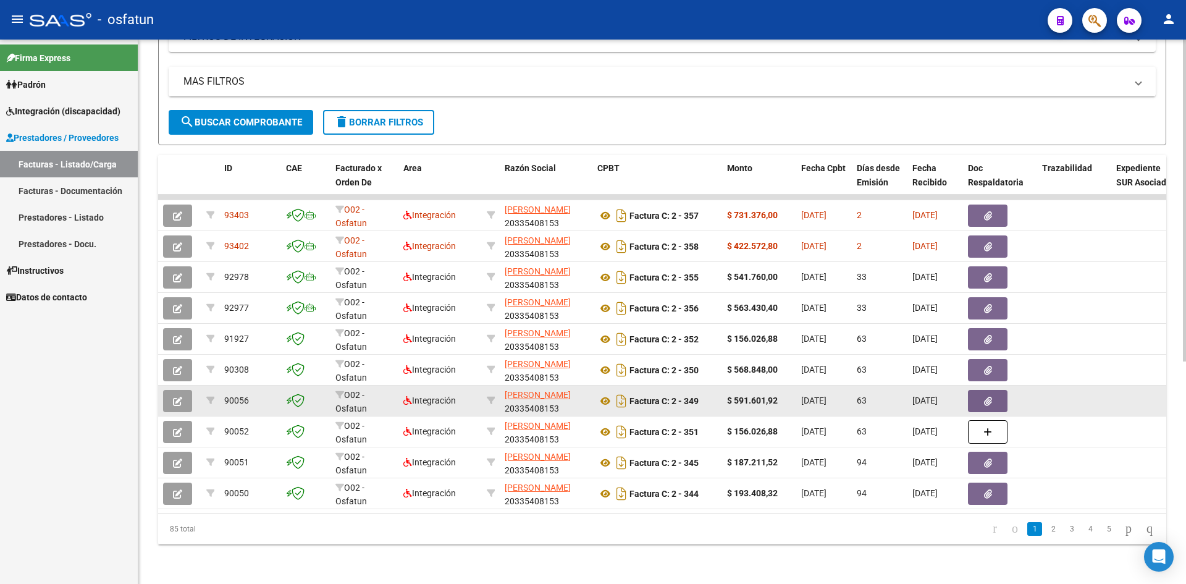
scroll to position [376, 0]
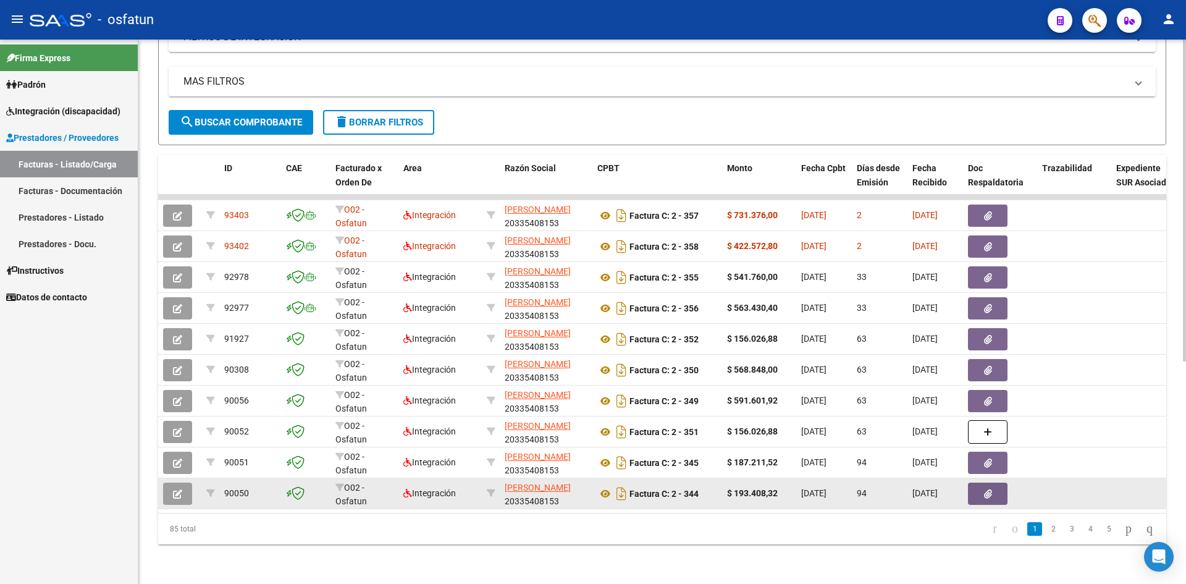
drag, startPoint x: 632, startPoint y: 488, endPoint x: 703, endPoint y: 486, distance: 70.5
click at [703, 486] on div "Factura C: 2 - 344" at bounding box center [658, 494] width 120 height 20
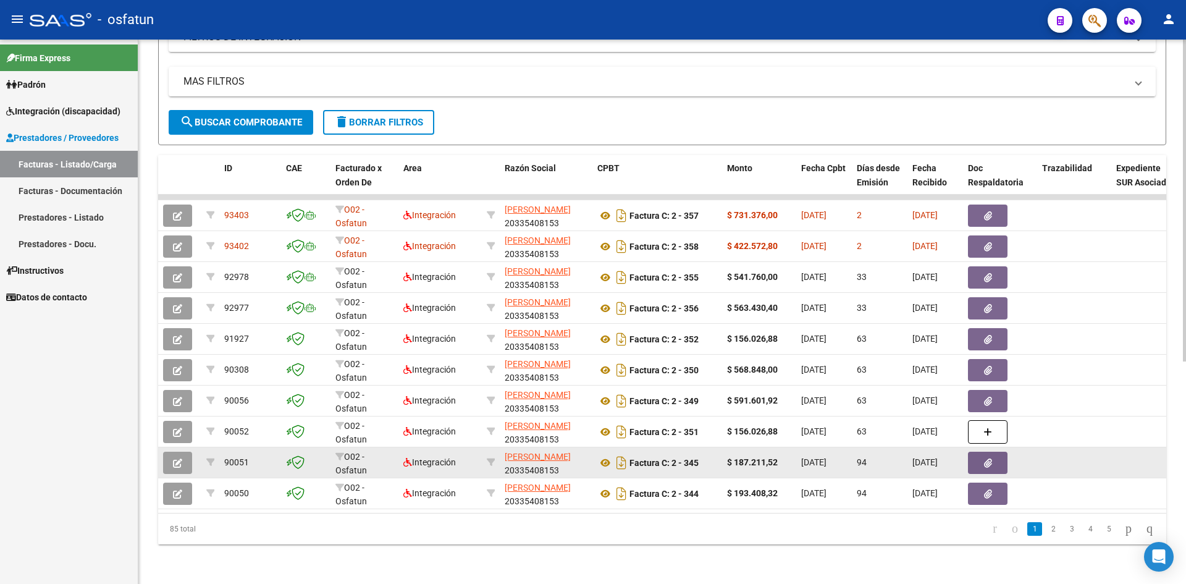
drag, startPoint x: 632, startPoint y: 454, endPoint x: 706, endPoint y: 455, distance: 74.2
click at [706, 455] on div "Factura C: 2 - 345" at bounding box center [658, 463] width 120 height 20
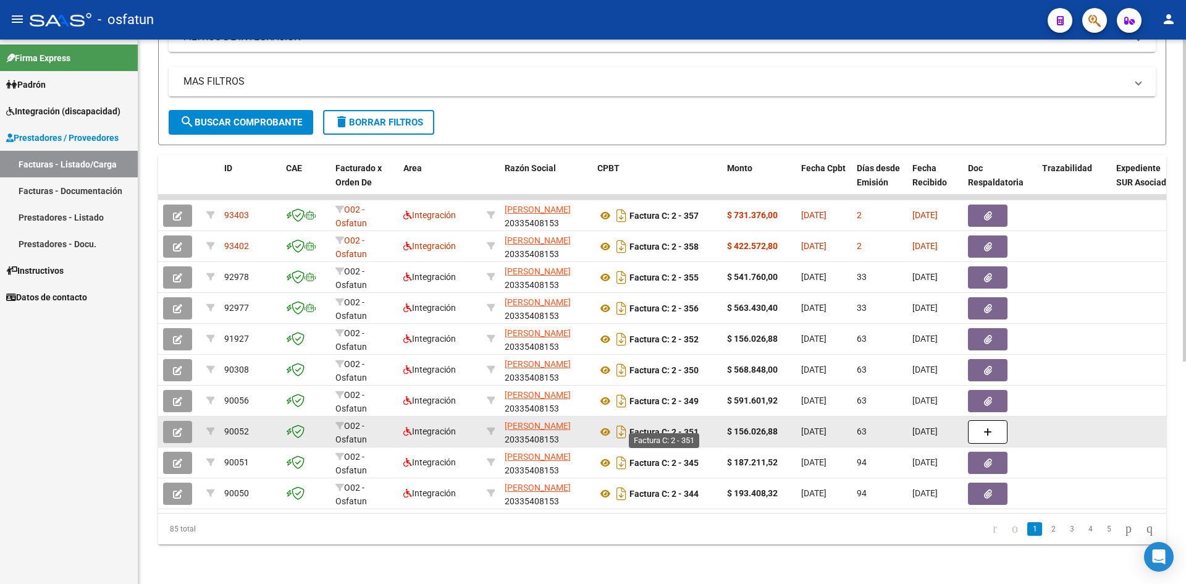
drag, startPoint x: 630, startPoint y: 420, endPoint x: 695, endPoint y: 427, distance: 65.9
click at [695, 427] on strong "Factura C: 2 - 351" at bounding box center [664, 432] width 69 height 10
drag, startPoint x: 633, startPoint y: 423, endPoint x: 707, endPoint y: 423, distance: 73.5
click at [707, 423] on div "Factura C: 2 - 351" at bounding box center [658, 432] width 120 height 20
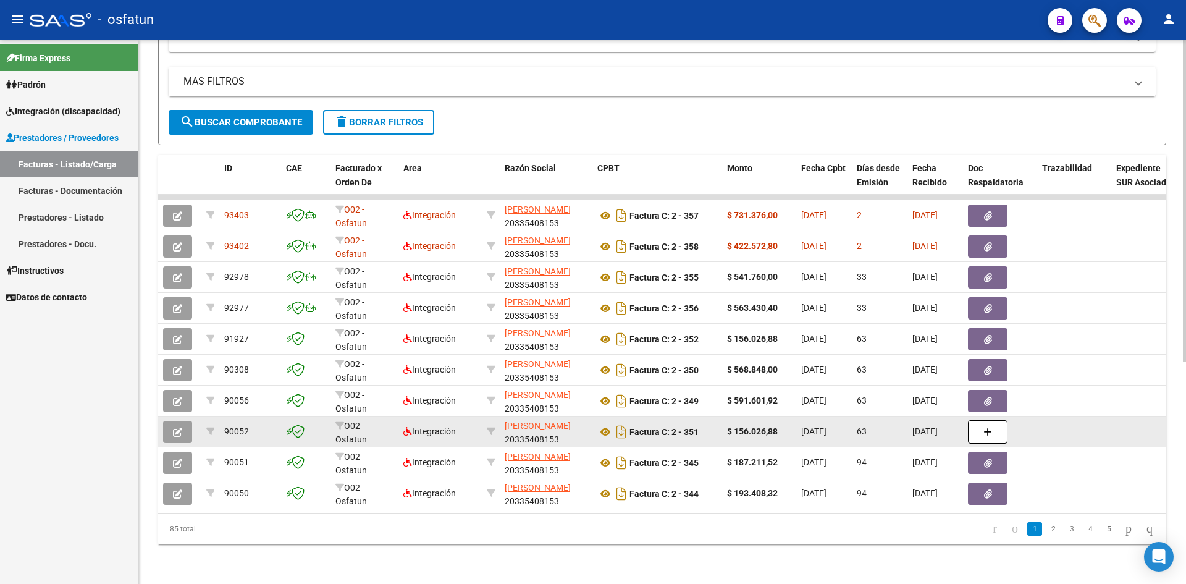
drag, startPoint x: 700, startPoint y: 423, endPoint x: 668, endPoint y: 410, distance: 34.7
click at [699, 427] on strong "Factura C: 2 - 351" at bounding box center [664, 432] width 69 height 10
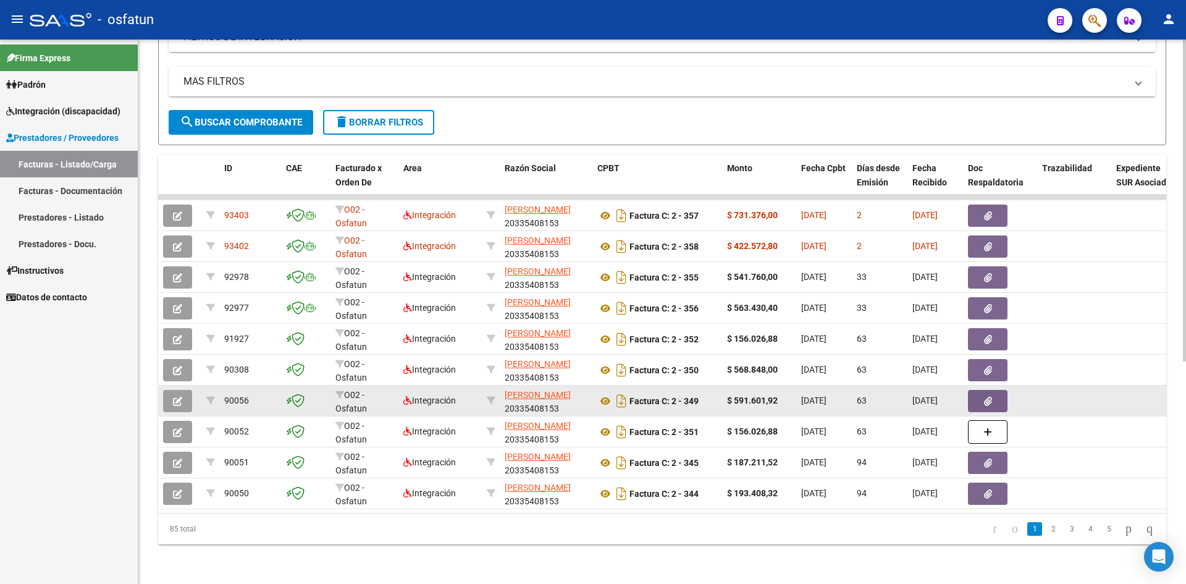
drag, startPoint x: 632, startPoint y: 391, endPoint x: 705, endPoint y: 393, distance: 73.6
click at [705, 393] on div "Factura C: 2 - 349" at bounding box center [658, 401] width 120 height 20
click at [706, 393] on div "Factura C: 2 - 349" at bounding box center [658, 401] width 120 height 20
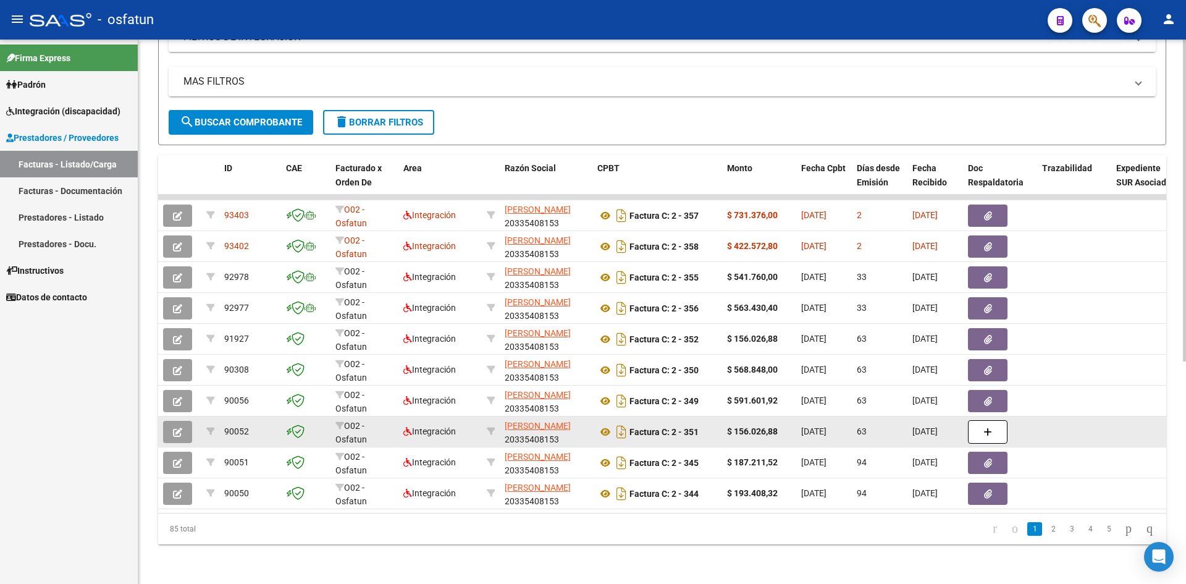
click at [700, 430] on div "Factura C: 2 - 351" at bounding box center [658, 432] width 120 height 20
drag, startPoint x: 632, startPoint y: 421, endPoint x: 701, endPoint y: 422, distance: 68.6
click at [701, 422] on div "Factura C: 2 - 351" at bounding box center [658, 432] width 120 height 20
click at [699, 427] on strong "Factura C: 2 - 351" at bounding box center [664, 432] width 69 height 10
drag, startPoint x: 633, startPoint y: 423, endPoint x: 698, endPoint y: 422, distance: 64.9
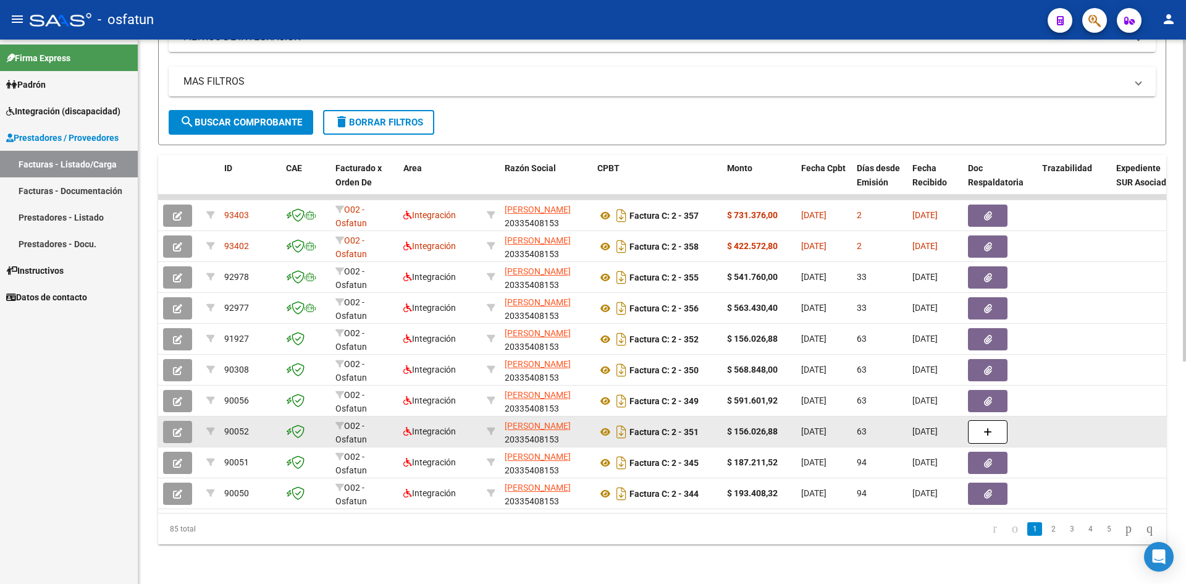
click at [698, 427] on strong "Factura C: 2 - 351" at bounding box center [664, 432] width 69 height 10
click at [701, 426] on div "Factura C: 2 - 351" at bounding box center [658, 432] width 120 height 20
drag, startPoint x: 634, startPoint y: 422, endPoint x: 708, endPoint y: 423, distance: 74.2
click at [708, 423] on div "Factura C: 2 - 351" at bounding box center [658, 432] width 120 height 20
click at [705, 422] on div "Factura C: 2 - 351" at bounding box center [658, 432] width 120 height 20
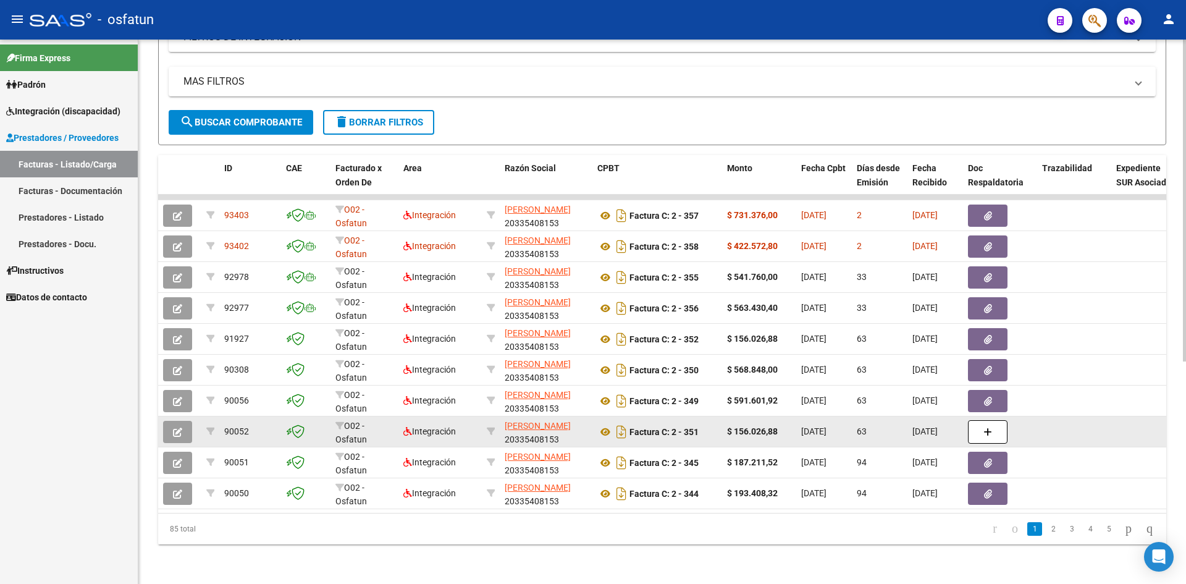
drag, startPoint x: 632, startPoint y: 421, endPoint x: 712, endPoint y: 423, distance: 80.4
click at [712, 423] on div "Factura C: 2 - 351" at bounding box center [658, 432] width 120 height 20
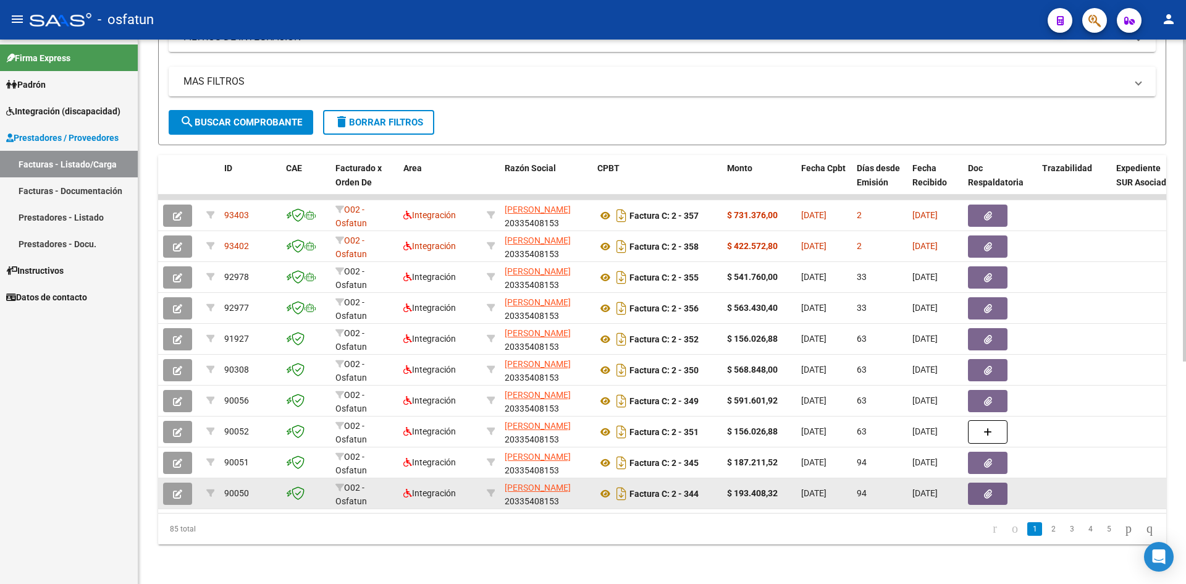
drag, startPoint x: 632, startPoint y: 453, endPoint x: 667, endPoint y: 473, distance: 40.7
click at [704, 455] on div "Factura C: 2 - 345" at bounding box center [658, 463] width 120 height 20
drag, startPoint x: 633, startPoint y: 483, endPoint x: 709, endPoint y: 486, distance: 75.5
click at [708, 487] on div "Factura C: 2 - 344" at bounding box center [658, 494] width 120 height 20
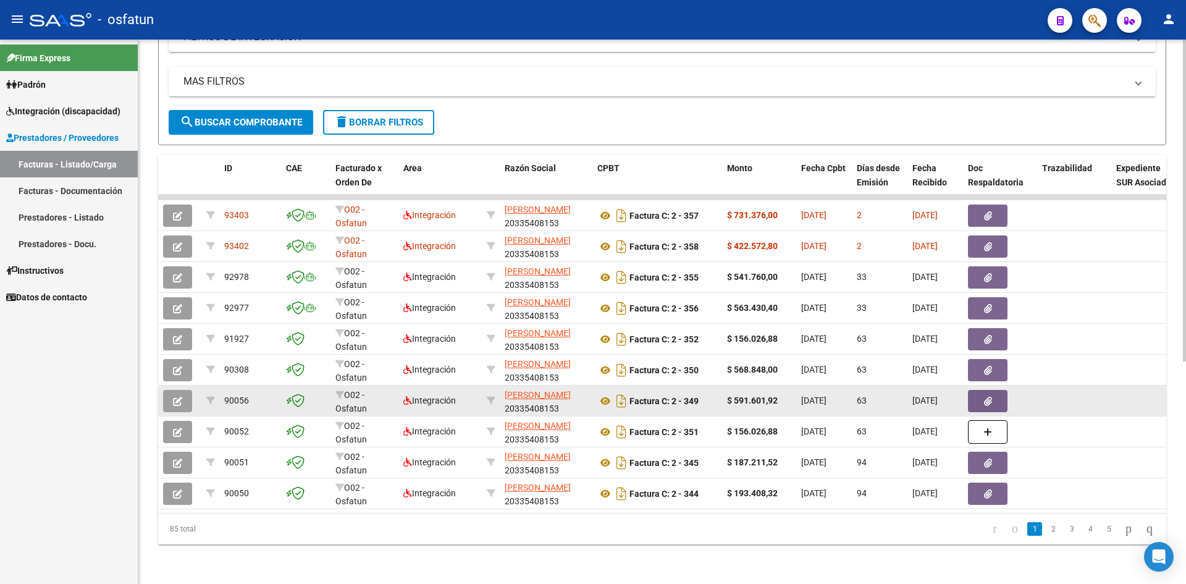
drag, startPoint x: 632, startPoint y: 393, endPoint x: 709, endPoint y: 384, distance: 77.1
click at [703, 397] on div "Factura C: 2 - 349" at bounding box center [658, 401] width 120 height 20
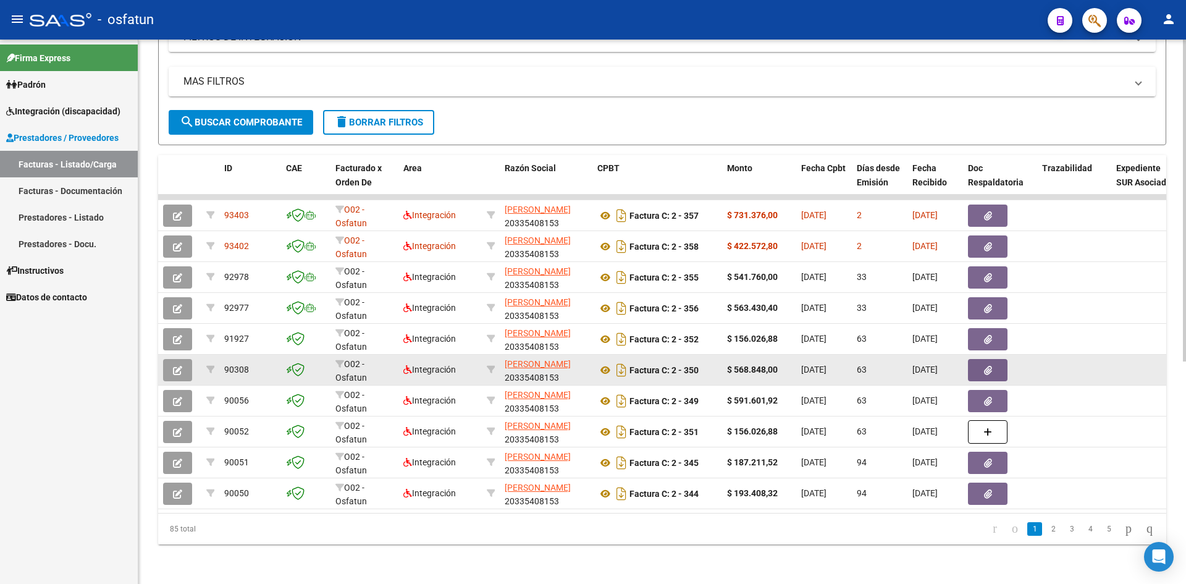
drag, startPoint x: 632, startPoint y: 360, endPoint x: 704, endPoint y: 360, distance: 71.7
click at [704, 360] on div "Factura C: 2 - 350" at bounding box center [658, 370] width 120 height 20
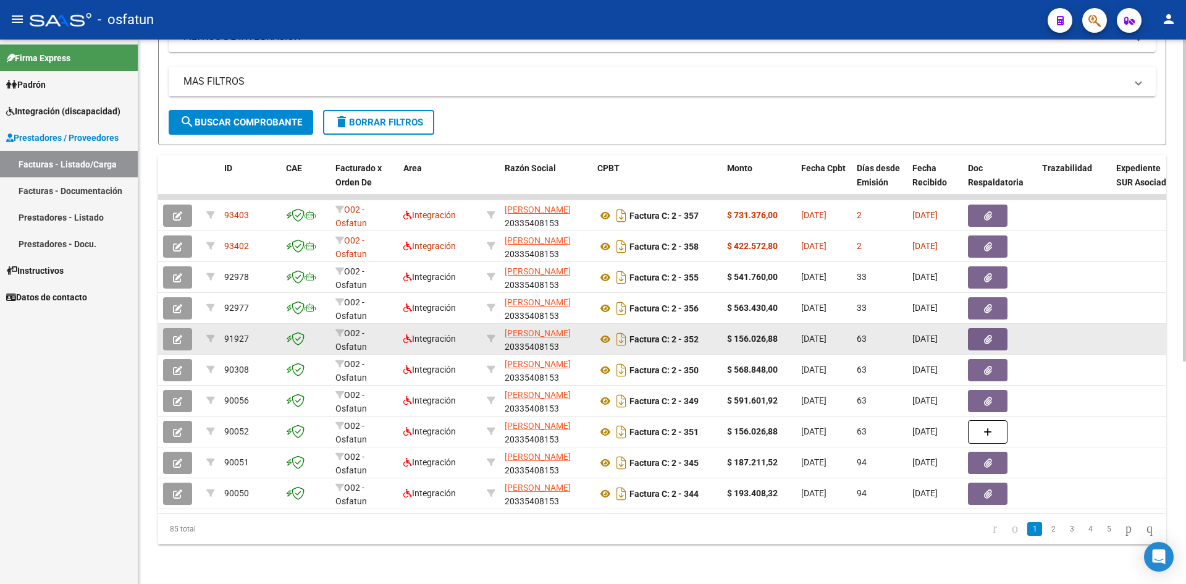
drag, startPoint x: 632, startPoint y: 329, endPoint x: 709, endPoint y: 333, distance: 77.4
click at [709, 333] on div "Factura C: 2 - 352" at bounding box center [658, 339] width 120 height 20
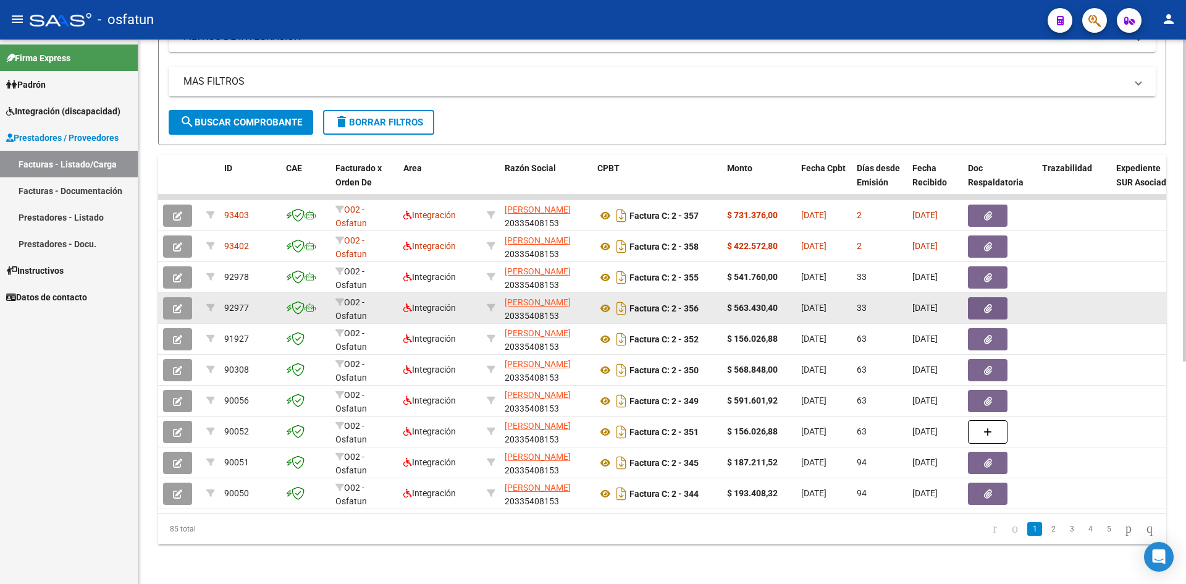
drag, startPoint x: 635, startPoint y: 299, endPoint x: 702, endPoint y: 308, distance: 67.9
click at [702, 308] on div "Factura C: 2 - 356" at bounding box center [658, 308] width 120 height 20
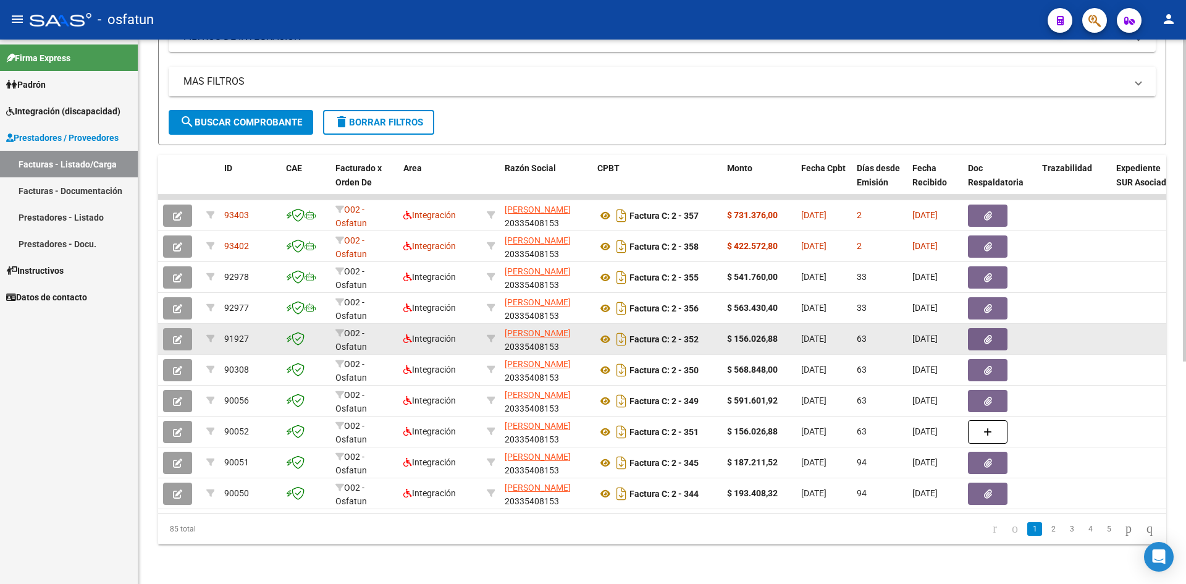
click at [701, 330] on div "Factura C: 2 - 352" at bounding box center [658, 339] width 120 height 20
drag, startPoint x: 632, startPoint y: 331, endPoint x: 708, endPoint y: 336, distance: 76.8
click at [708, 336] on div "Factura C: 2 - 352" at bounding box center [658, 339] width 120 height 20
click at [690, 334] on strong "Factura C: 2 - 352" at bounding box center [664, 339] width 69 height 10
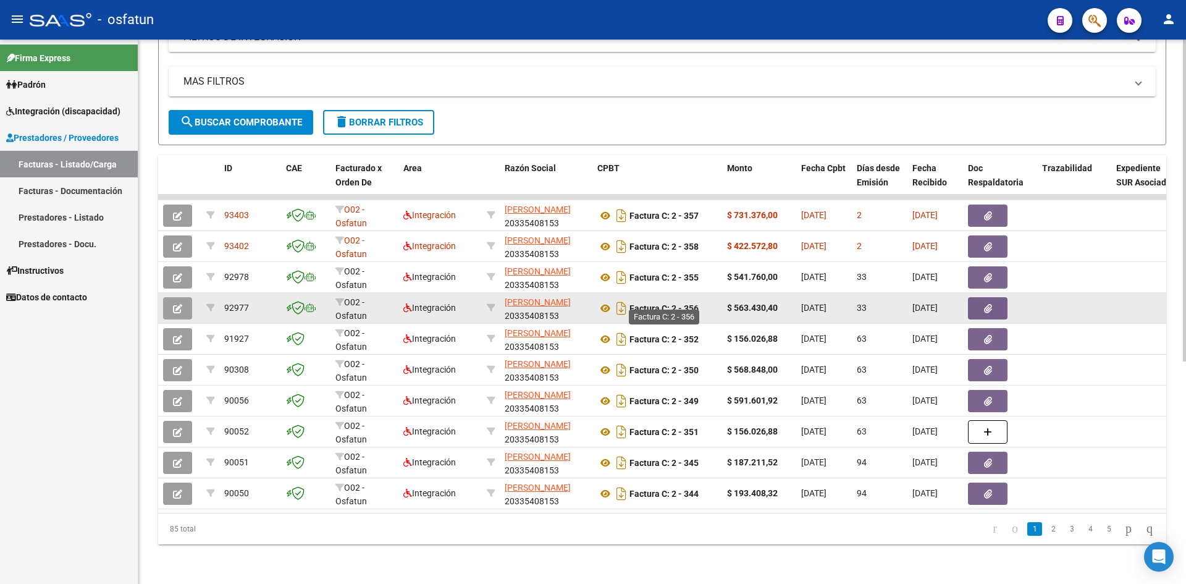
drag, startPoint x: 630, startPoint y: 297, endPoint x: 698, endPoint y: 303, distance: 67.6
click at [698, 303] on strong "Factura C: 2 - 356" at bounding box center [664, 308] width 69 height 10
drag, startPoint x: 634, startPoint y: 297, endPoint x: 692, endPoint y: 298, distance: 58.1
click at [692, 303] on strong "Factura C: 2 - 356" at bounding box center [664, 308] width 69 height 10
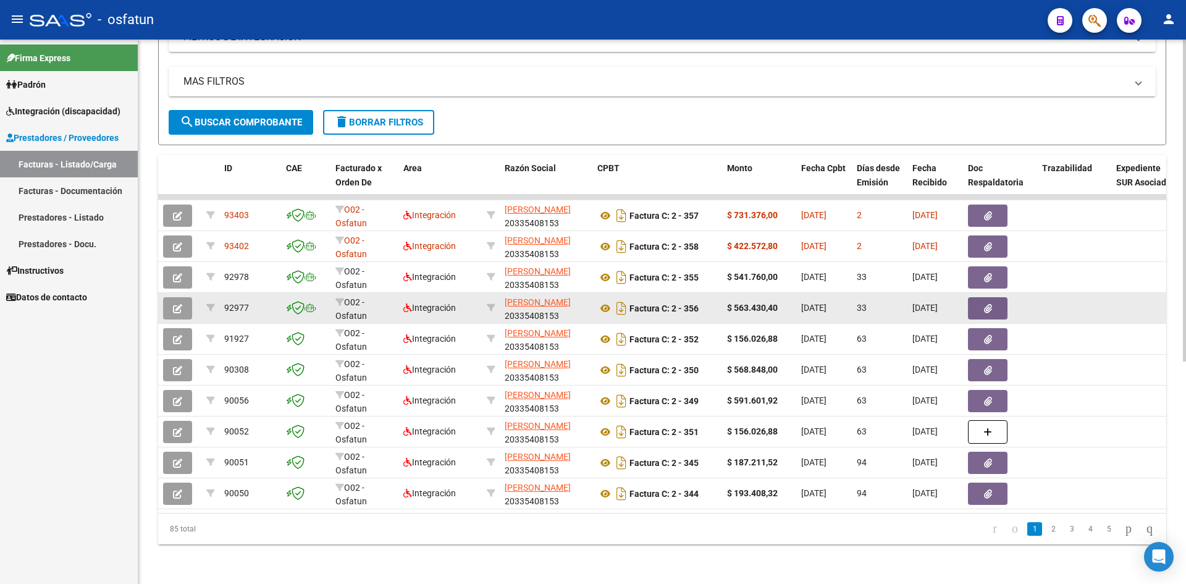
click at [696, 303] on strong "Factura C: 2 - 356" at bounding box center [664, 308] width 69 height 10
drag, startPoint x: 653, startPoint y: 298, endPoint x: 701, endPoint y: 303, distance: 49.1
click at [701, 303] on div "Factura C: 2 - 356" at bounding box center [658, 308] width 120 height 20
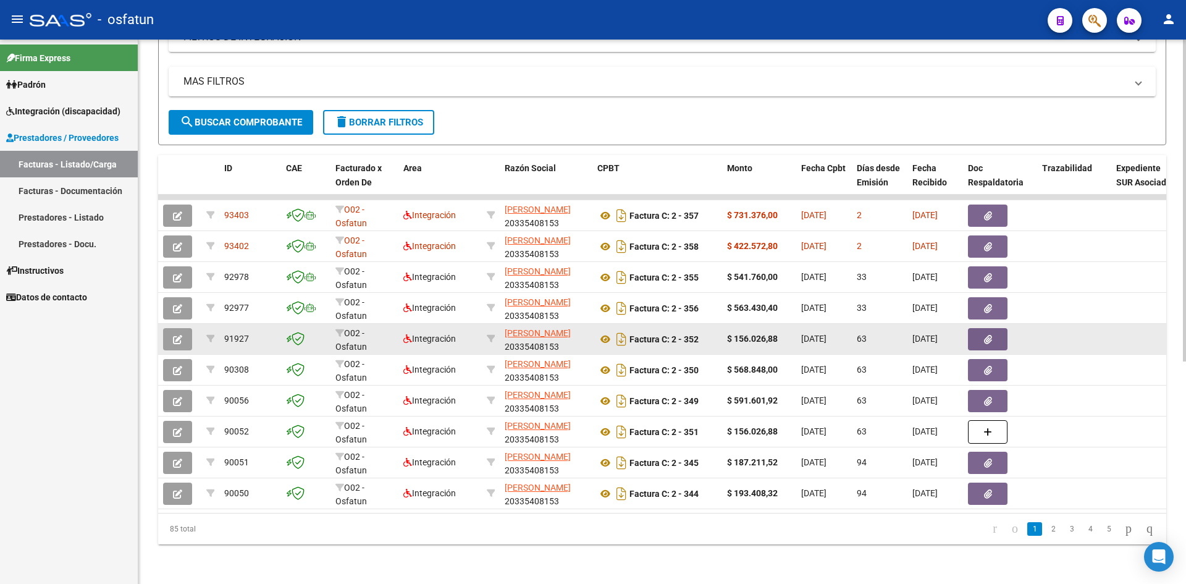
drag, startPoint x: 632, startPoint y: 330, endPoint x: 708, endPoint y: 332, distance: 75.4
click at [708, 332] on div "Factura C: 2 - 352" at bounding box center [658, 339] width 120 height 20
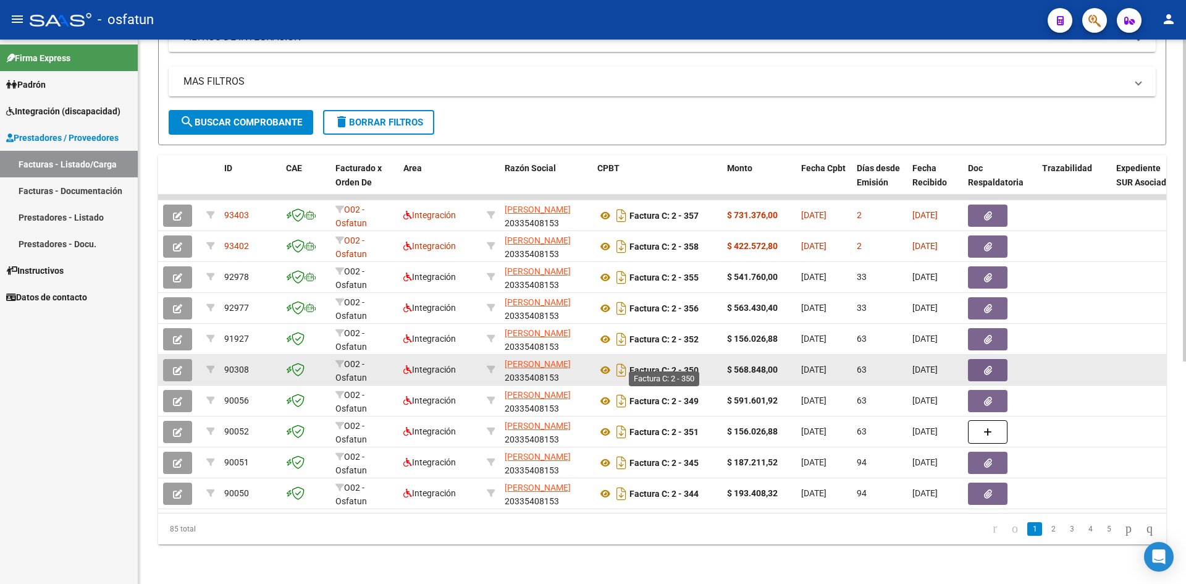
drag, startPoint x: 634, startPoint y: 361, endPoint x: 690, endPoint y: 366, distance: 55.8
click at [690, 366] on strong "Factura C: 2 - 350" at bounding box center [664, 370] width 69 height 10
click at [704, 361] on div "Factura C: 2 - 350" at bounding box center [658, 370] width 120 height 20
drag, startPoint x: 632, startPoint y: 360, endPoint x: 703, endPoint y: 363, distance: 71.1
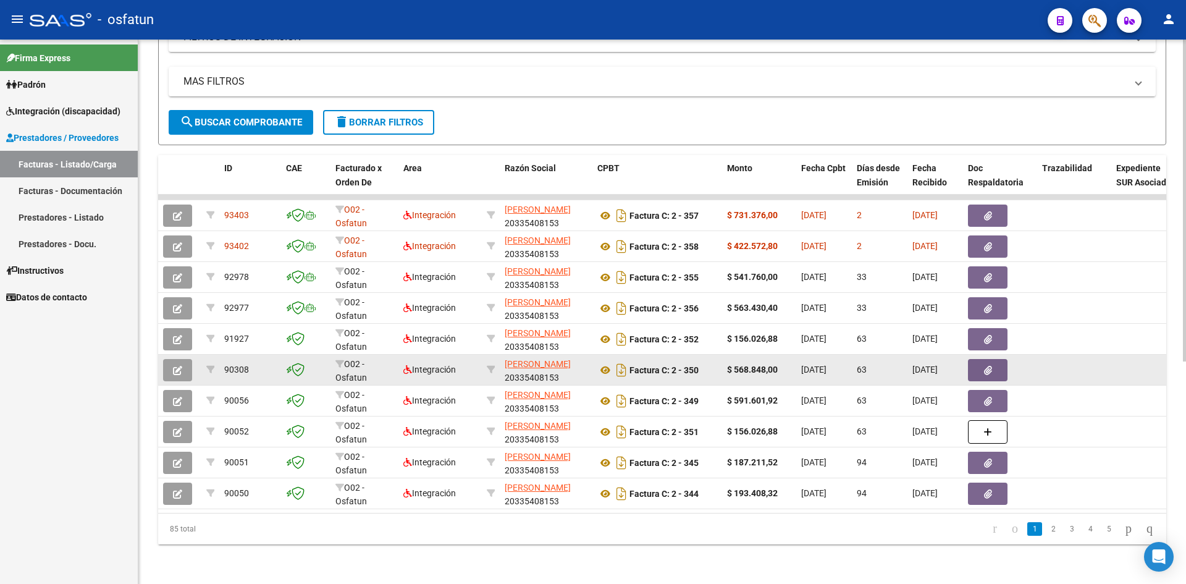
click at [703, 363] on div "Factura C: 2 - 350" at bounding box center [658, 370] width 120 height 20
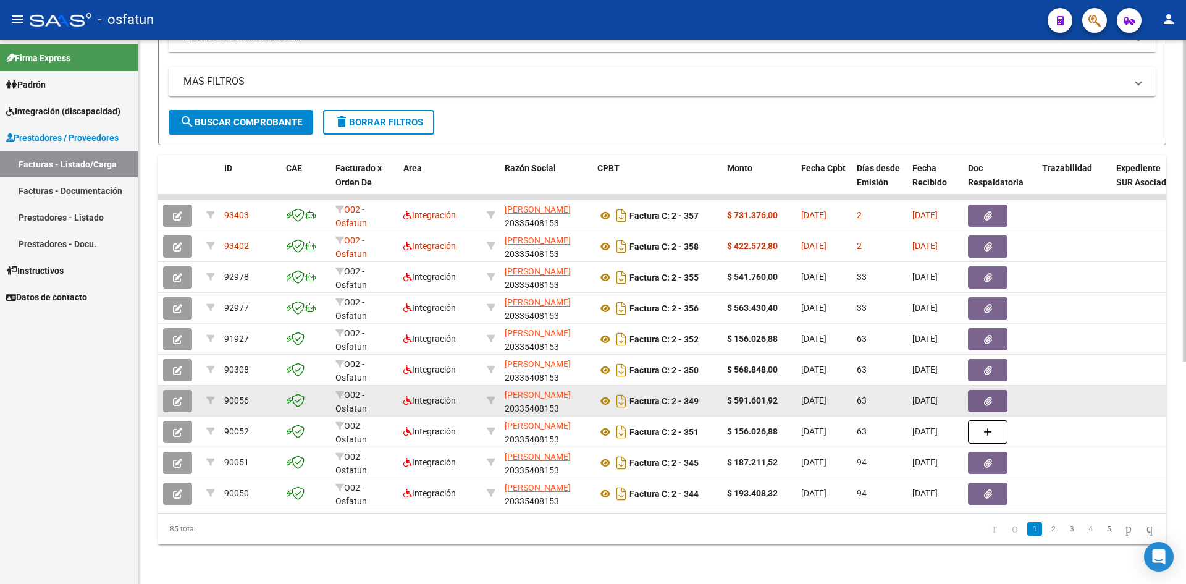
drag, startPoint x: 638, startPoint y: 388, endPoint x: 704, endPoint y: 387, distance: 66.1
click at [704, 391] on div "Factura C: 2 - 349" at bounding box center [658, 401] width 120 height 20
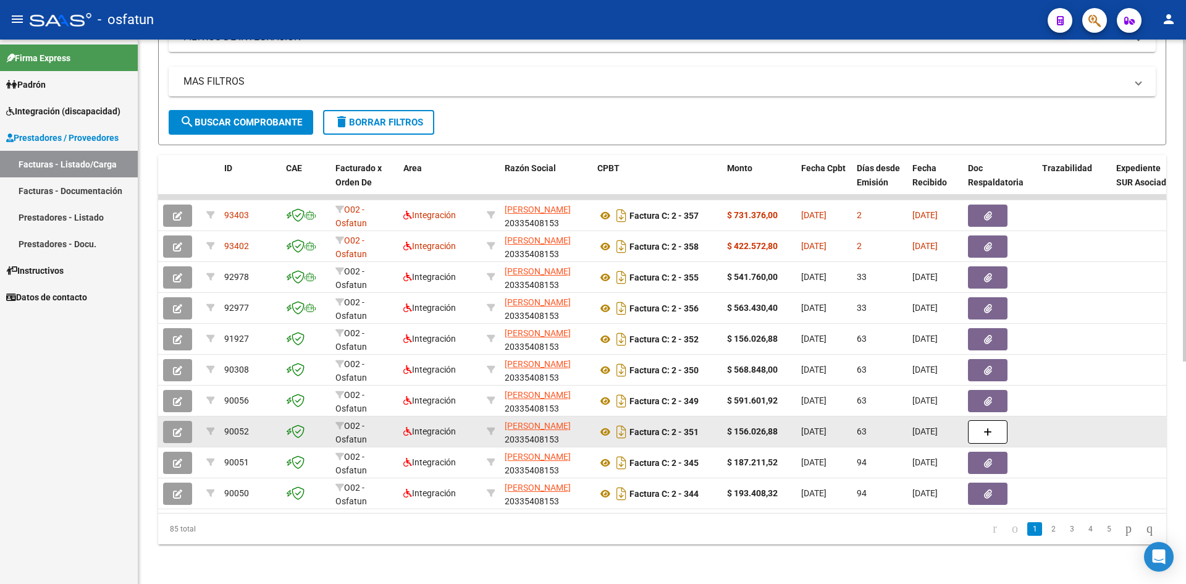
drag, startPoint x: 635, startPoint y: 425, endPoint x: 701, endPoint y: 428, distance: 66.2
click at [701, 428] on div "Factura C: 2 - 351" at bounding box center [658, 432] width 120 height 20
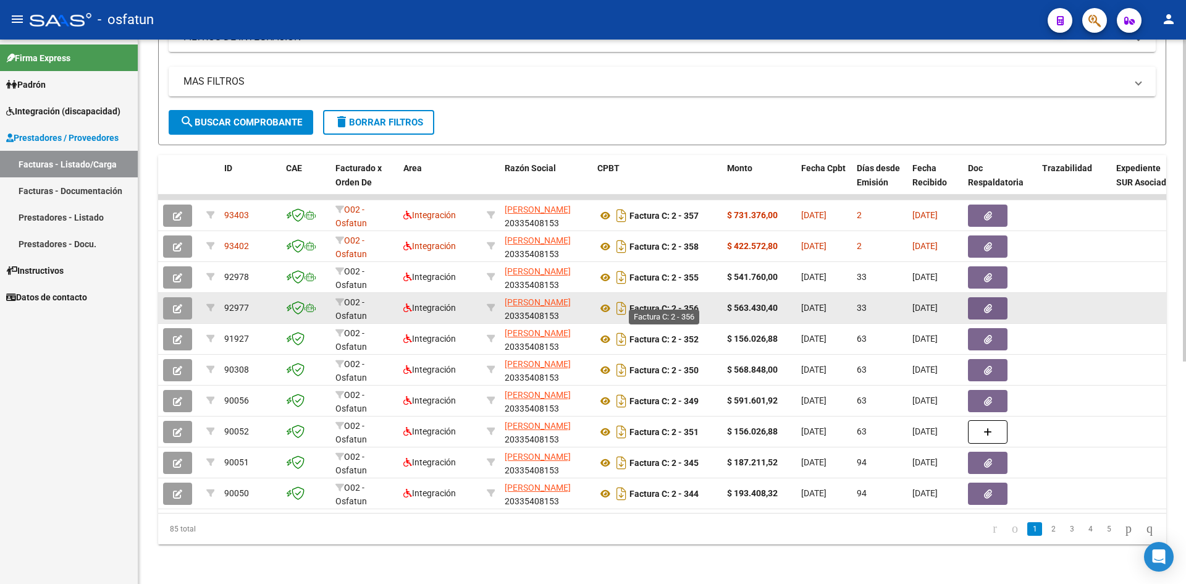
drag, startPoint x: 630, startPoint y: 299, endPoint x: 694, endPoint y: 296, distance: 63.7
click at [694, 303] on strong "Factura C: 2 - 356" at bounding box center [664, 308] width 69 height 10
click at [693, 303] on strong "Factura C: 2 - 356" at bounding box center [664, 308] width 69 height 10
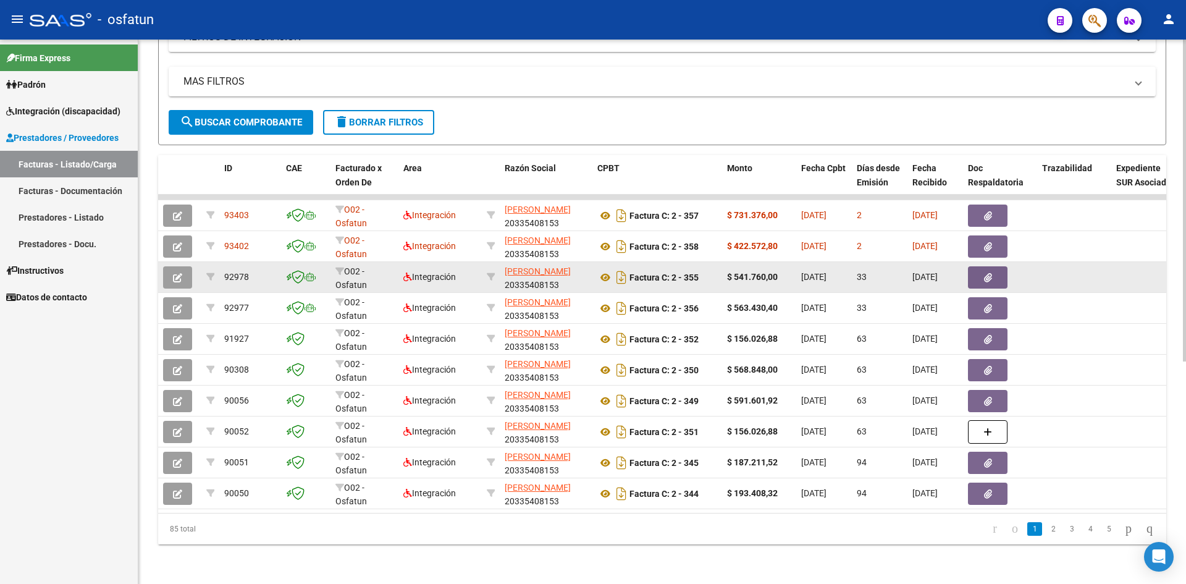
drag, startPoint x: 633, startPoint y: 271, endPoint x: 704, endPoint y: 272, distance: 71.1
click at [704, 272] on div "Factura C: 2 - 355" at bounding box center [658, 278] width 120 height 20
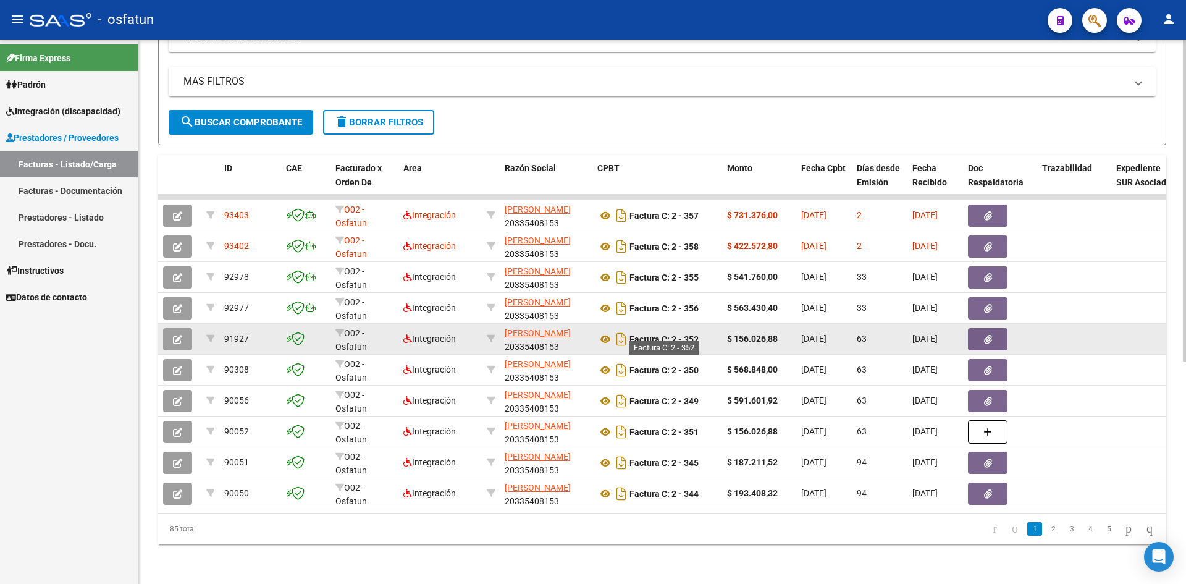
drag, startPoint x: 632, startPoint y: 331, endPoint x: 701, endPoint y: 334, distance: 69.3
click at [701, 334] on div "Factura C: 2 - 352" at bounding box center [658, 339] width 120 height 20
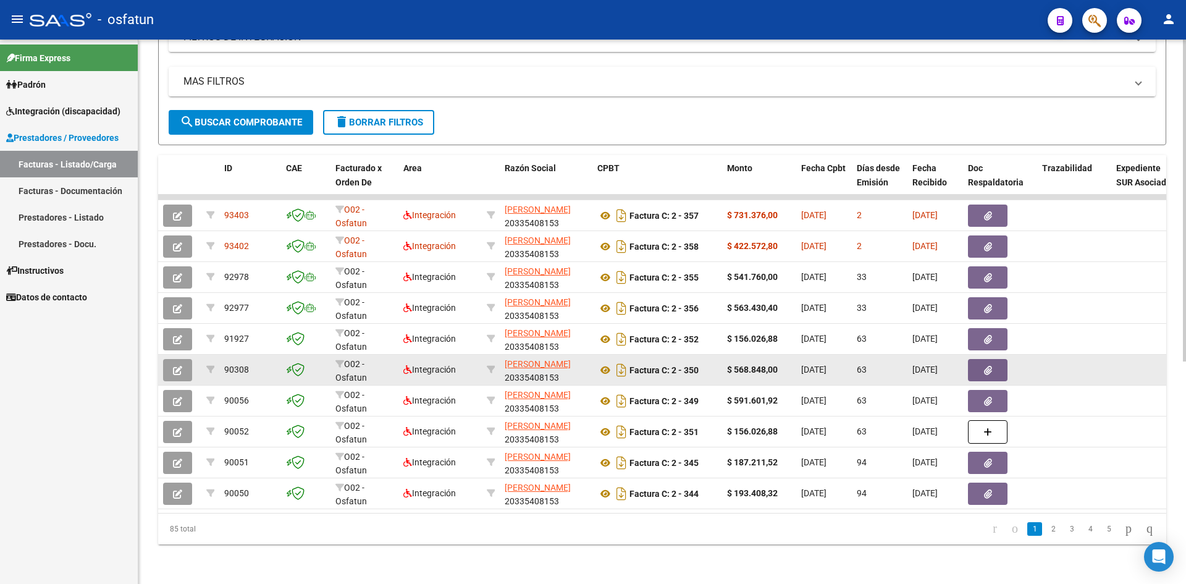
drag, startPoint x: 631, startPoint y: 359, endPoint x: 705, endPoint y: 357, distance: 74.2
click at [705, 360] on div "Factura C: 2 - 350" at bounding box center [658, 370] width 120 height 20
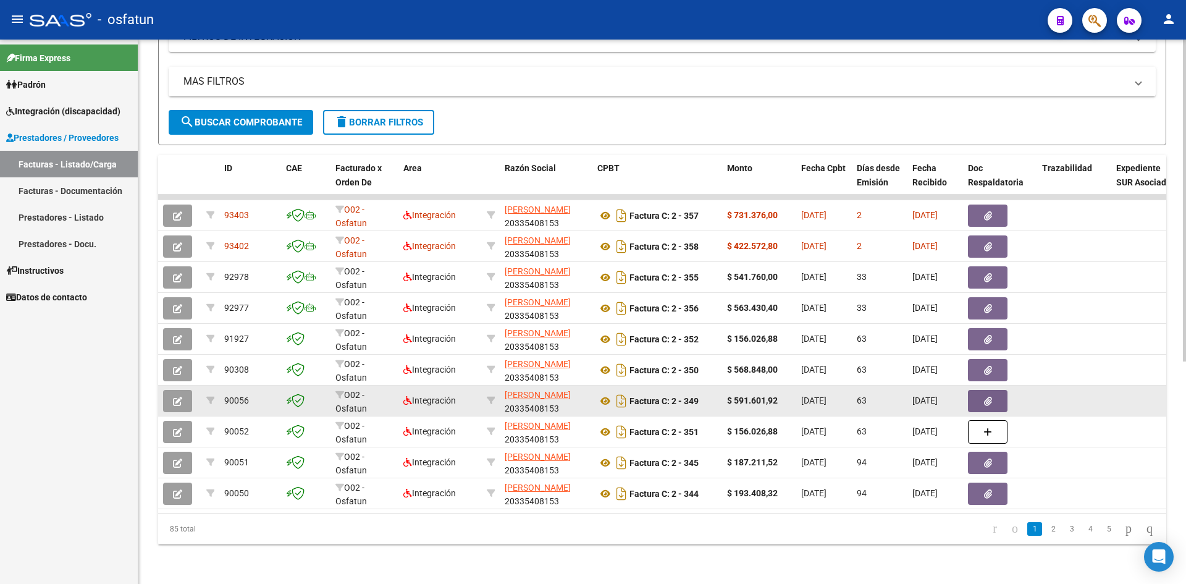
drag, startPoint x: 632, startPoint y: 390, endPoint x: 713, endPoint y: 390, distance: 81.6
click at [713, 391] on div "Factura C: 2 - 349" at bounding box center [658, 401] width 120 height 20
click at [710, 391] on div "Factura C: 2 - 349" at bounding box center [658, 401] width 120 height 20
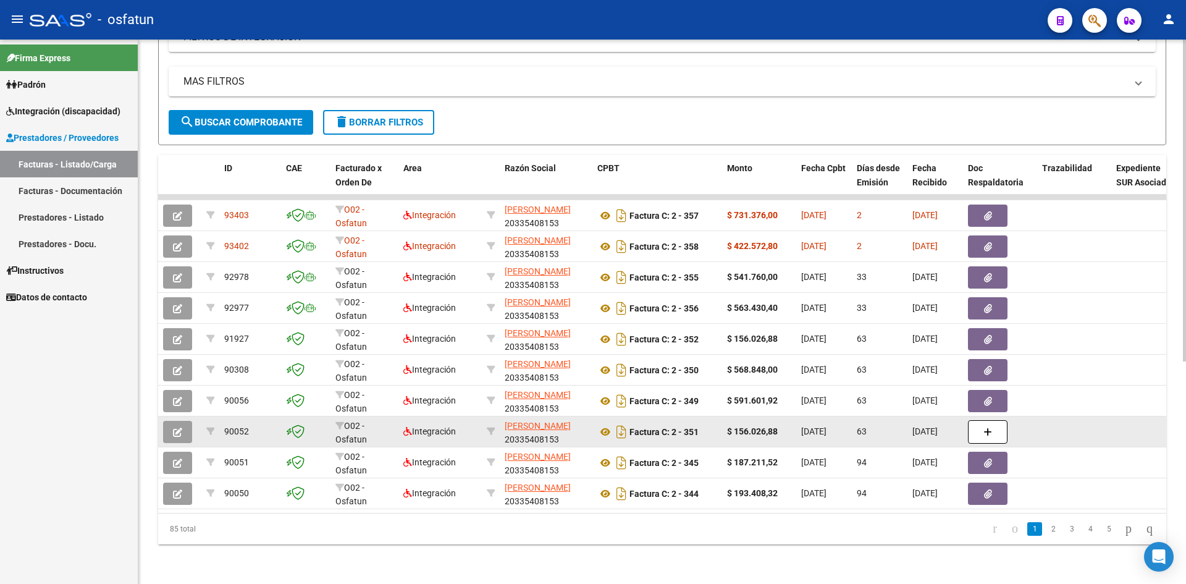
drag, startPoint x: 633, startPoint y: 421, endPoint x: 703, endPoint y: 422, distance: 69.8
click at [703, 422] on div "Factura C: 2 - 351" at bounding box center [658, 432] width 120 height 20
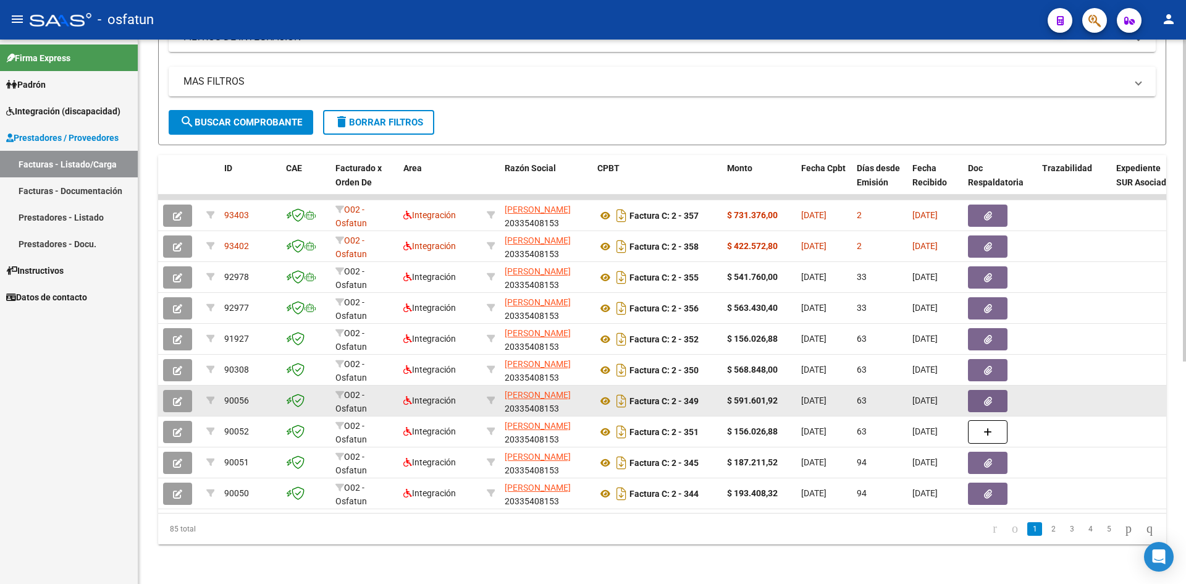
drag, startPoint x: 703, startPoint y: 421, endPoint x: 721, endPoint y: 405, distance: 23.6
click at [705, 422] on div "Factura C: 2 - 351" at bounding box center [658, 432] width 120 height 20
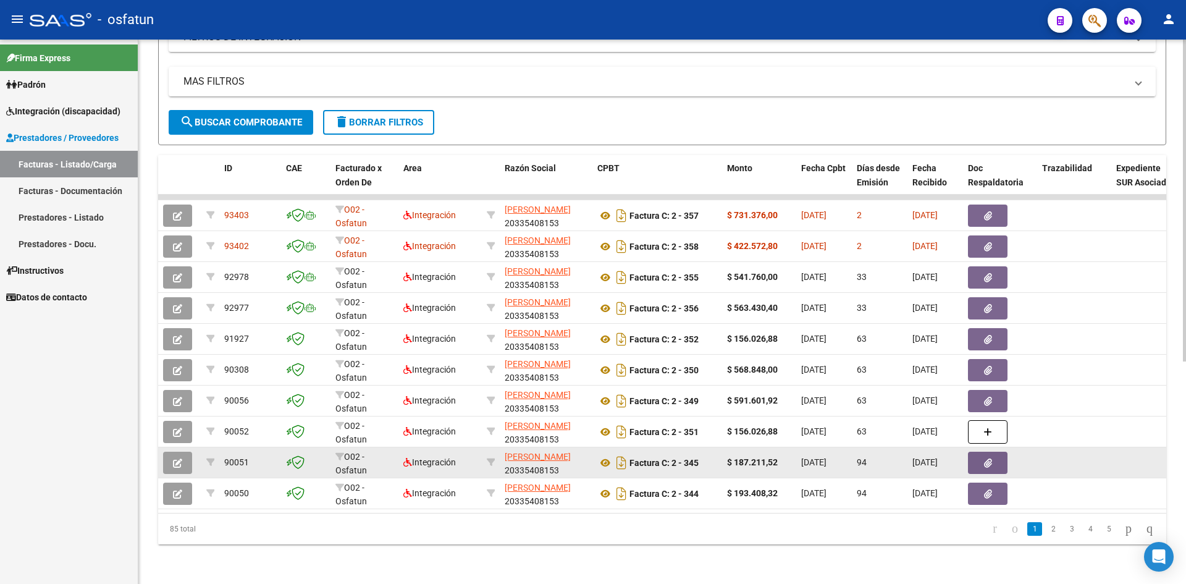
drag, startPoint x: 631, startPoint y: 457, endPoint x: 704, endPoint y: 452, distance: 73.1
click at [704, 454] on div "Factura C: 2 - 345" at bounding box center [658, 463] width 120 height 20
drag, startPoint x: 704, startPoint y: 452, endPoint x: 717, endPoint y: 447, distance: 13.9
click at [706, 453] on div "Factura C: 2 - 345" at bounding box center [658, 463] width 120 height 20
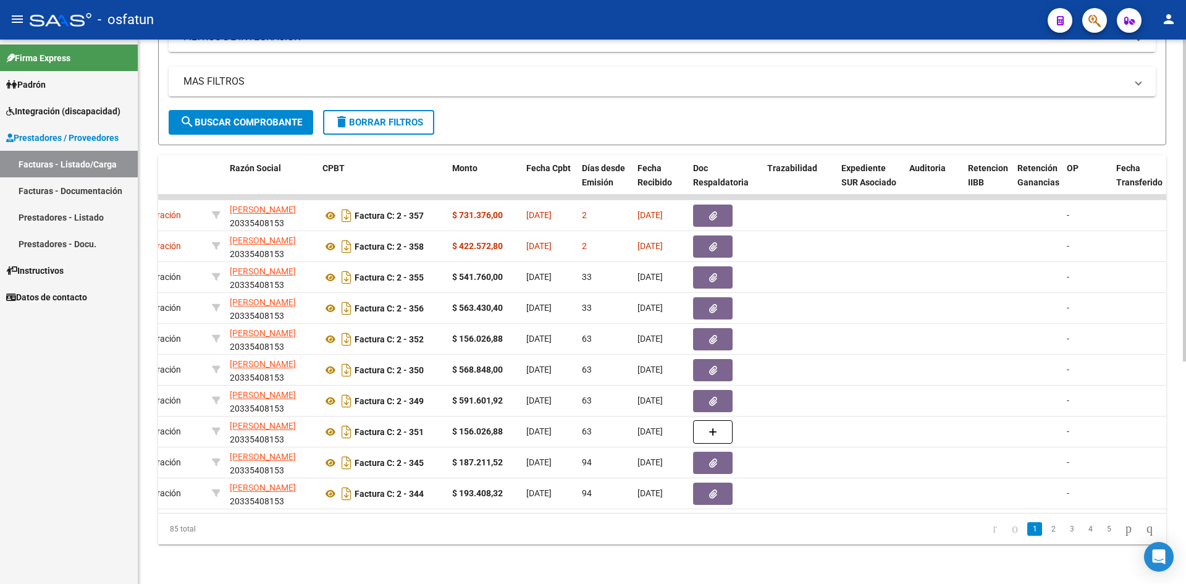
scroll to position [0, 0]
